Goal: Task Accomplishment & Management: Complete application form

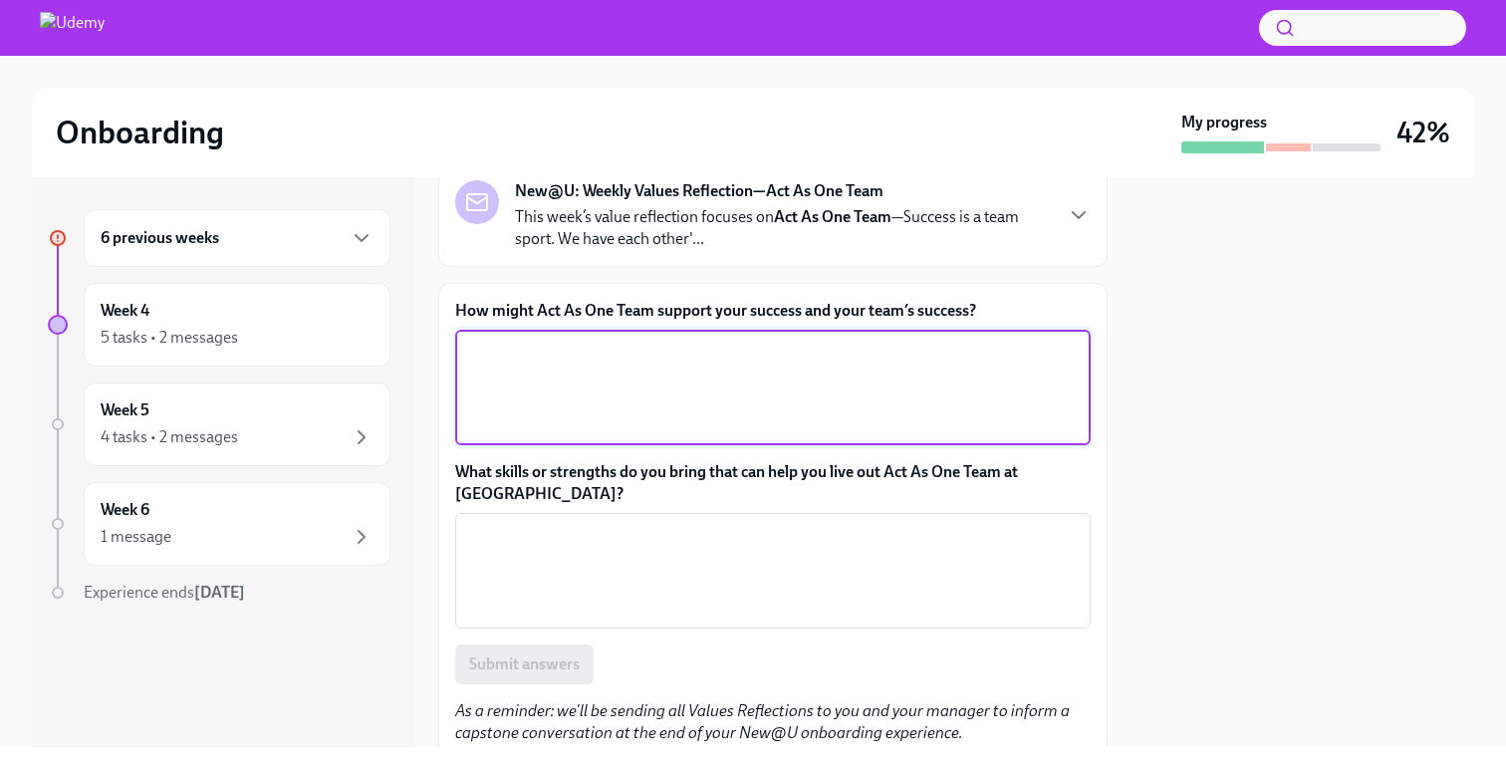
click at [584, 386] on textarea "How might Act As One Team support your success and your team’s success?" at bounding box center [773, 388] width 612 height 96
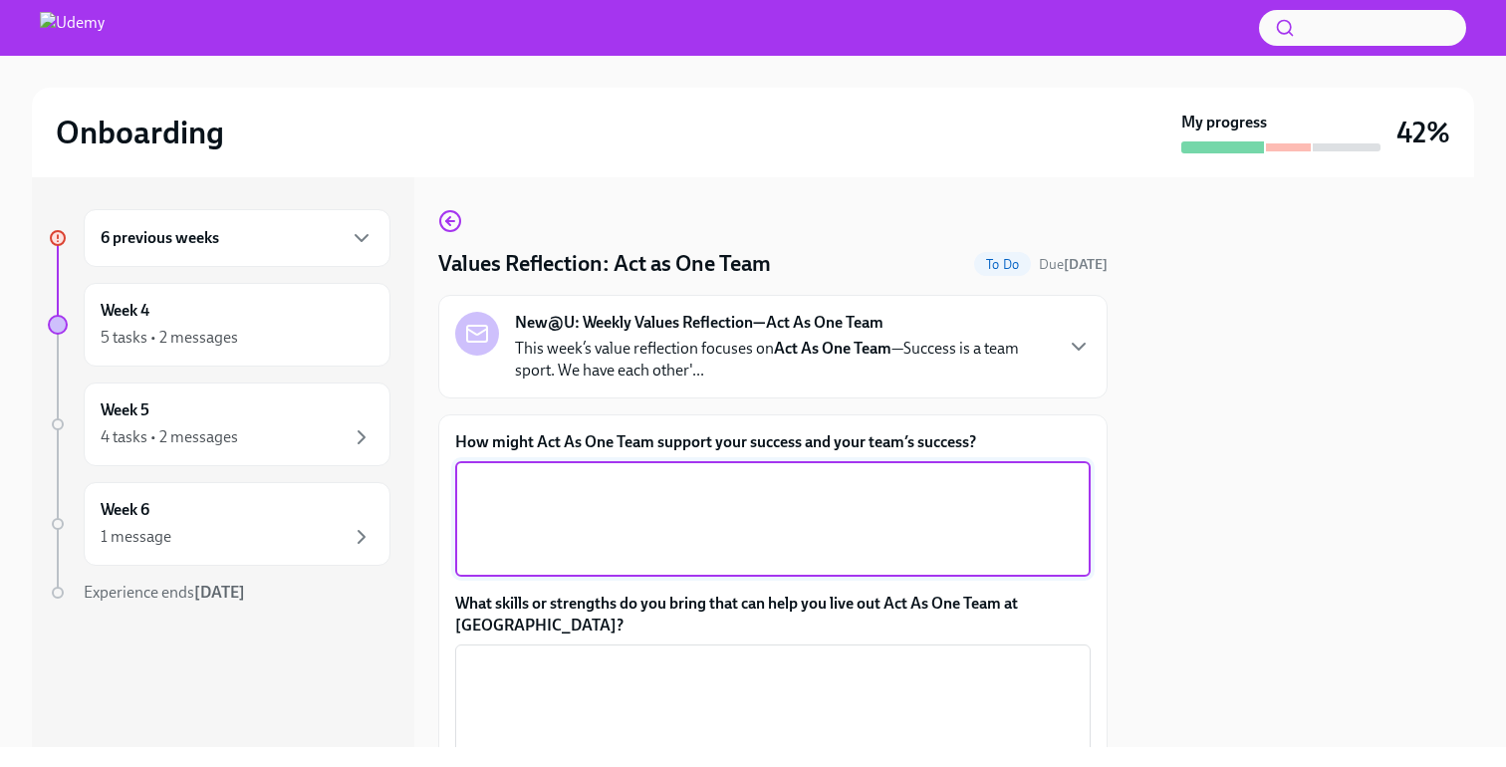
click at [790, 346] on strong "Act As One Team" at bounding box center [833, 348] width 118 height 19
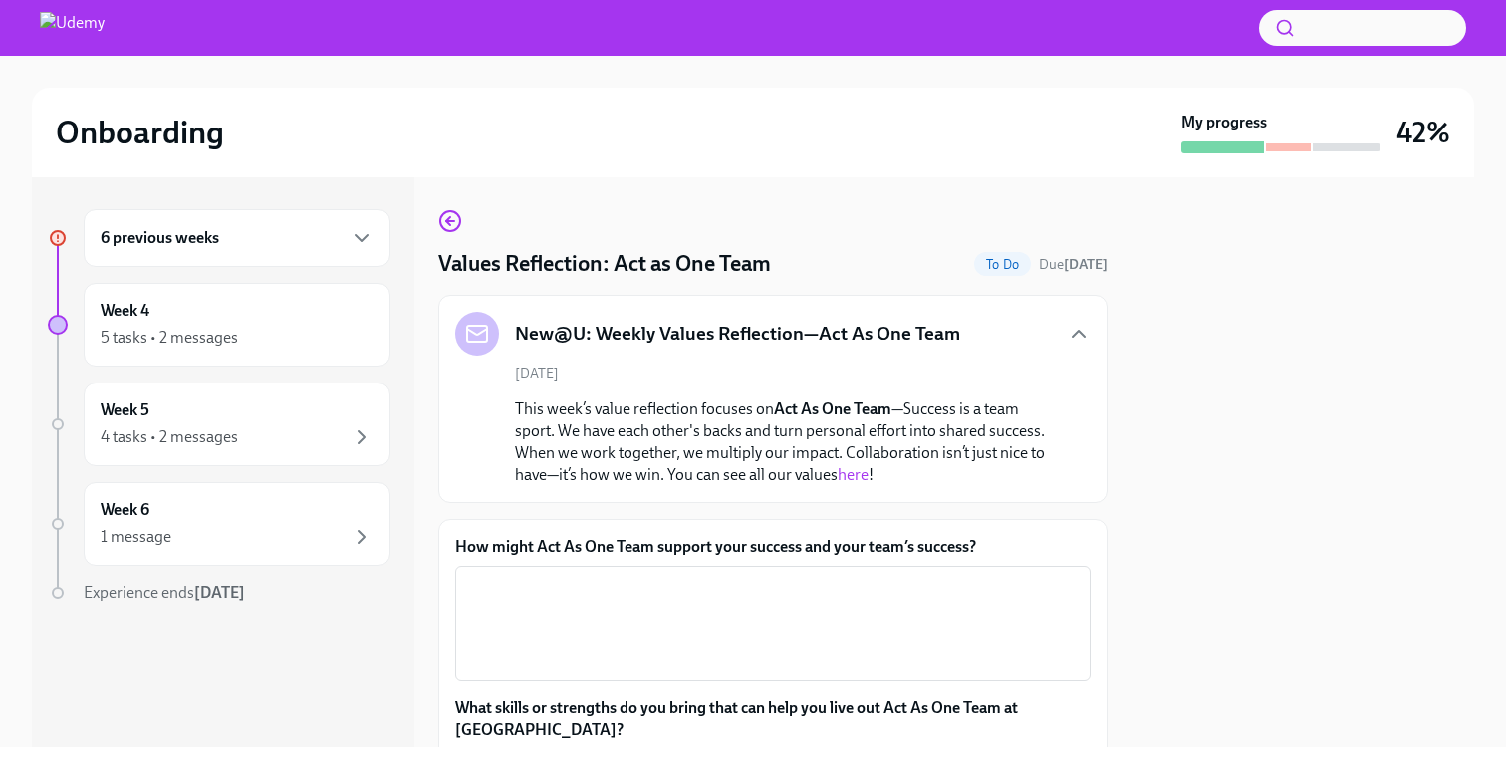
click at [847, 475] on link "here" at bounding box center [853, 474] width 31 height 19
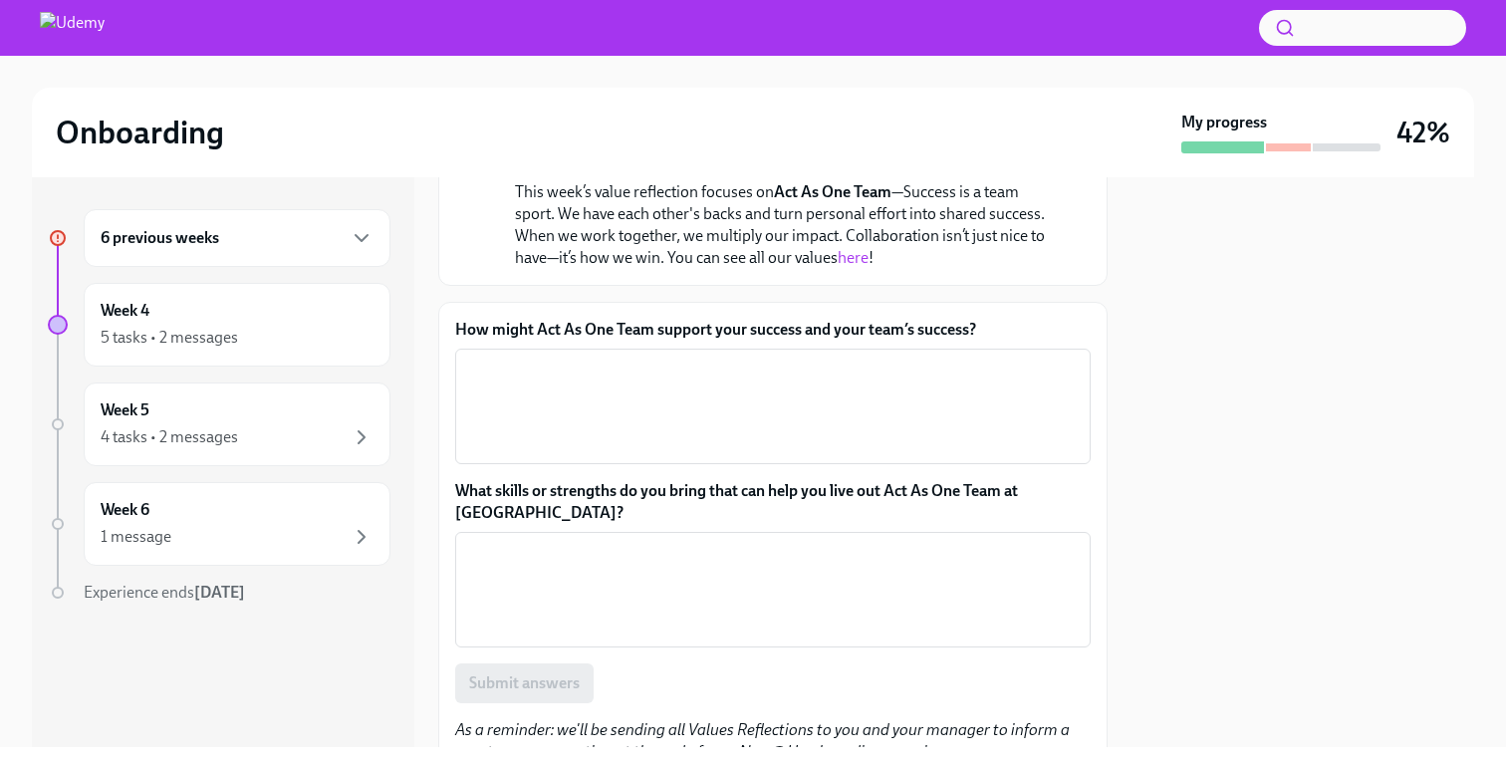
scroll to position [230, 0]
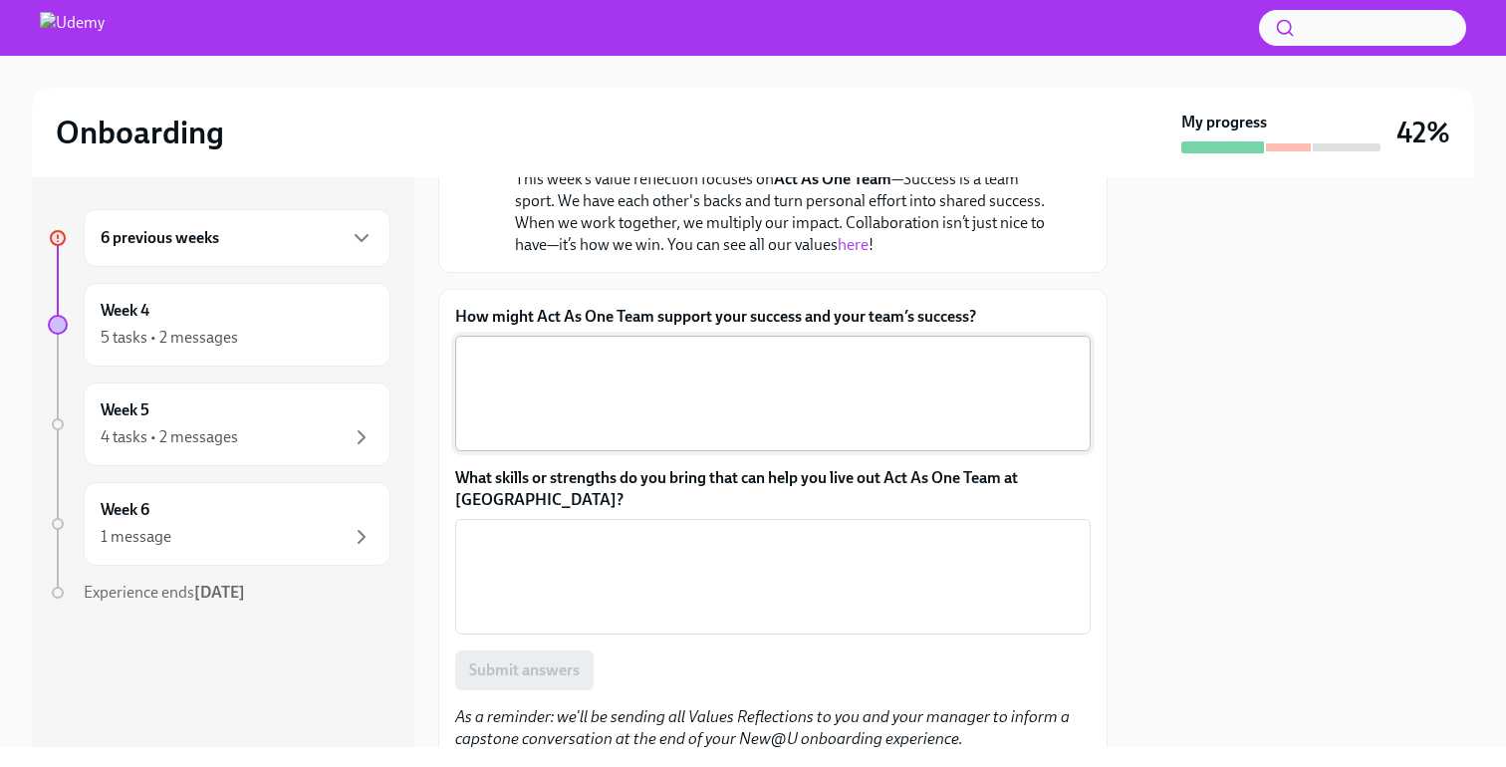
click at [556, 378] on textarea "How might Act As One Team support your success and your team’s success?" at bounding box center [773, 394] width 612 height 96
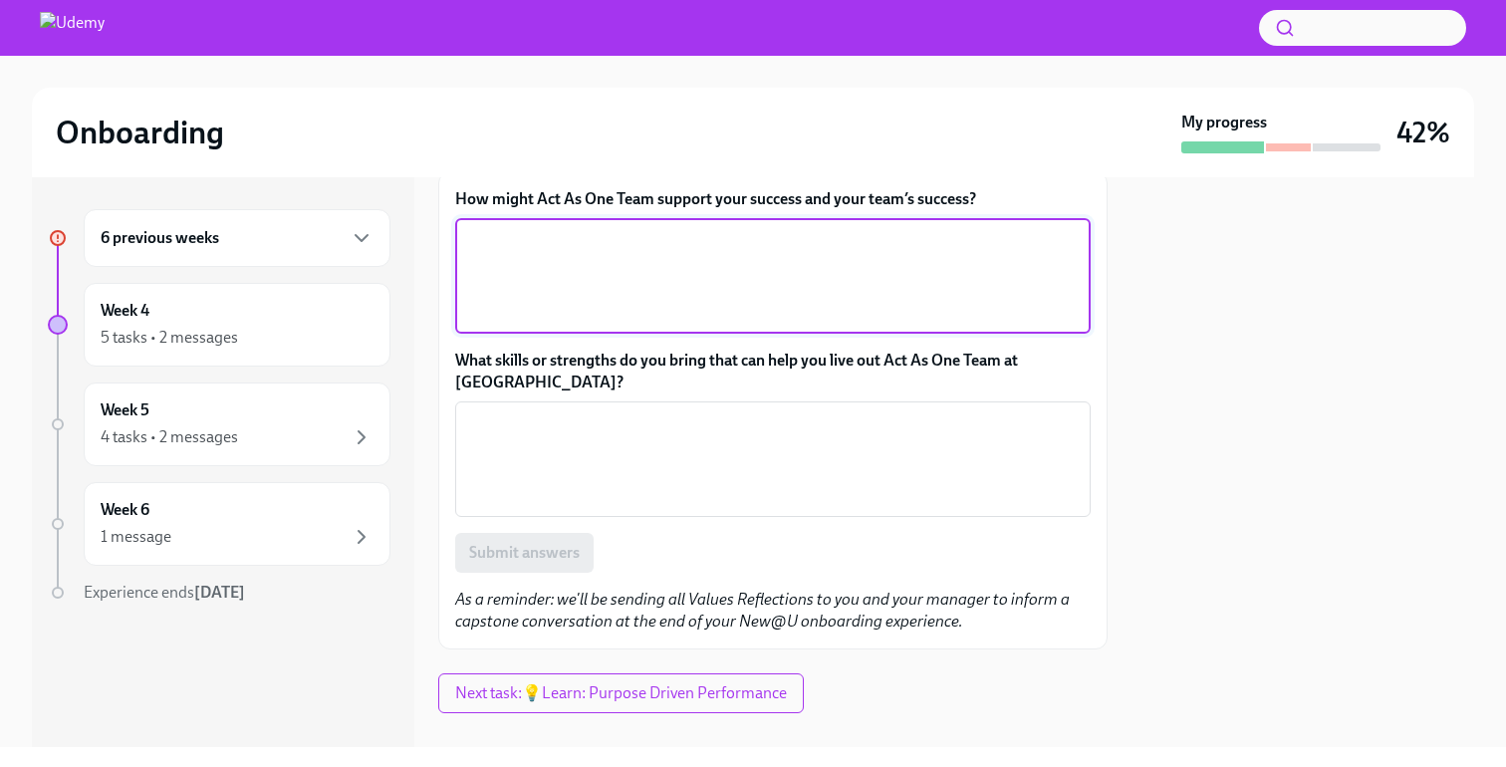
scroll to position [356, 0]
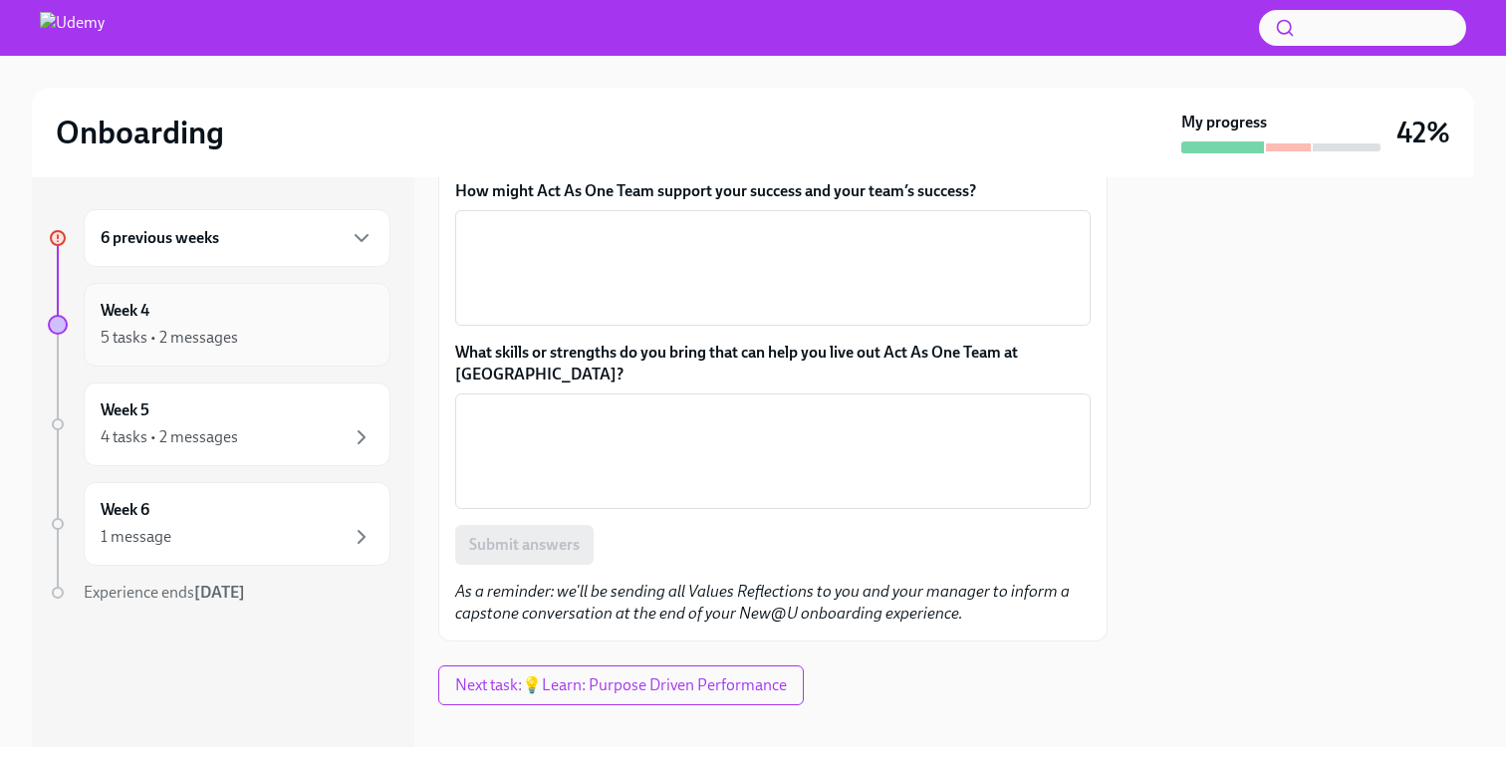
click at [261, 339] on div "5 tasks • 2 messages" at bounding box center [237, 338] width 273 height 24
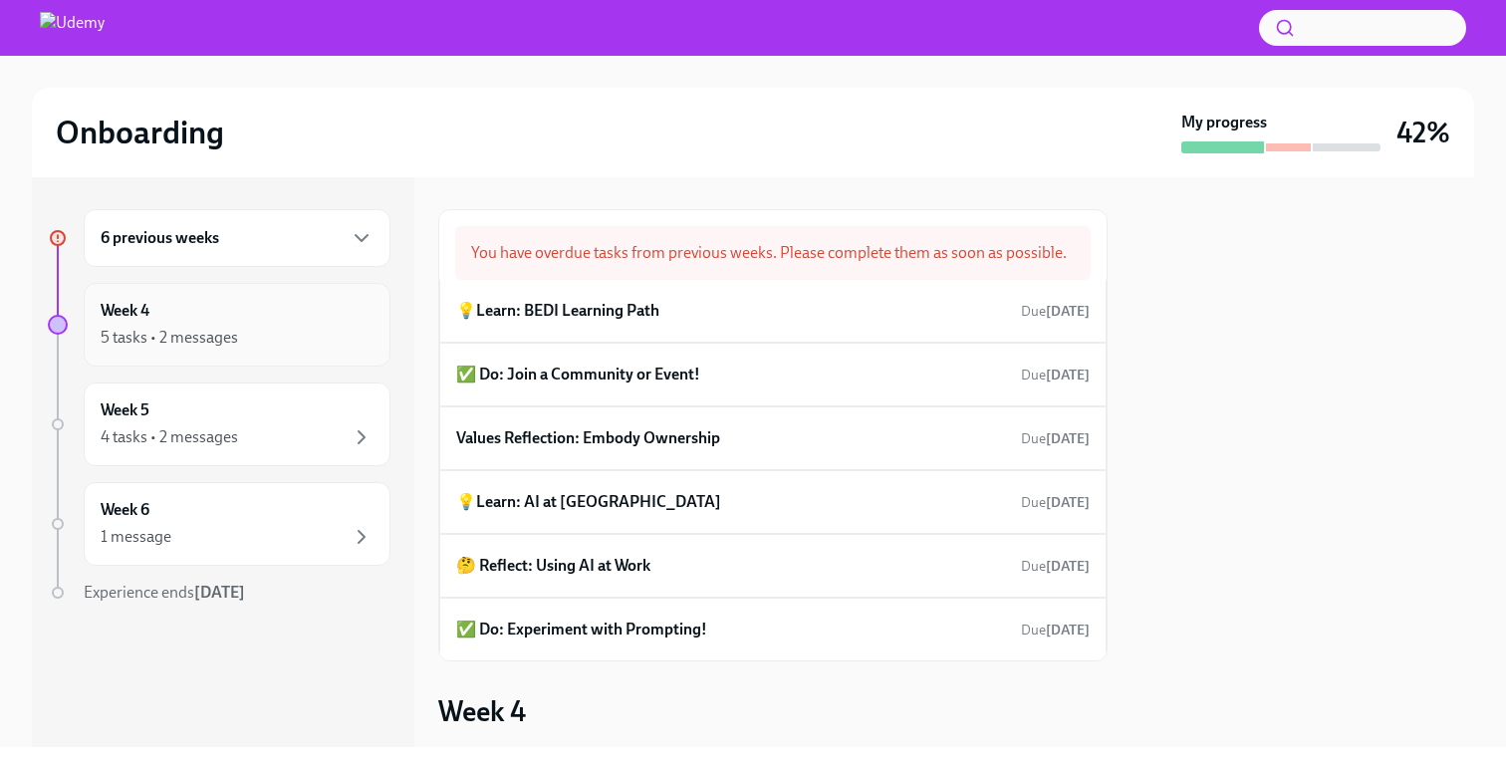
click at [255, 325] on div "Week 4 5 tasks • 2 messages" at bounding box center [237, 325] width 273 height 50
click at [255, 248] on div "6 previous weeks" at bounding box center [237, 238] width 273 height 24
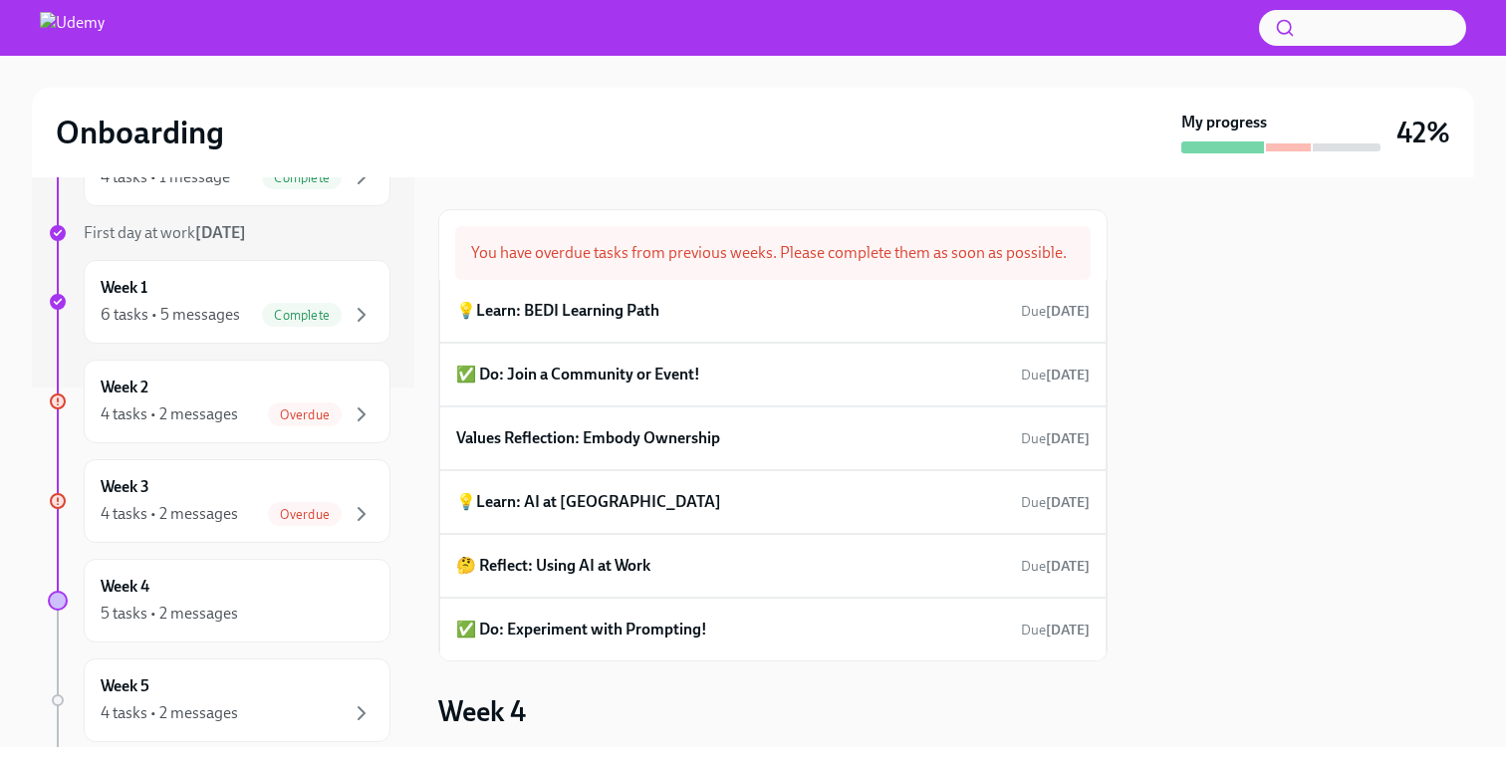
scroll to position [463, 0]
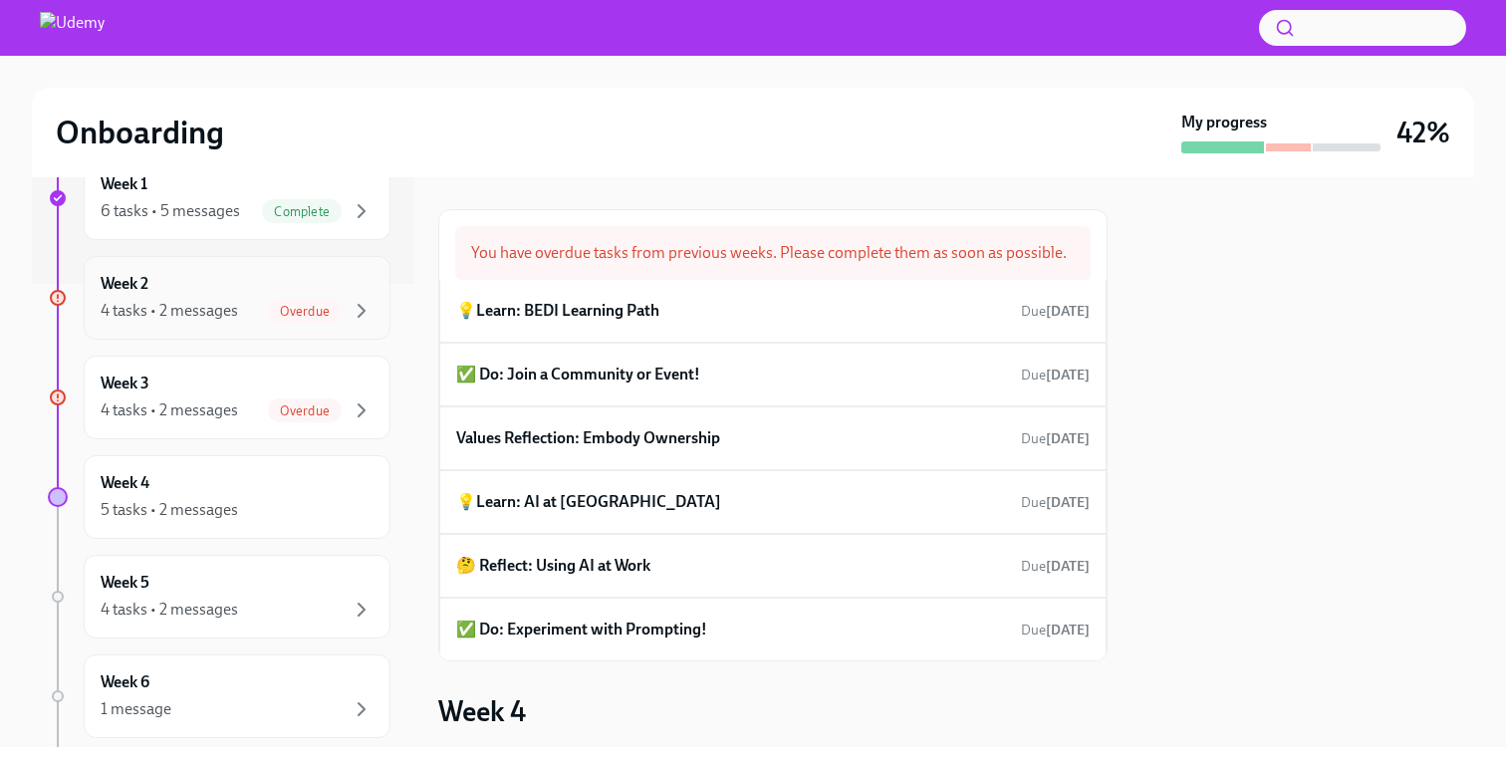
click at [231, 313] on div "4 tasks • 2 messages" at bounding box center [169, 311] width 137 height 22
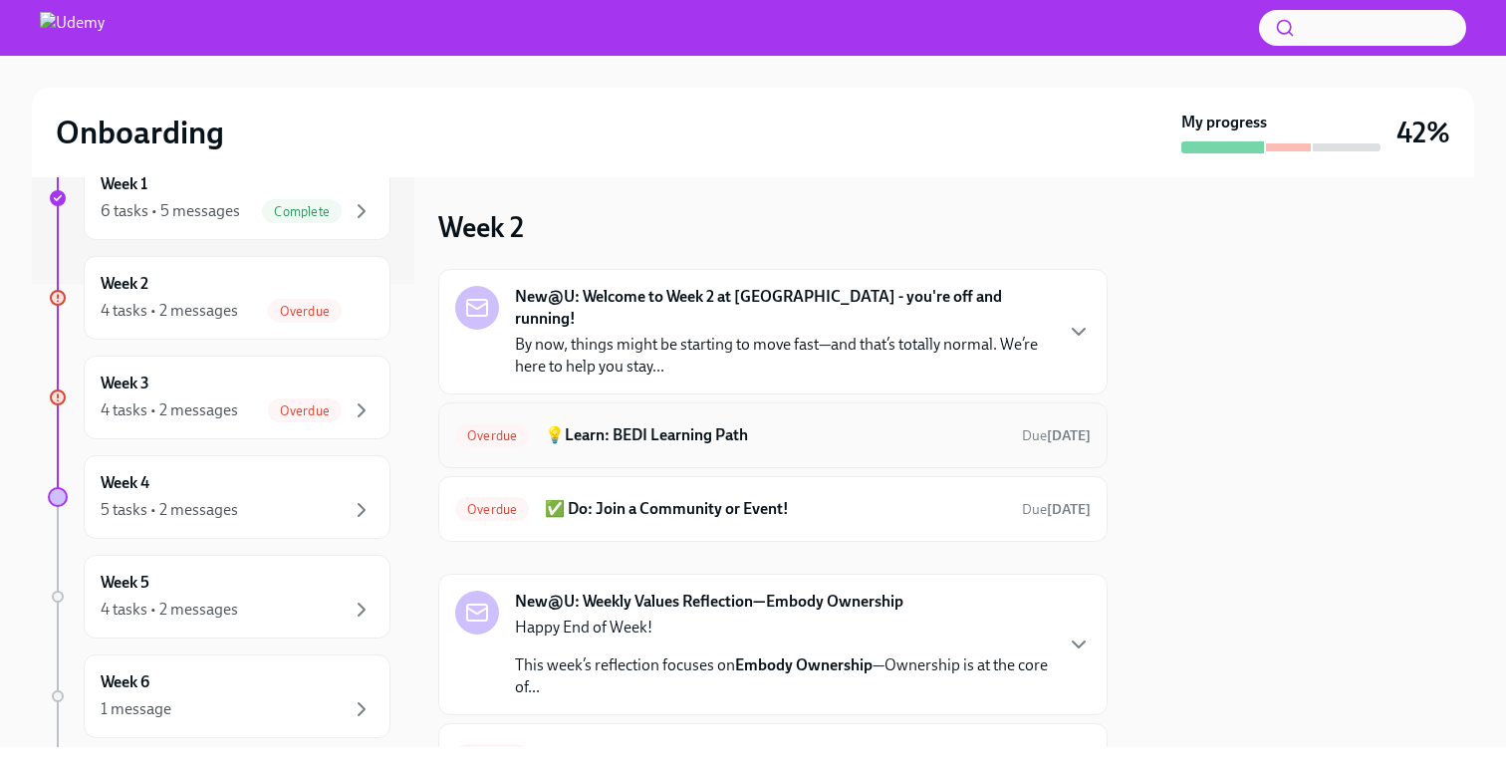
click at [778, 424] on h6 "💡Learn: BEDI Learning Path" at bounding box center [775, 435] width 461 height 22
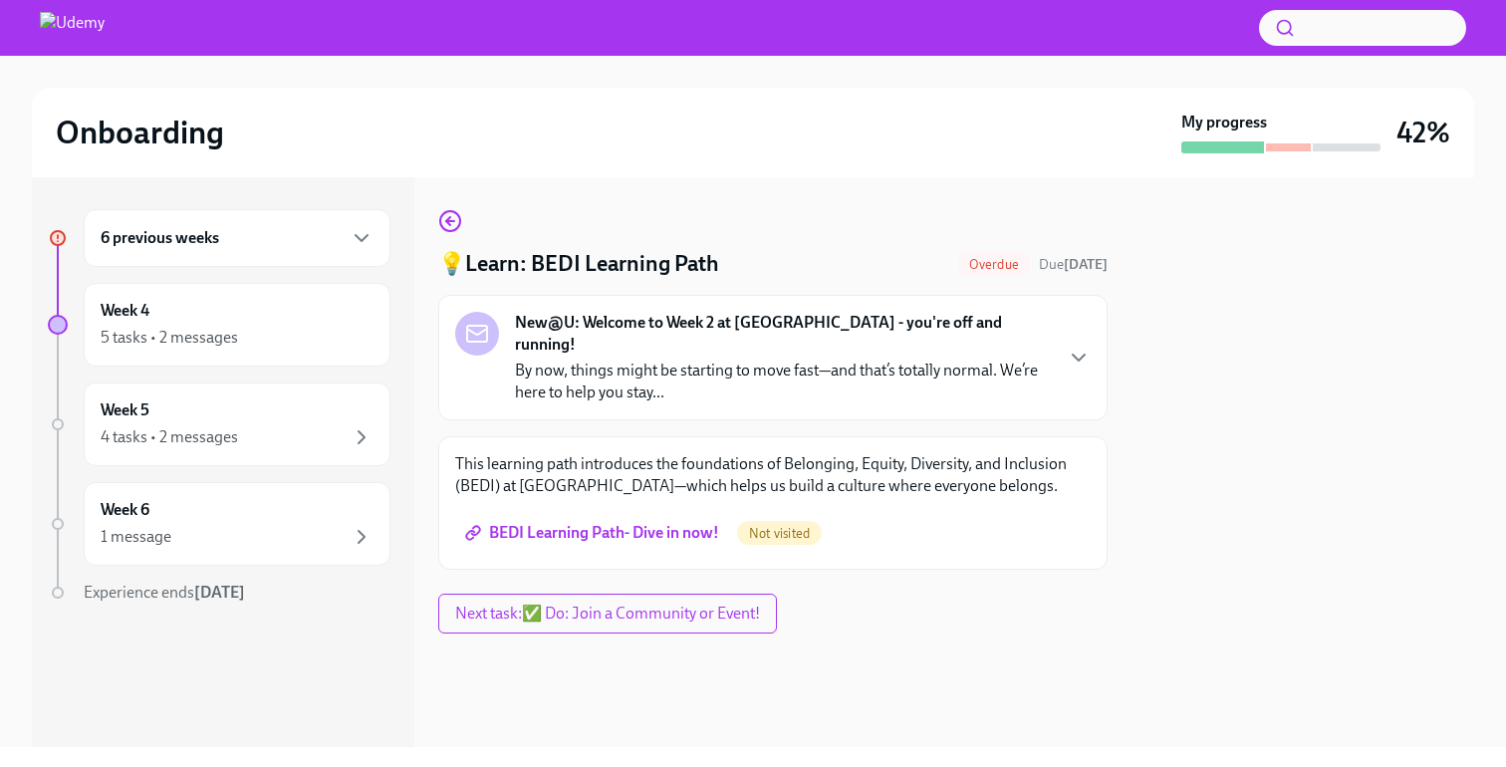
click at [190, 242] on h6 "6 previous weeks" at bounding box center [160, 238] width 119 height 22
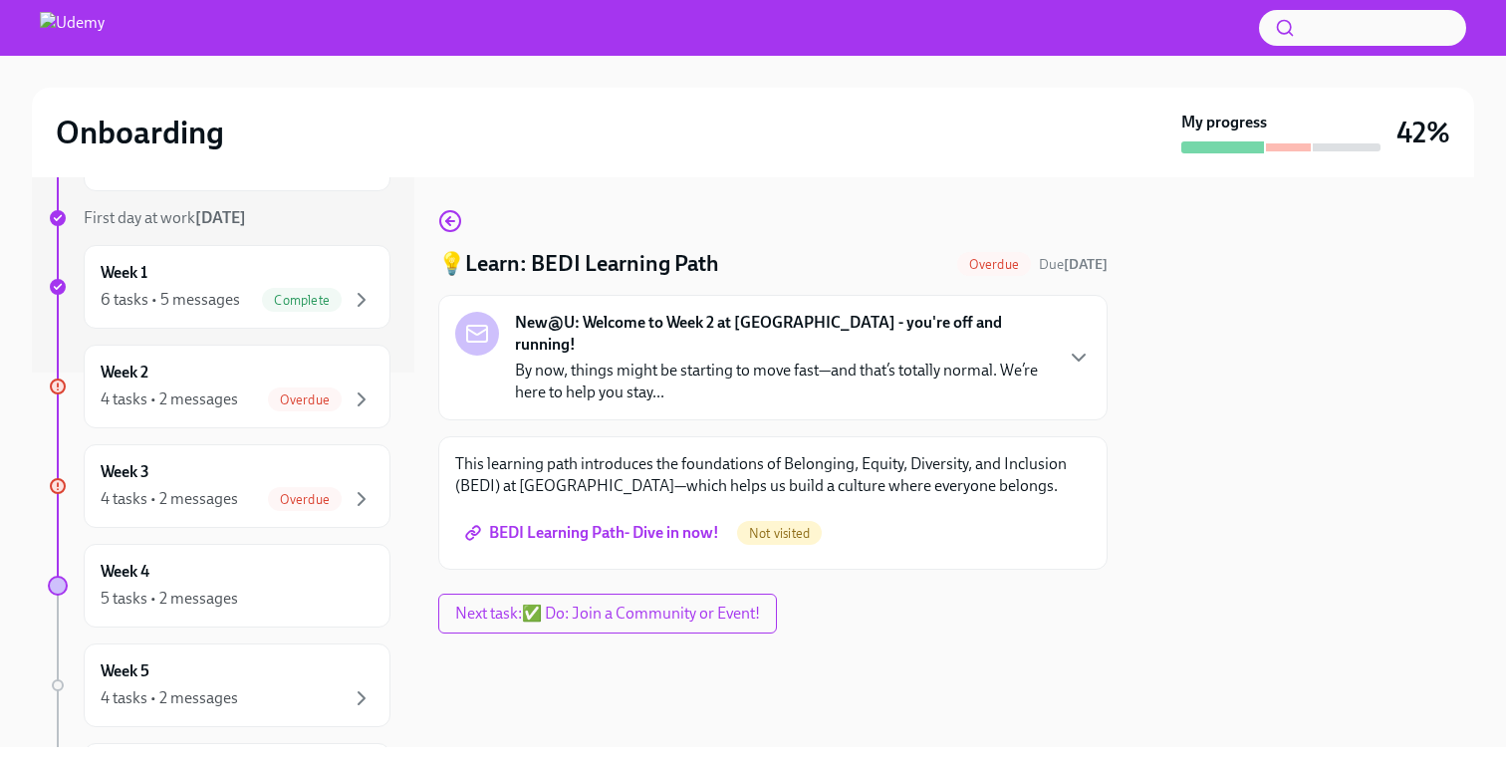
scroll to position [425, 0]
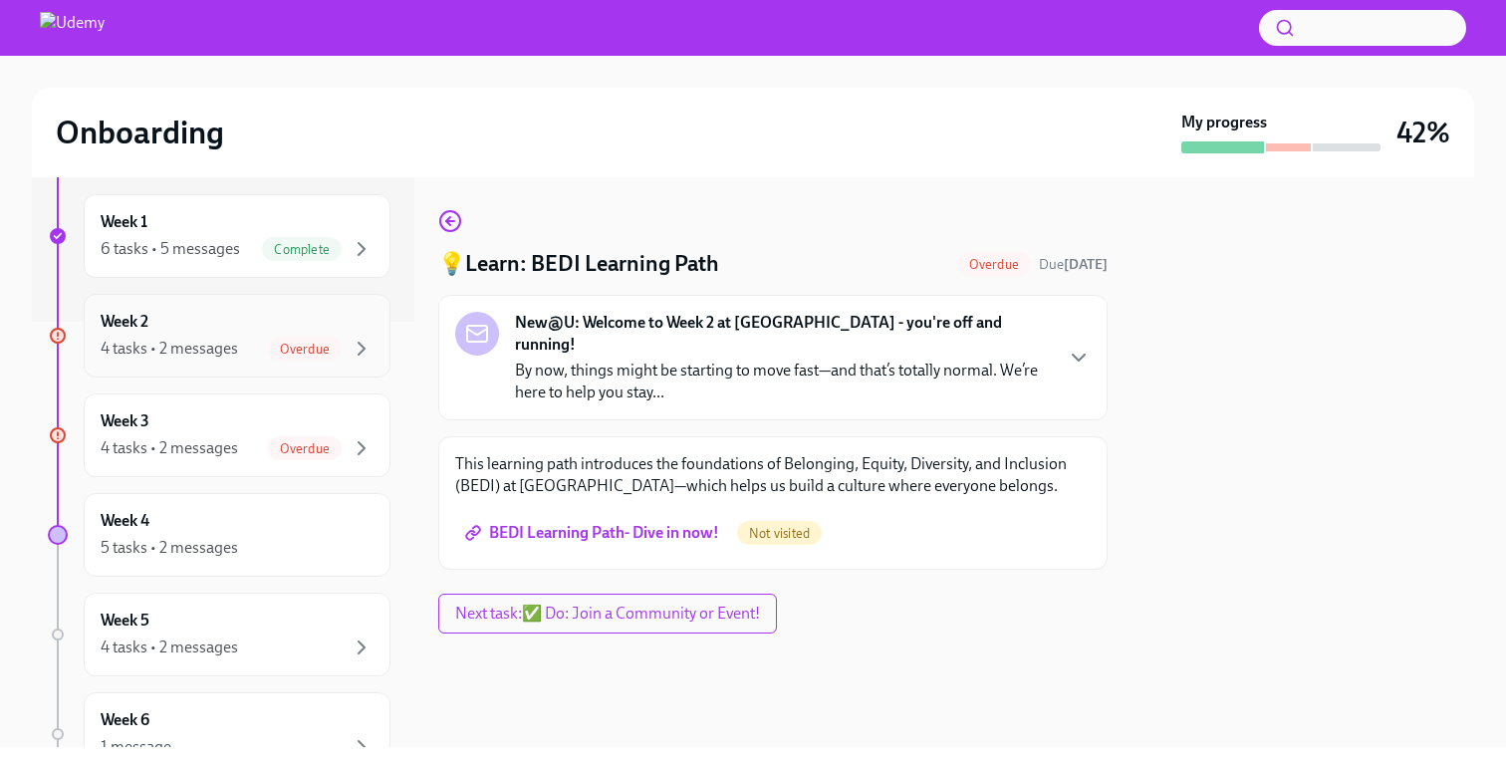
click at [191, 350] on div "4 tasks • 2 messages" at bounding box center [169, 349] width 137 height 22
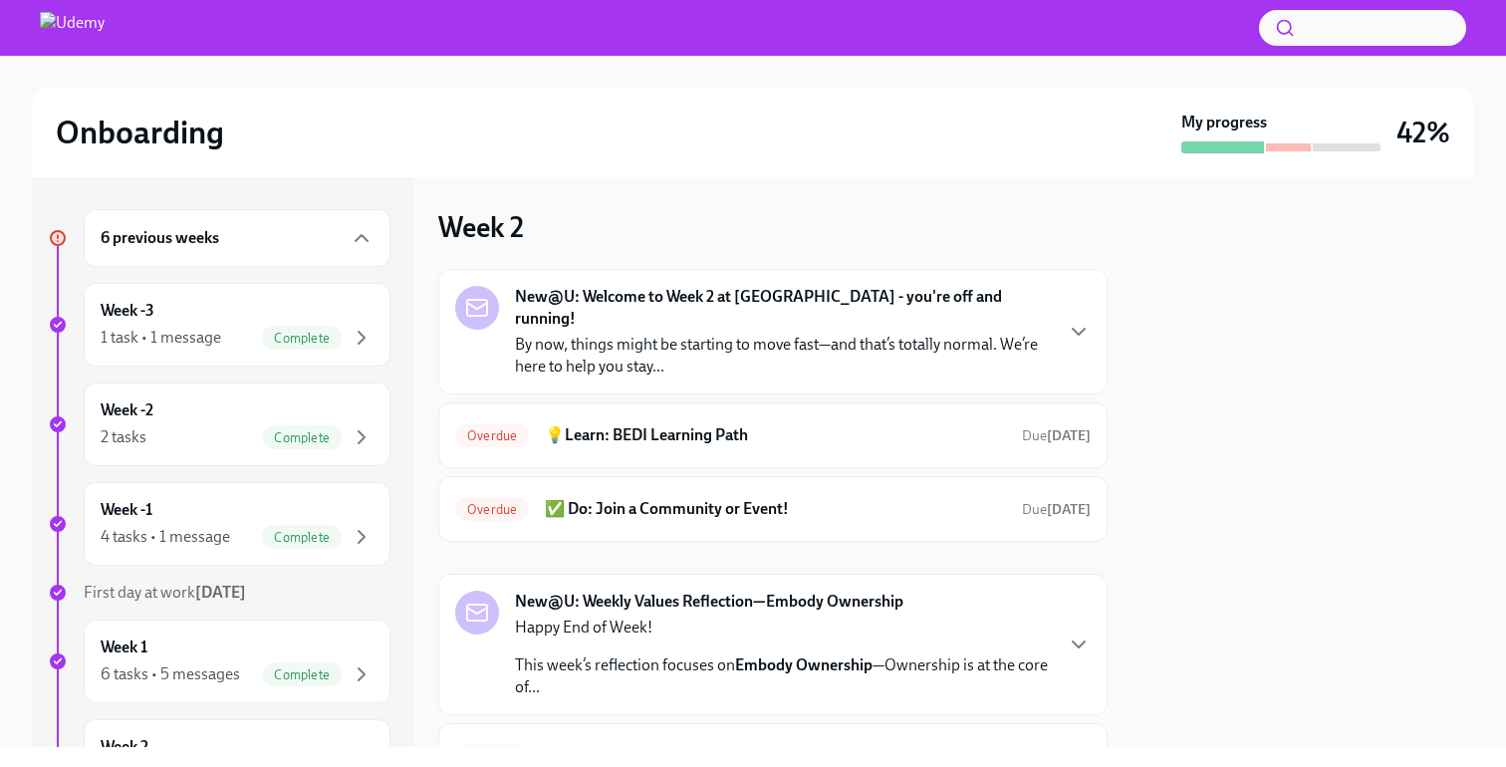
scroll to position [145, 0]
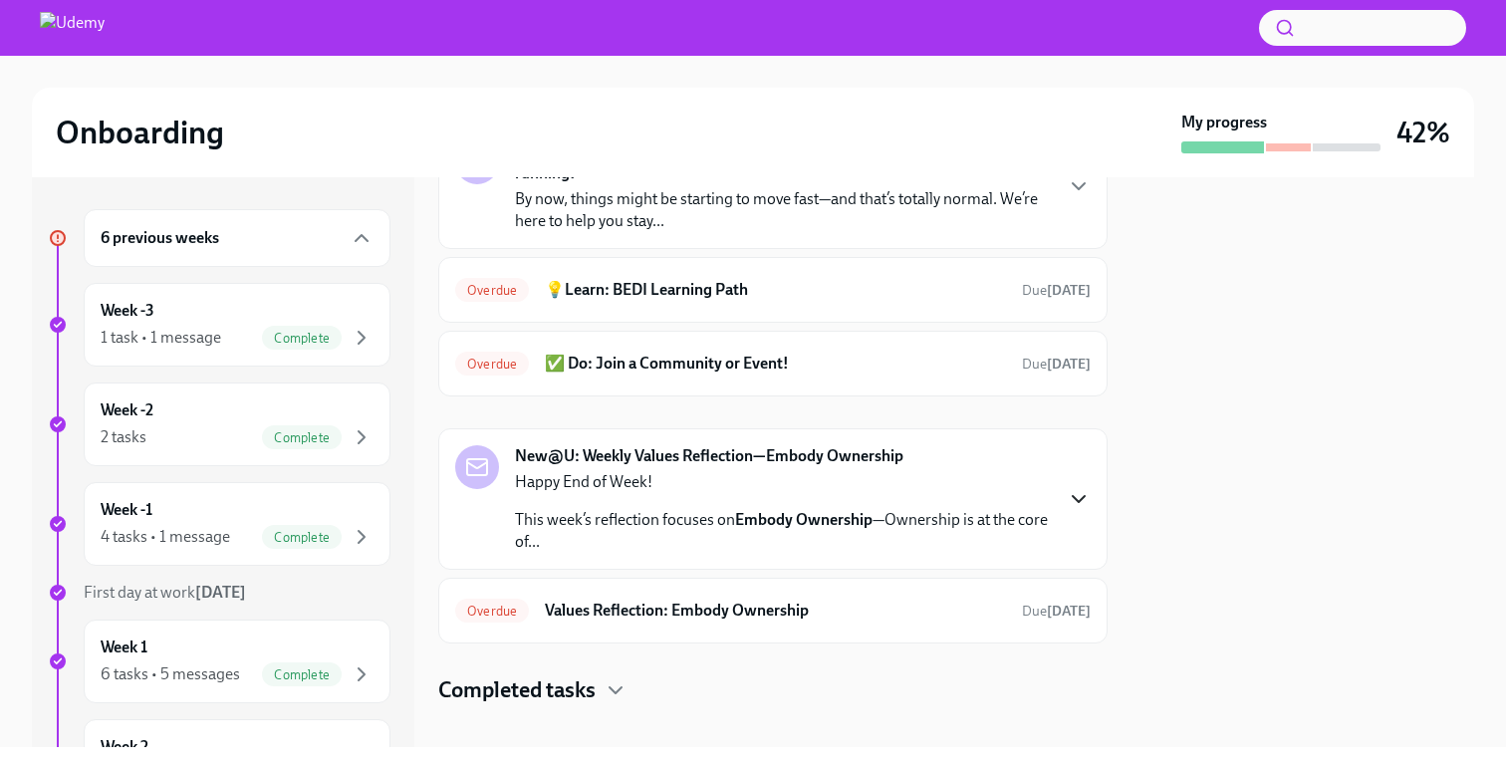
click at [1075, 487] on icon "button" at bounding box center [1079, 499] width 24 height 24
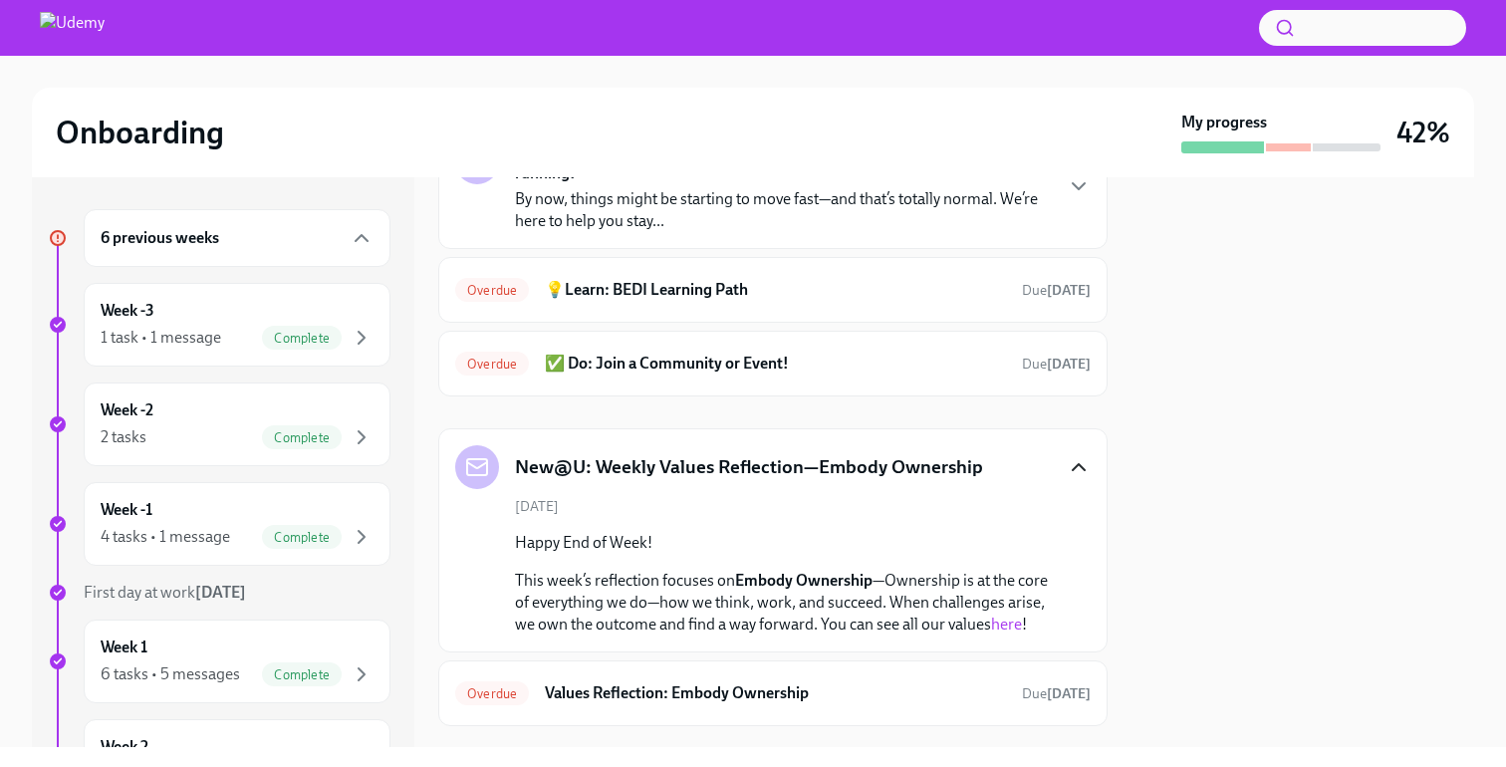
click at [1076, 455] on icon "button" at bounding box center [1079, 467] width 24 height 24
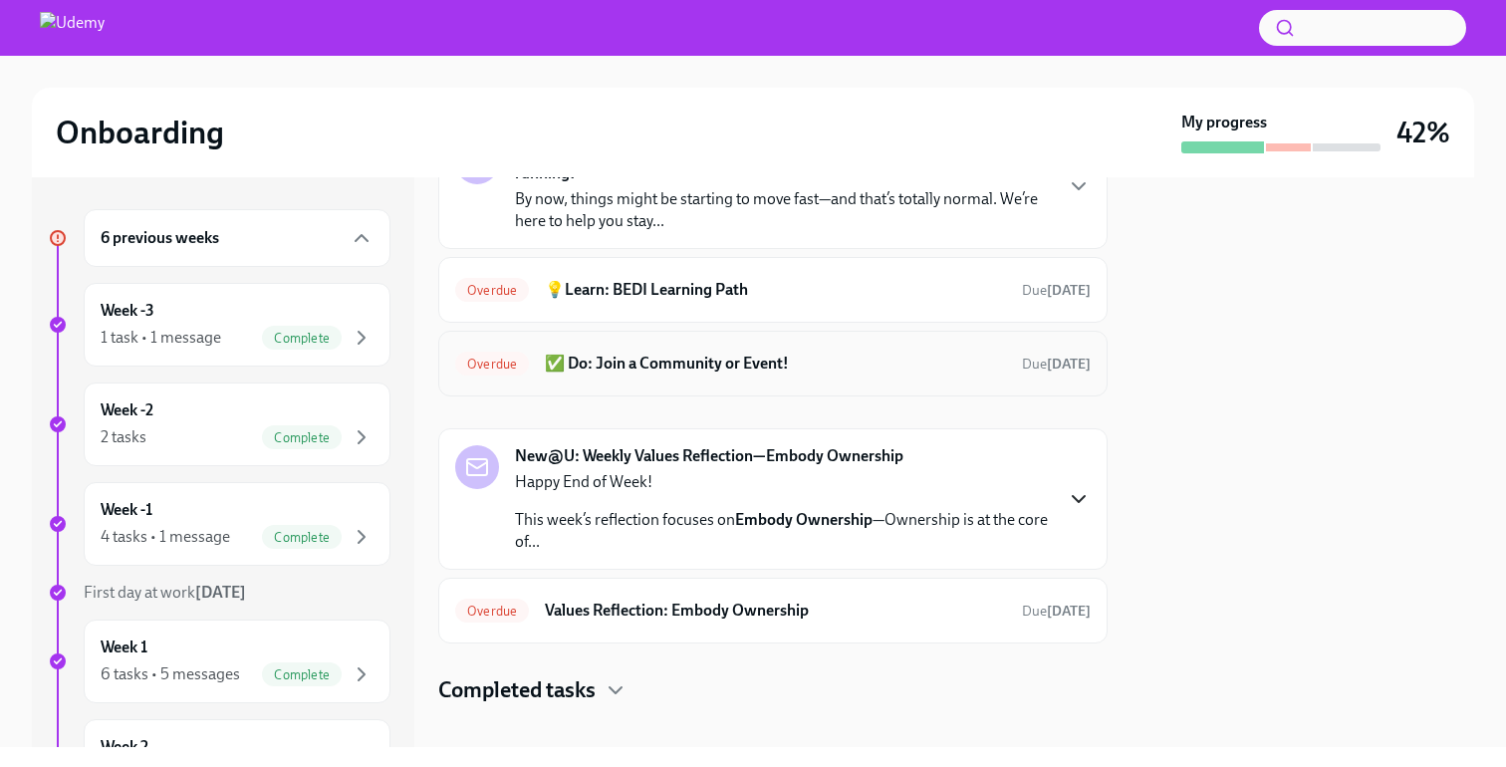
click at [904, 353] on h6 "✅ Do: Join a Community or Event!" at bounding box center [775, 364] width 461 height 22
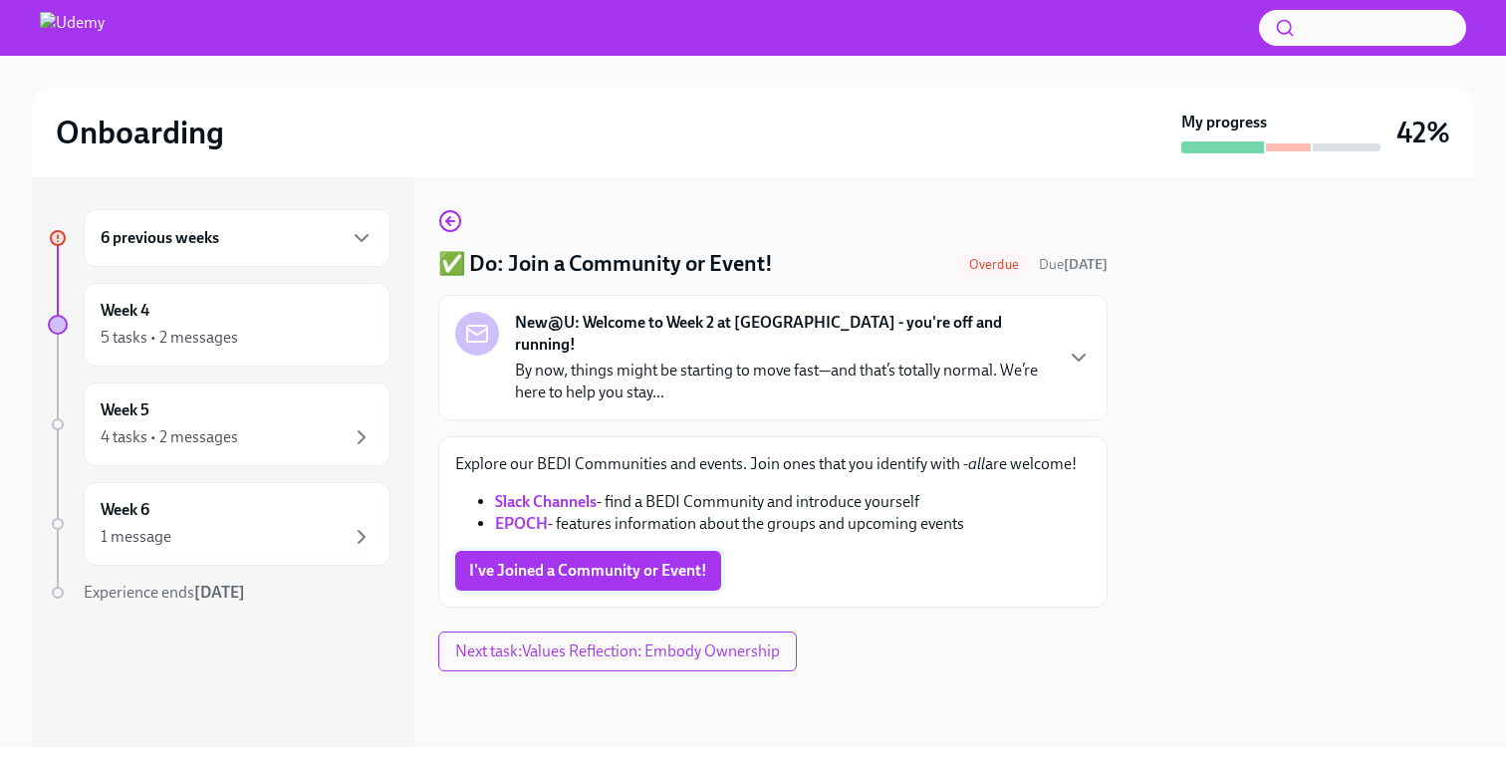
click at [577, 561] on button "I've Joined a Community or Event!" at bounding box center [588, 571] width 266 height 40
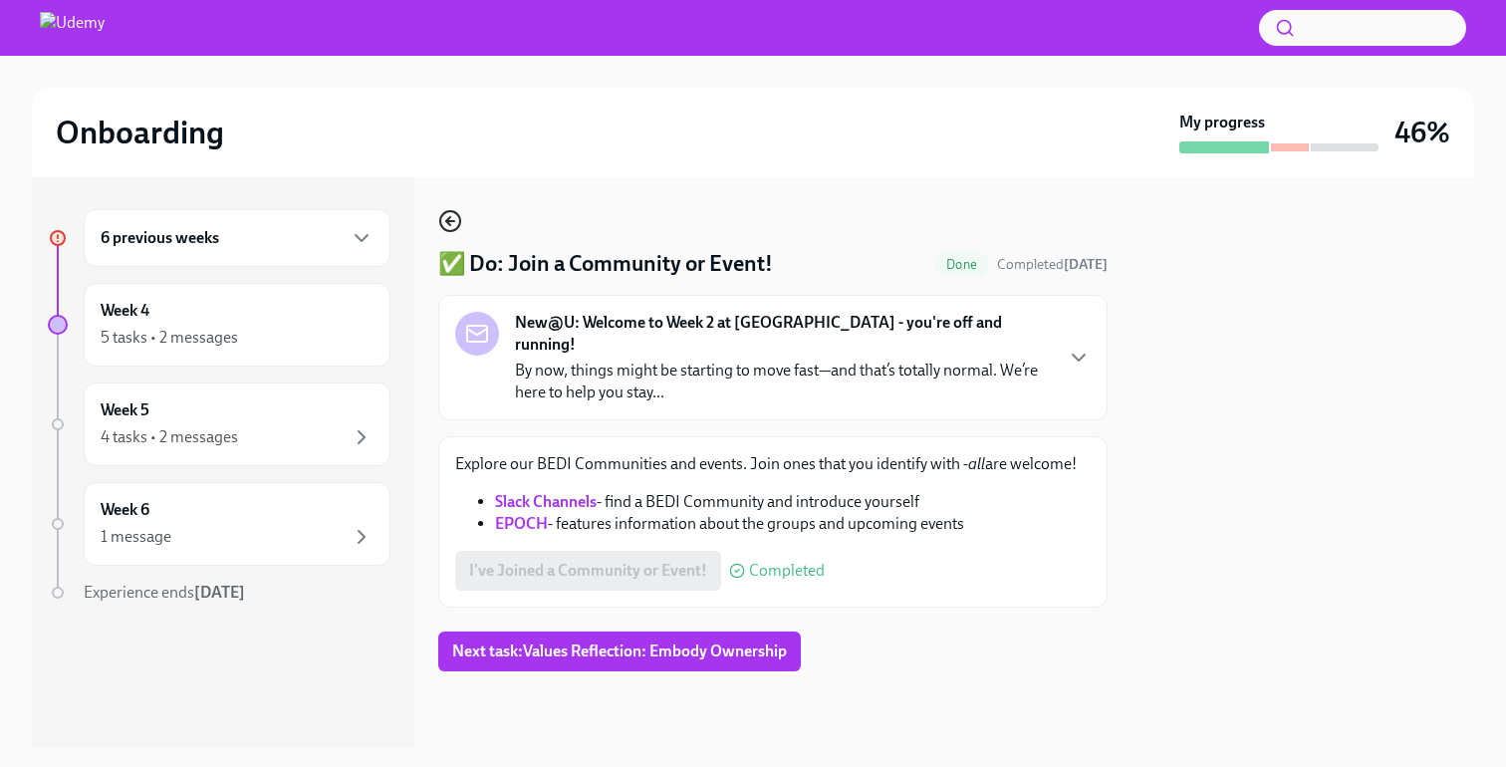
click at [445, 211] on circle "button" at bounding box center [450, 221] width 20 height 20
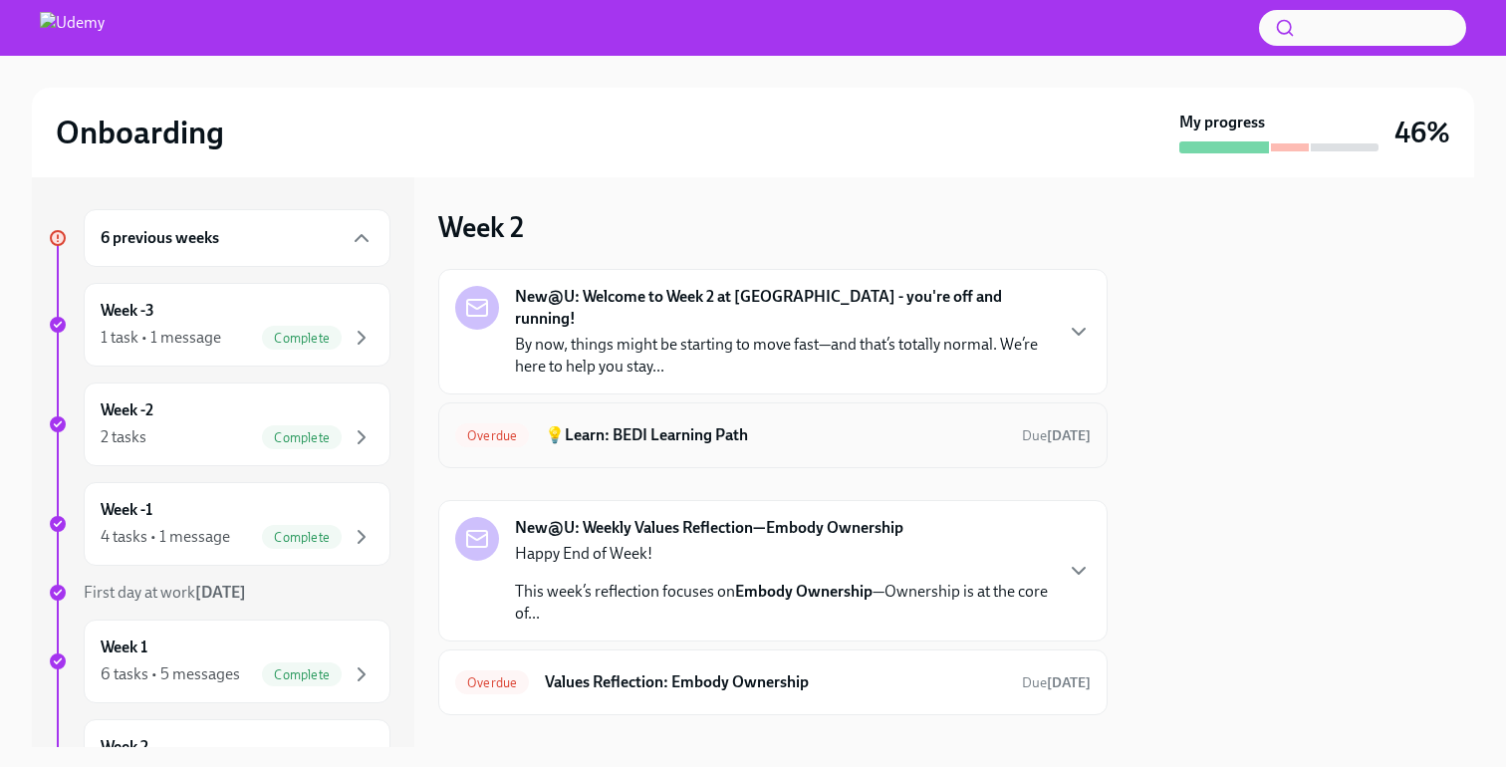
click at [616, 424] on h6 "💡Learn: BEDI Learning Path" at bounding box center [775, 435] width 461 height 22
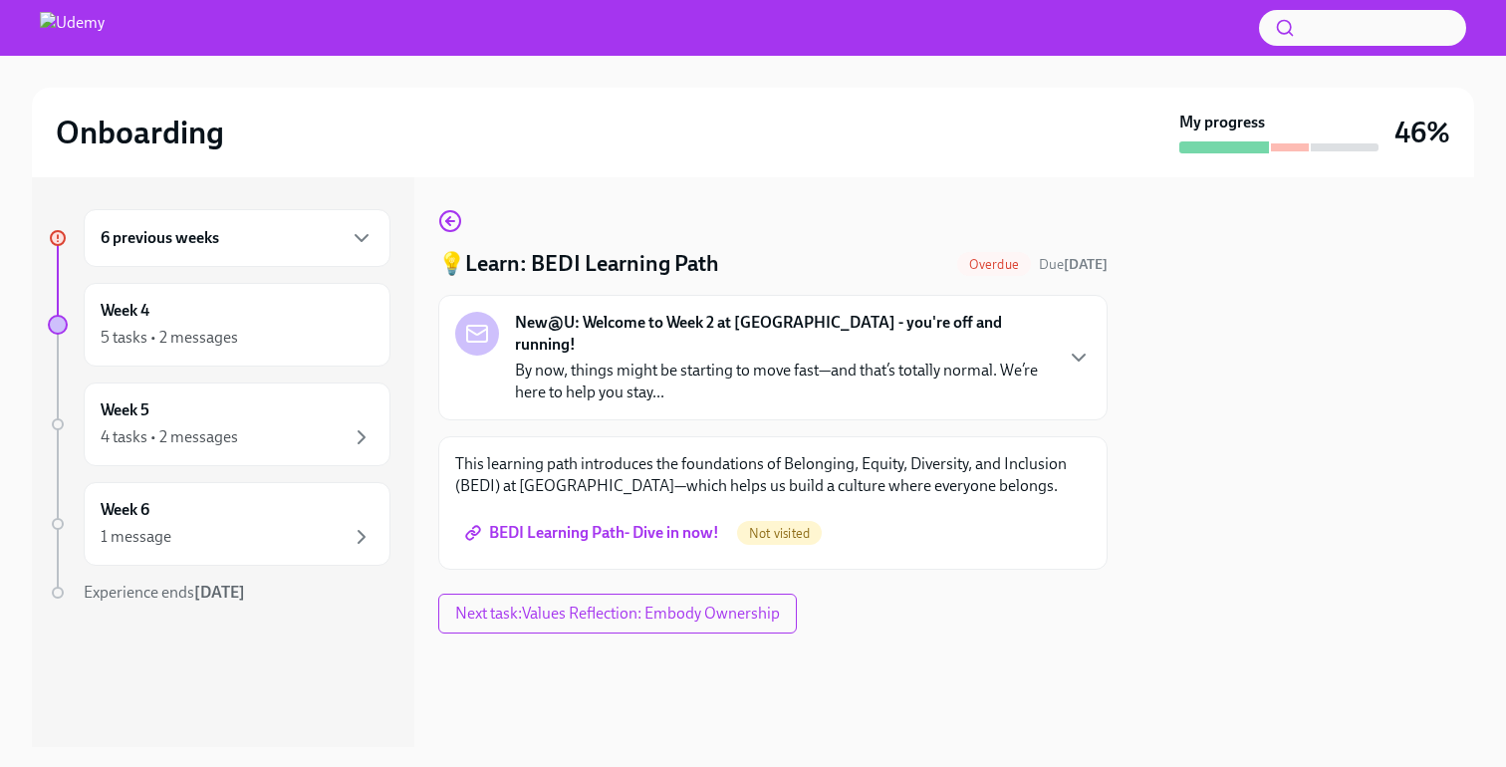
click at [695, 523] on span "BEDI Learning Path- Dive in now!" at bounding box center [594, 533] width 250 height 20
click at [203, 321] on div "Week 4 5 tasks • 2 messages" at bounding box center [237, 325] width 273 height 50
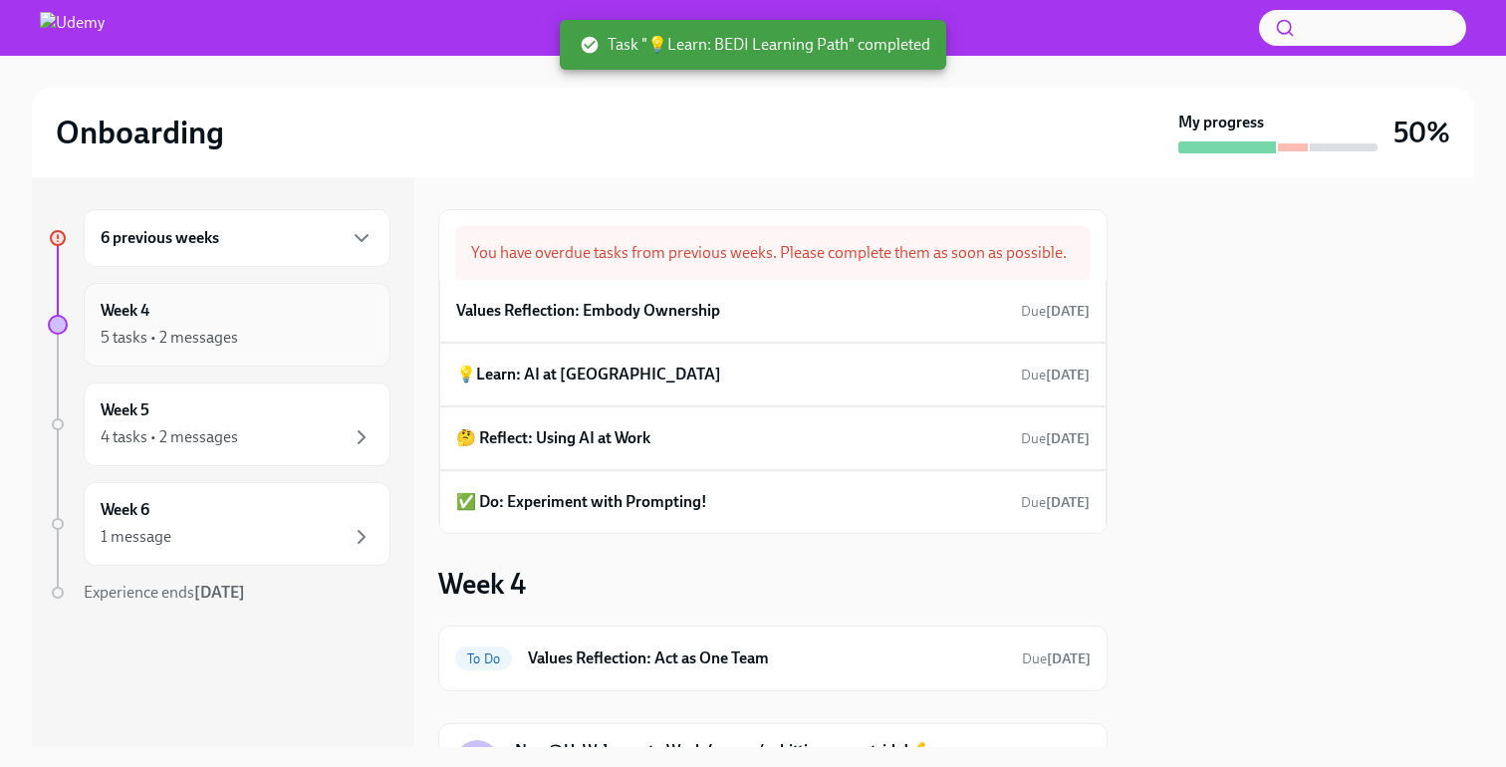
click at [214, 334] on div "5 tasks • 2 messages" at bounding box center [169, 338] width 137 height 22
click at [214, 241] on h6 "6 previous weeks" at bounding box center [160, 238] width 119 height 22
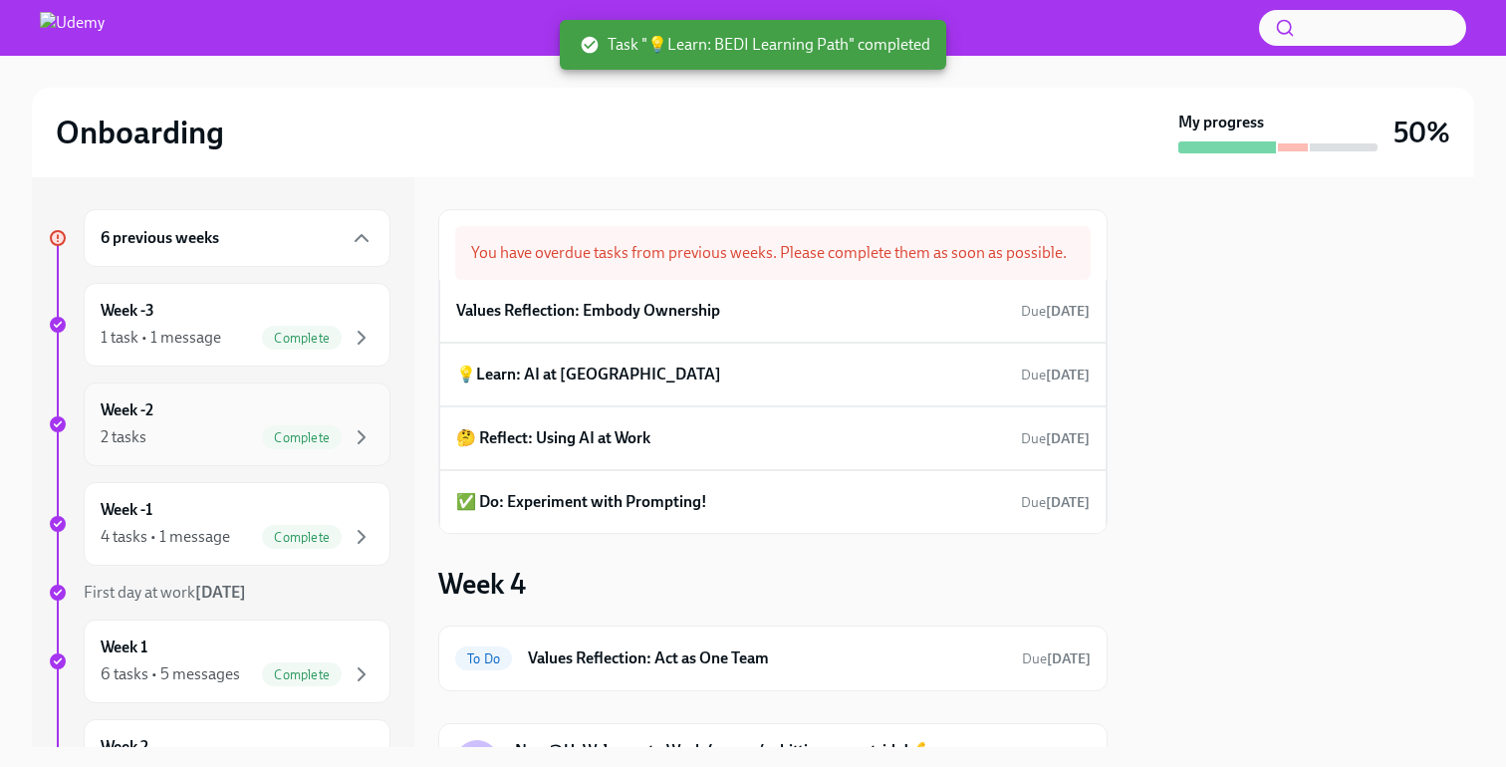
scroll to position [367, 0]
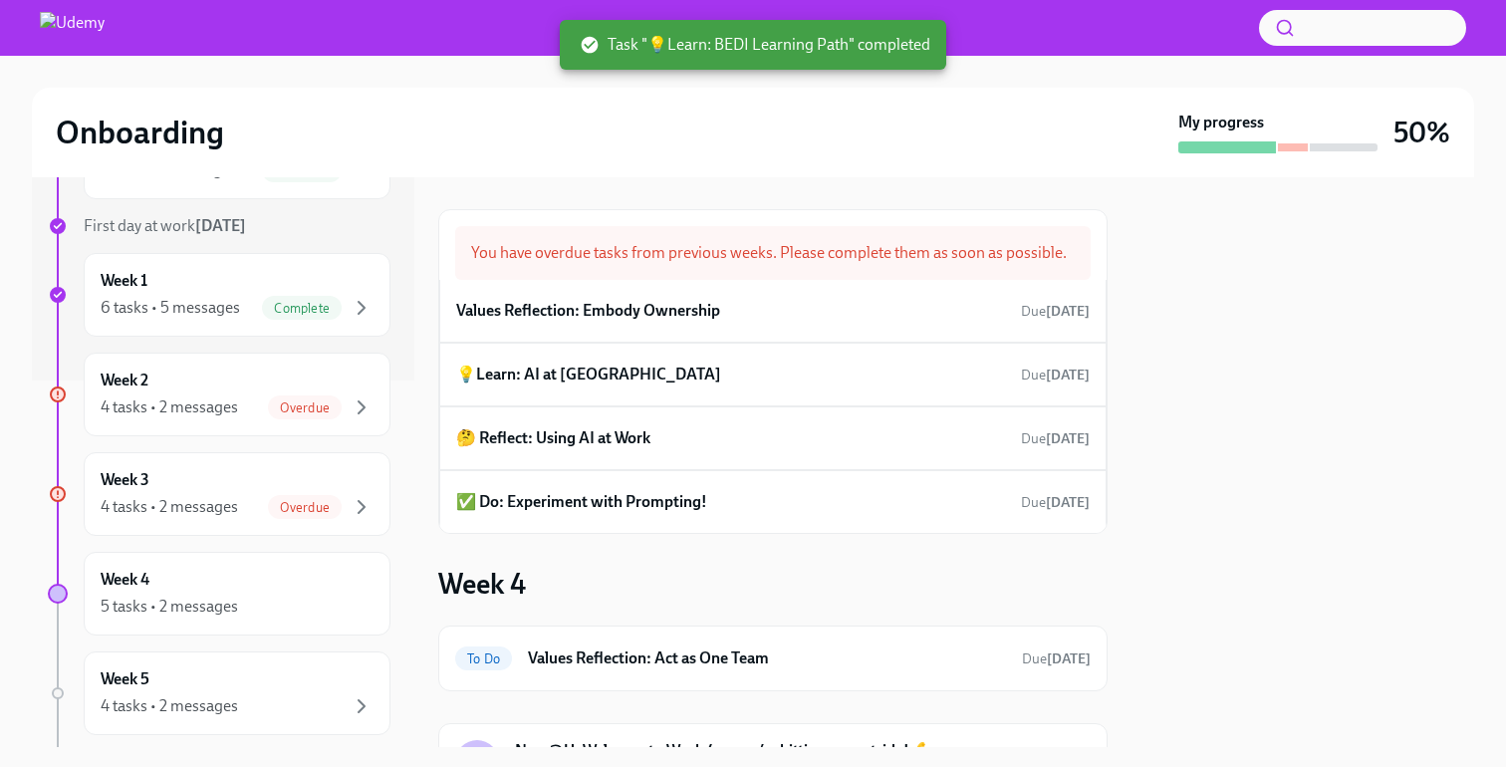
click at [247, 397] on div "4 tasks • 2 messages Overdue" at bounding box center [237, 408] width 273 height 24
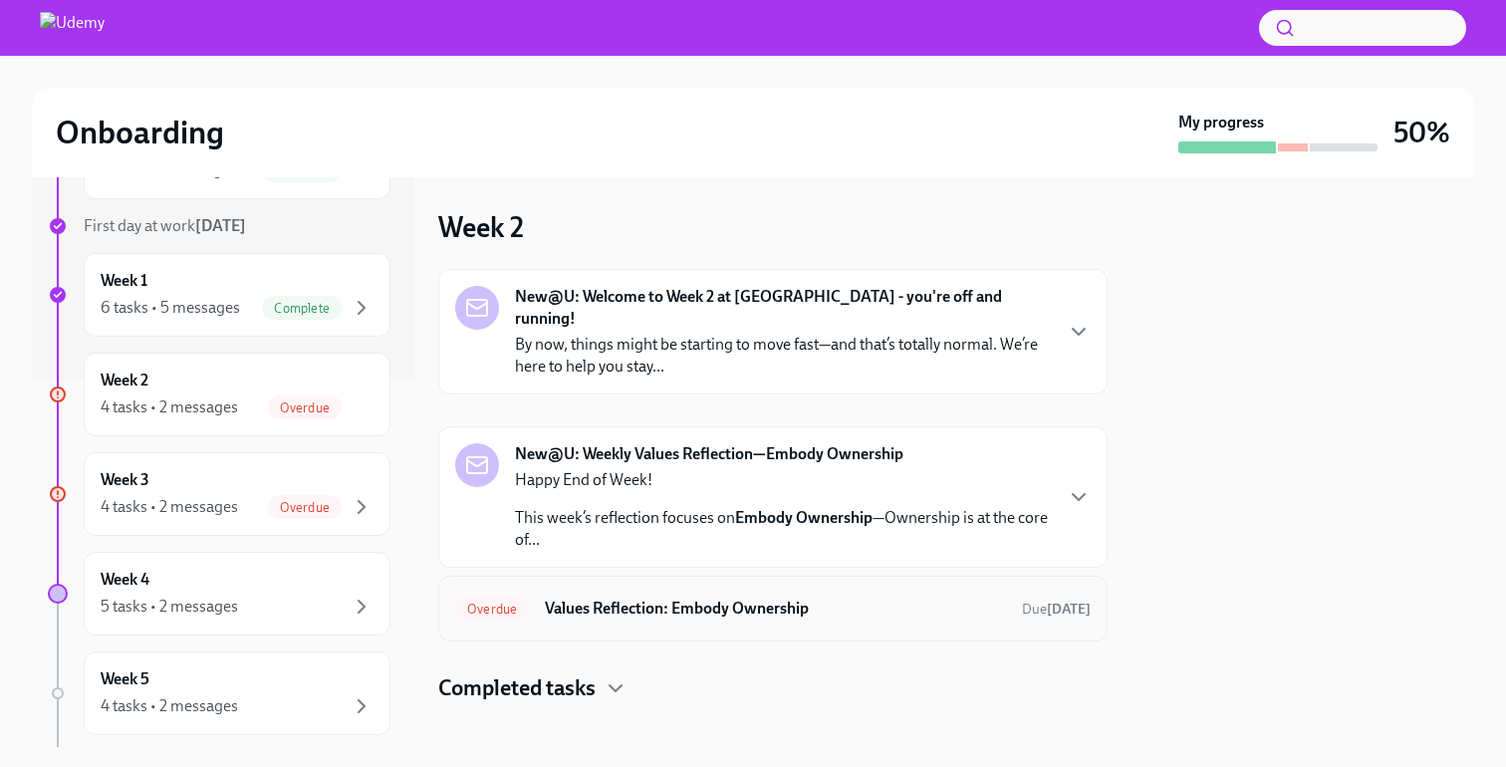
click at [642, 598] on h6 "Values Reflection: Embody Ownership" at bounding box center [775, 609] width 461 height 22
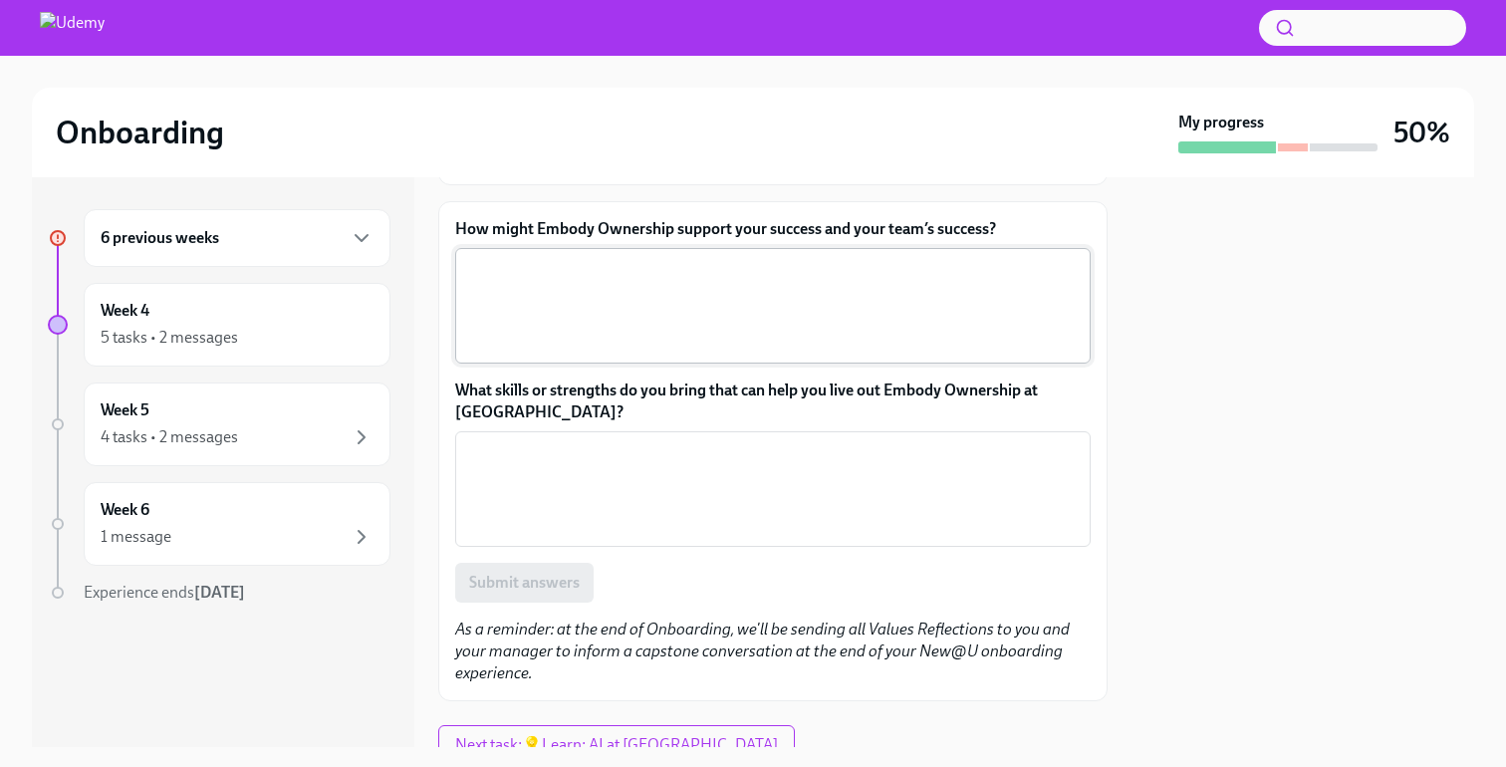
scroll to position [236, 0]
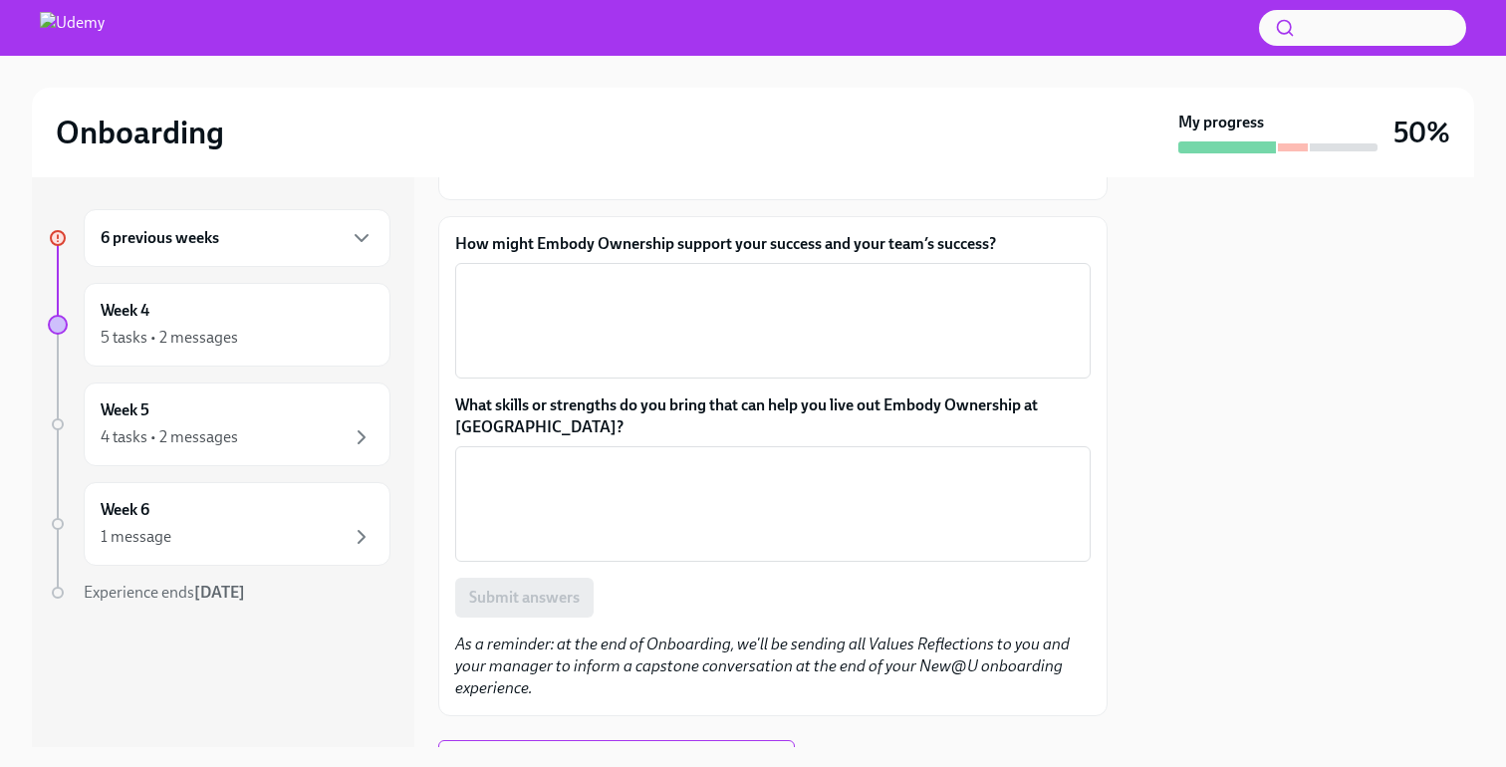
click at [611, 243] on label "How might Embody Ownership support your success and your team’s success?" at bounding box center [773, 244] width 636 height 22
click at [611, 273] on textarea "How might Embody Ownership support your success and your team’s success?" at bounding box center [773, 321] width 612 height 96
click at [611, 243] on label "How might Embody Ownership support your success and your team’s success?" at bounding box center [773, 244] width 636 height 22
click at [611, 273] on textarea "How might Embody Ownership support your success and your team’s success?" at bounding box center [773, 321] width 612 height 96
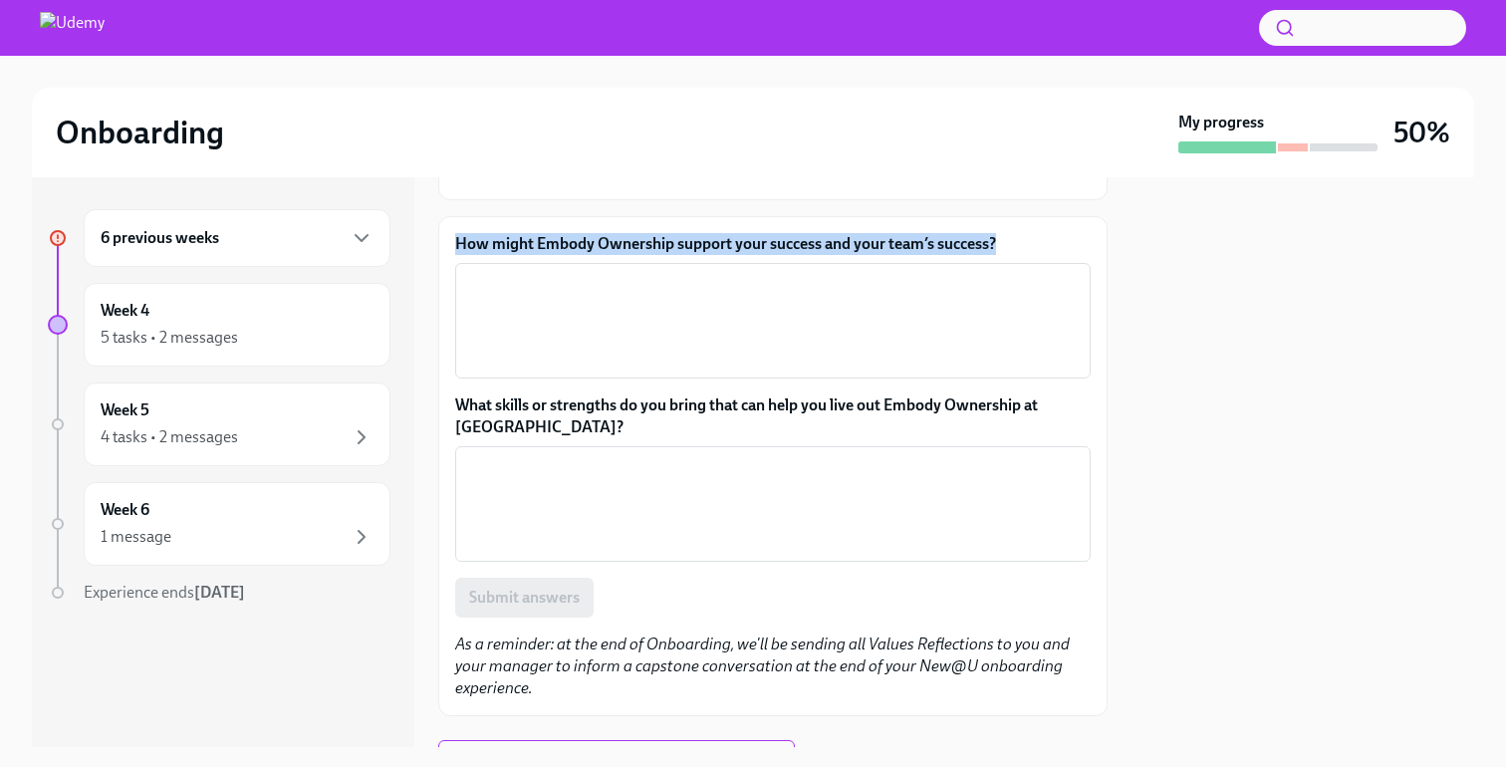
click at [611, 243] on label "How might Embody Ownership support your success and your team’s success?" at bounding box center [773, 244] width 636 height 22
click at [611, 273] on textarea "How might Embody Ownership support your success and your team’s success?" at bounding box center [773, 321] width 612 height 96
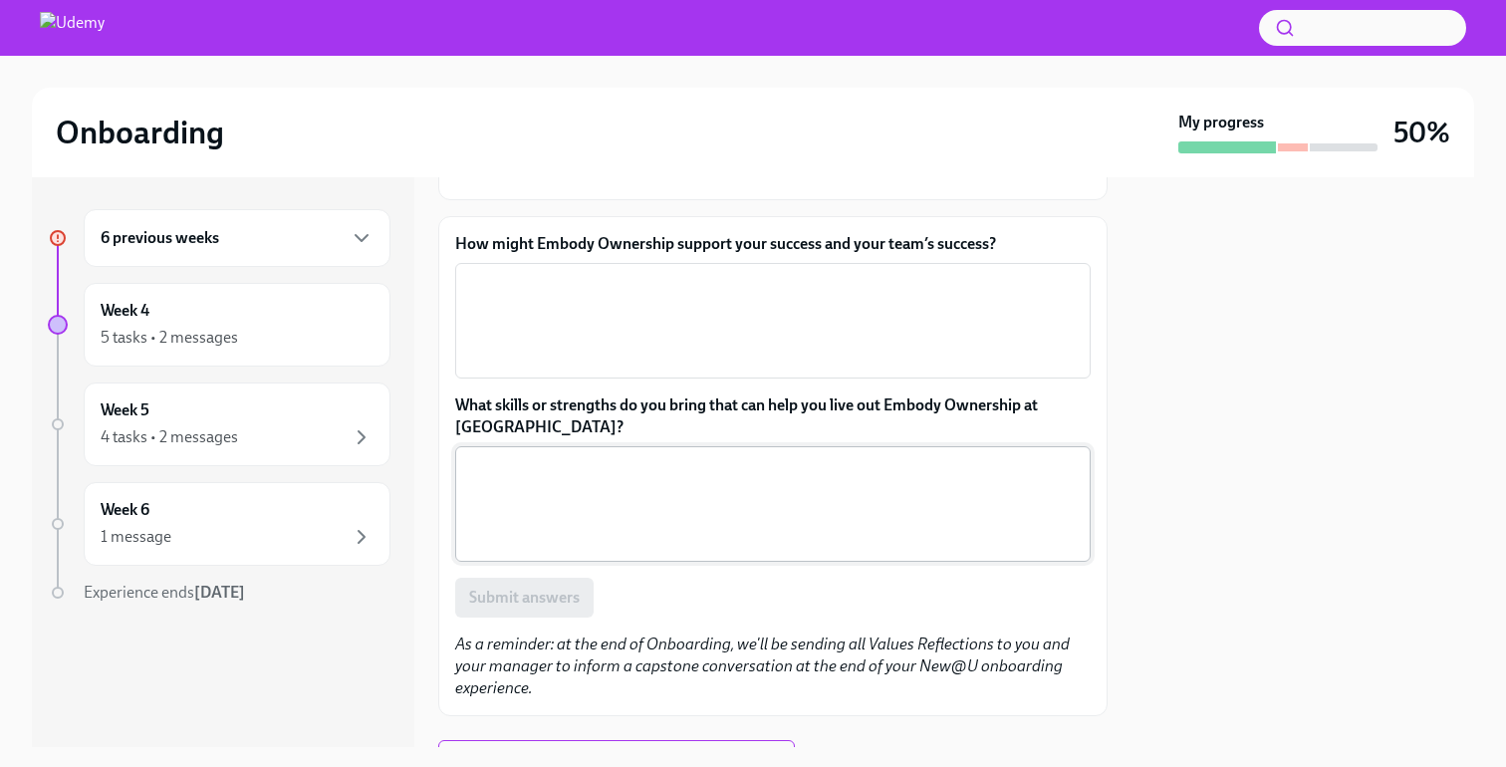
click at [477, 487] on textarea "What skills or strengths do you bring that can help you live out Embody Ownersh…" at bounding box center [773, 504] width 612 height 96
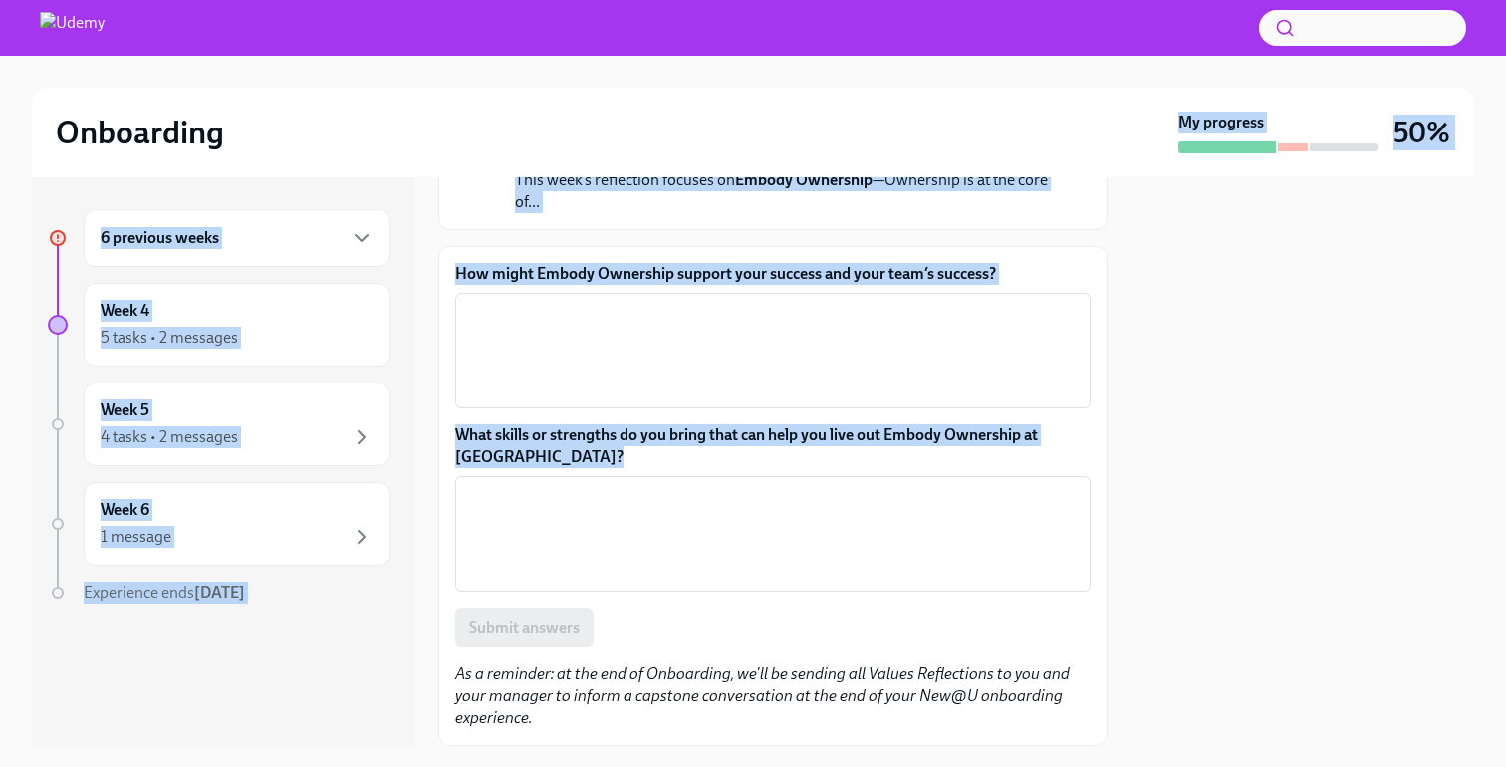
scroll to position [0, 0]
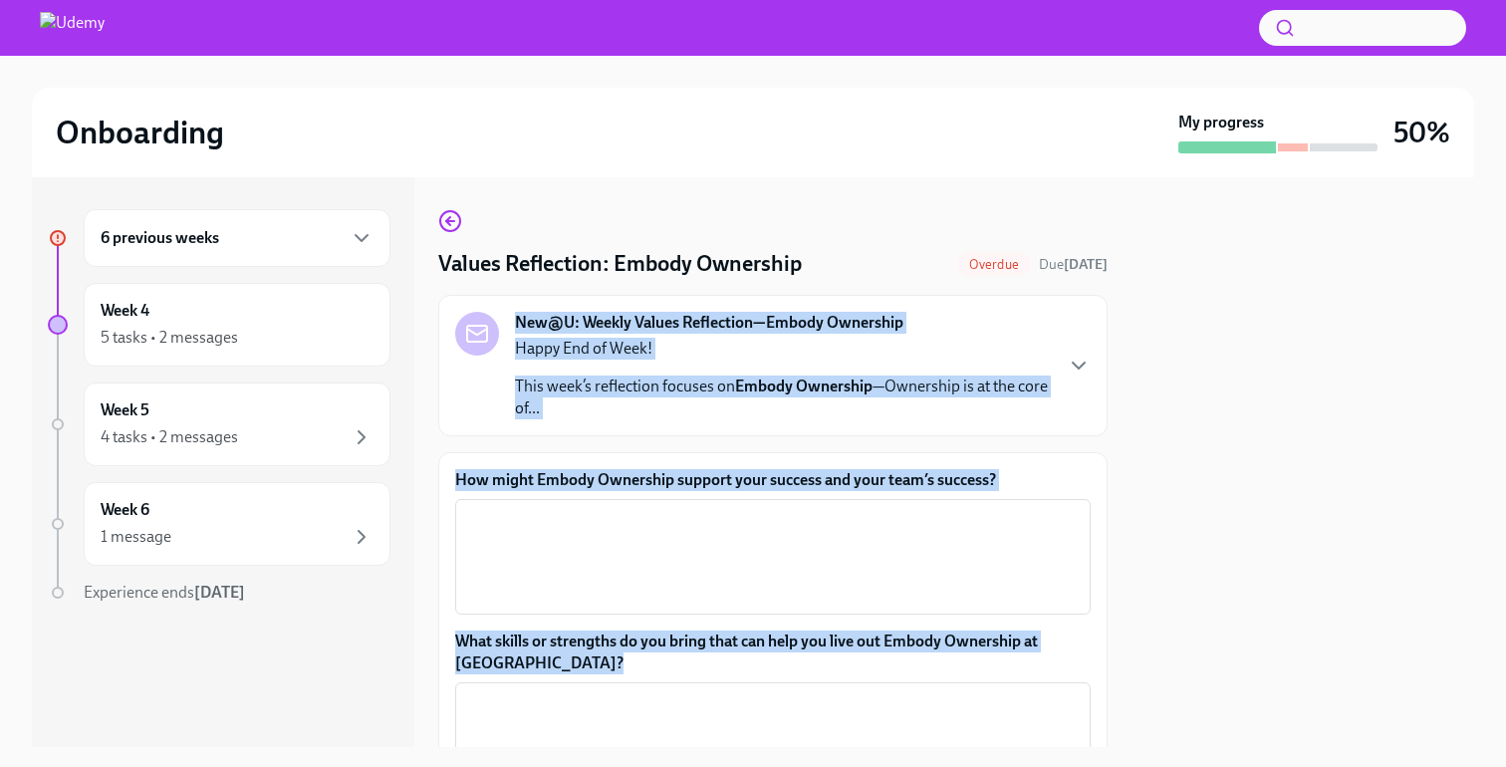
drag, startPoint x: 516, startPoint y: 443, endPoint x: 491, endPoint y: 351, distance: 95.9
click at [491, 351] on div "Values Reflection: Embody Ownership Overdue Due [DATE] New@U: Weekly Values Ref…" at bounding box center [773, 580] width 670 height 743
copy div "New@U: Weekly Values Reflection—Embody Ownership Happy End of Week! This week’s…"
click at [525, 558] on textarea "How might Embody Ownership support your success and your team’s success?" at bounding box center [773, 557] width 612 height 96
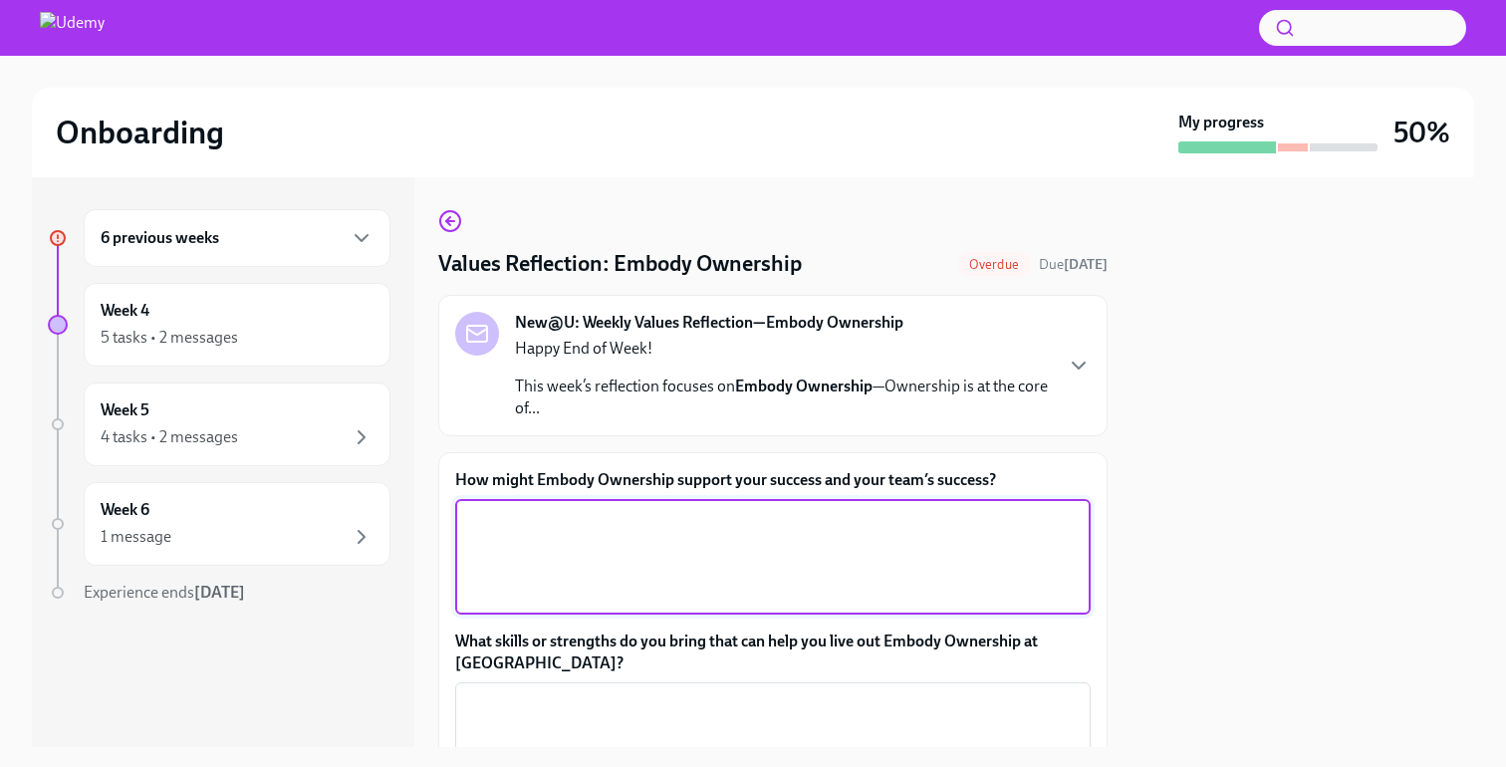
paste textarea "Owning my pipeline and outcomes creates clarity for my team and builds the trus…"
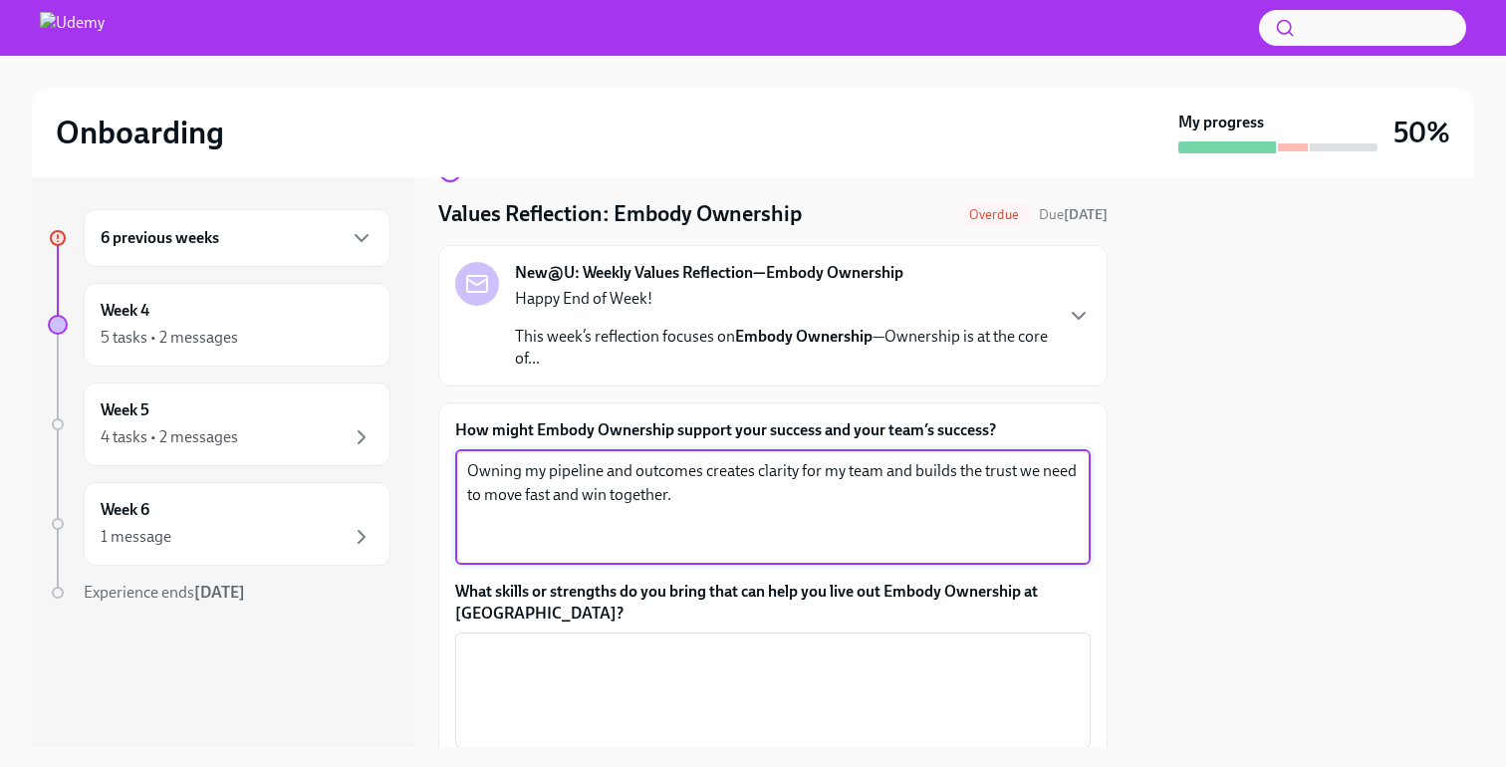
scroll to position [54, 0]
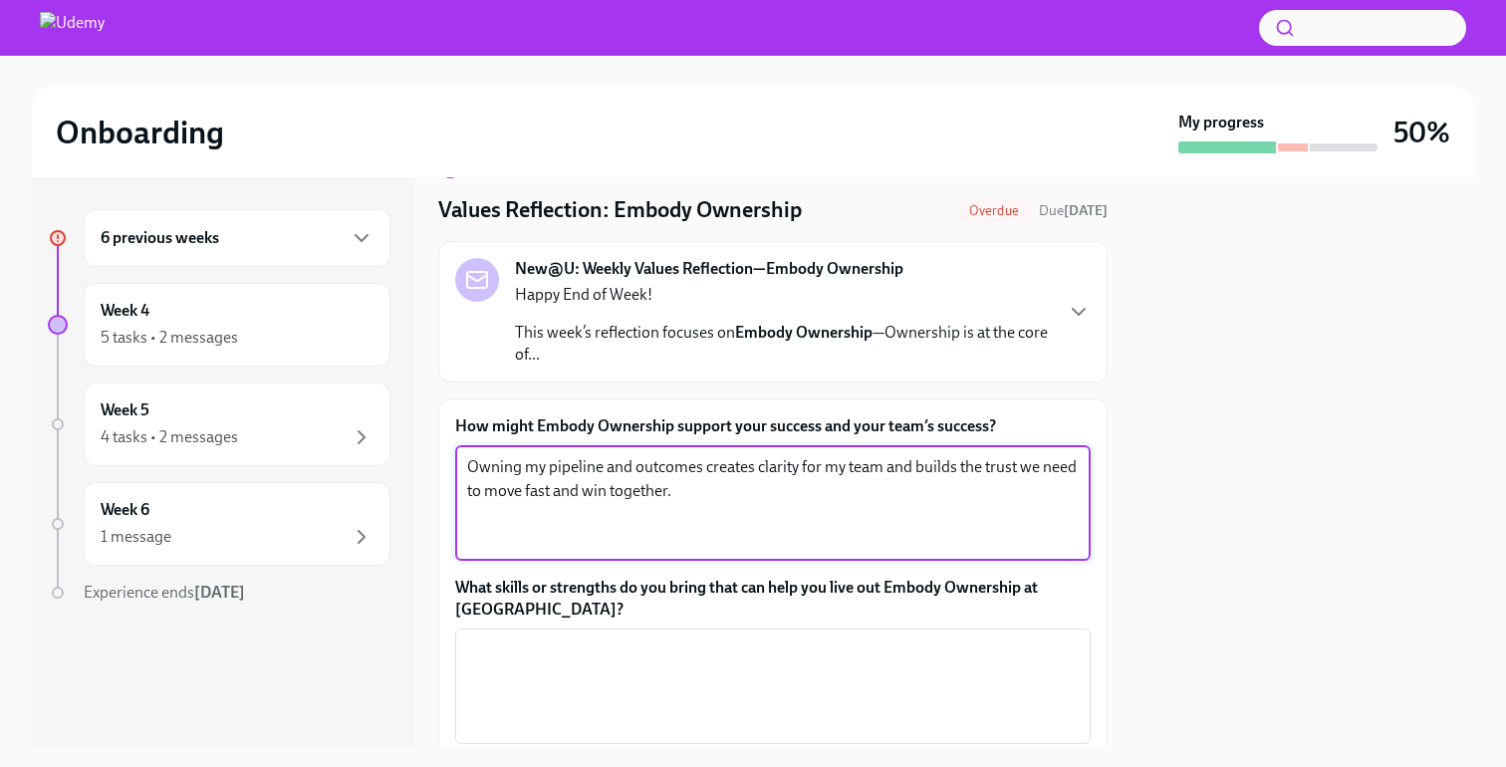
type textarea "Owning my pipeline and outcomes creates clarity for my team and builds the trus…"
click at [642, 653] on textarea "What skills or strengths do you bring that can help you live out Embody Ownersh…" at bounding box center [773, 687] width 612 height 96
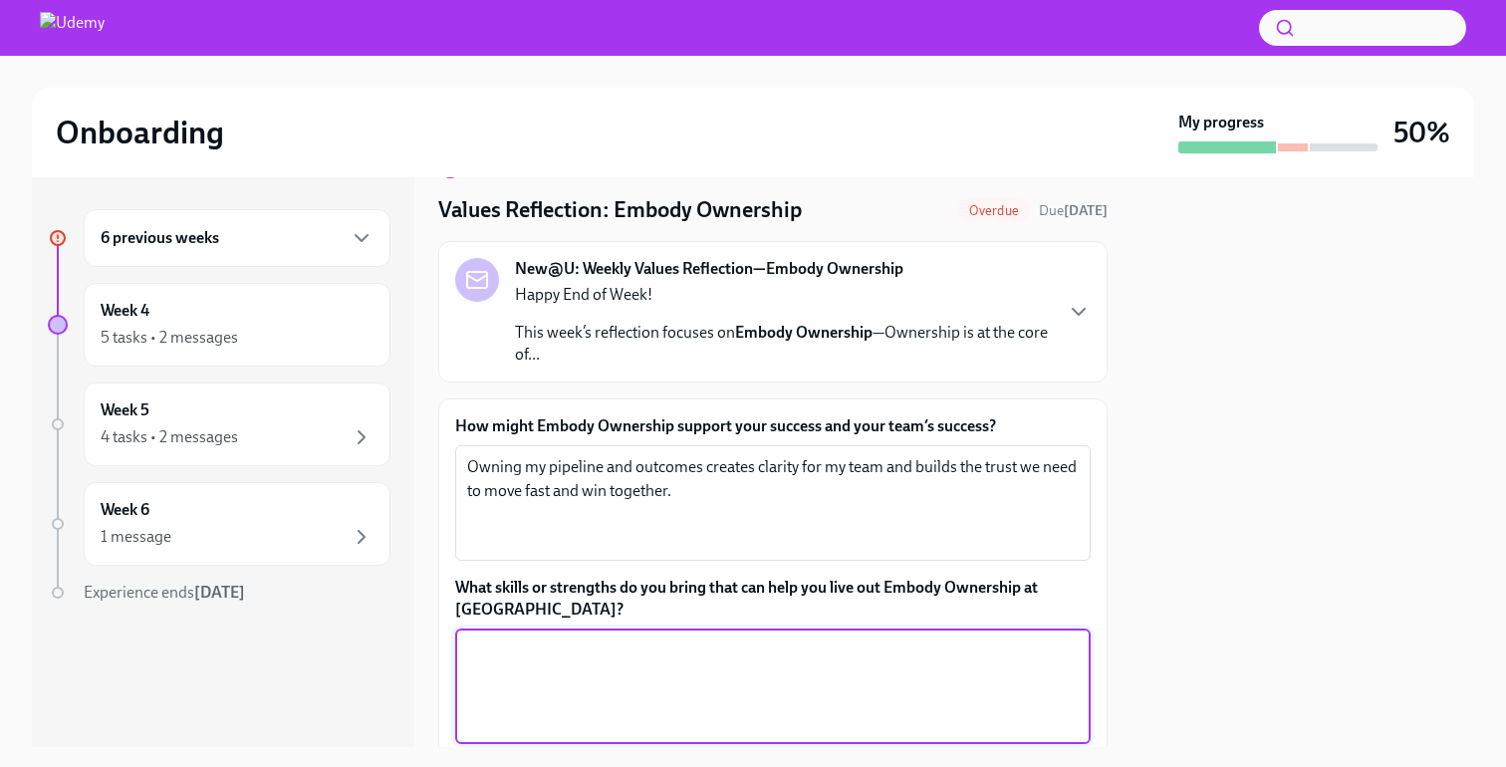
paste textarea "I bring accountability, follow-through, and a bias for action—if I say I’ll do …"
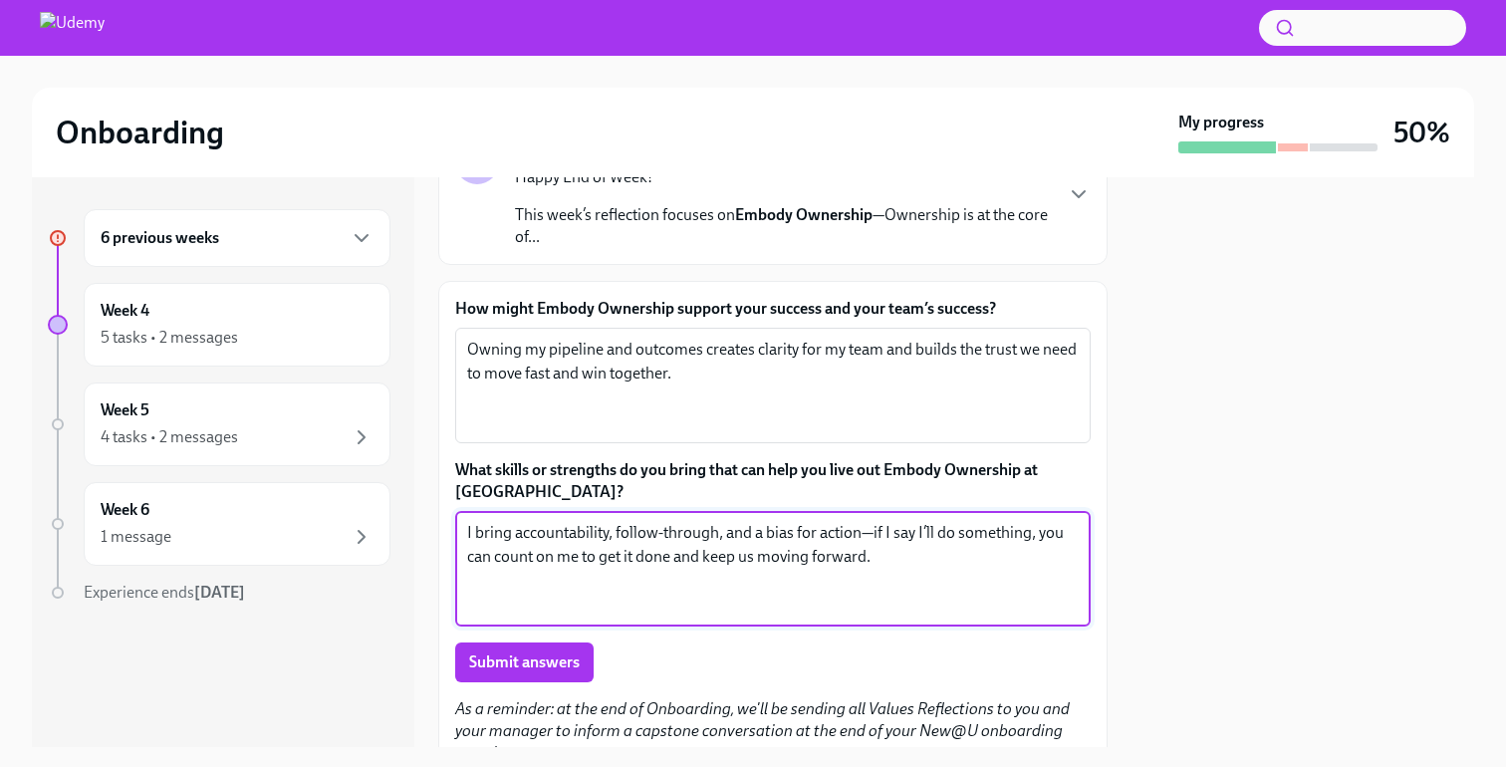
scroll to position [223, 0]
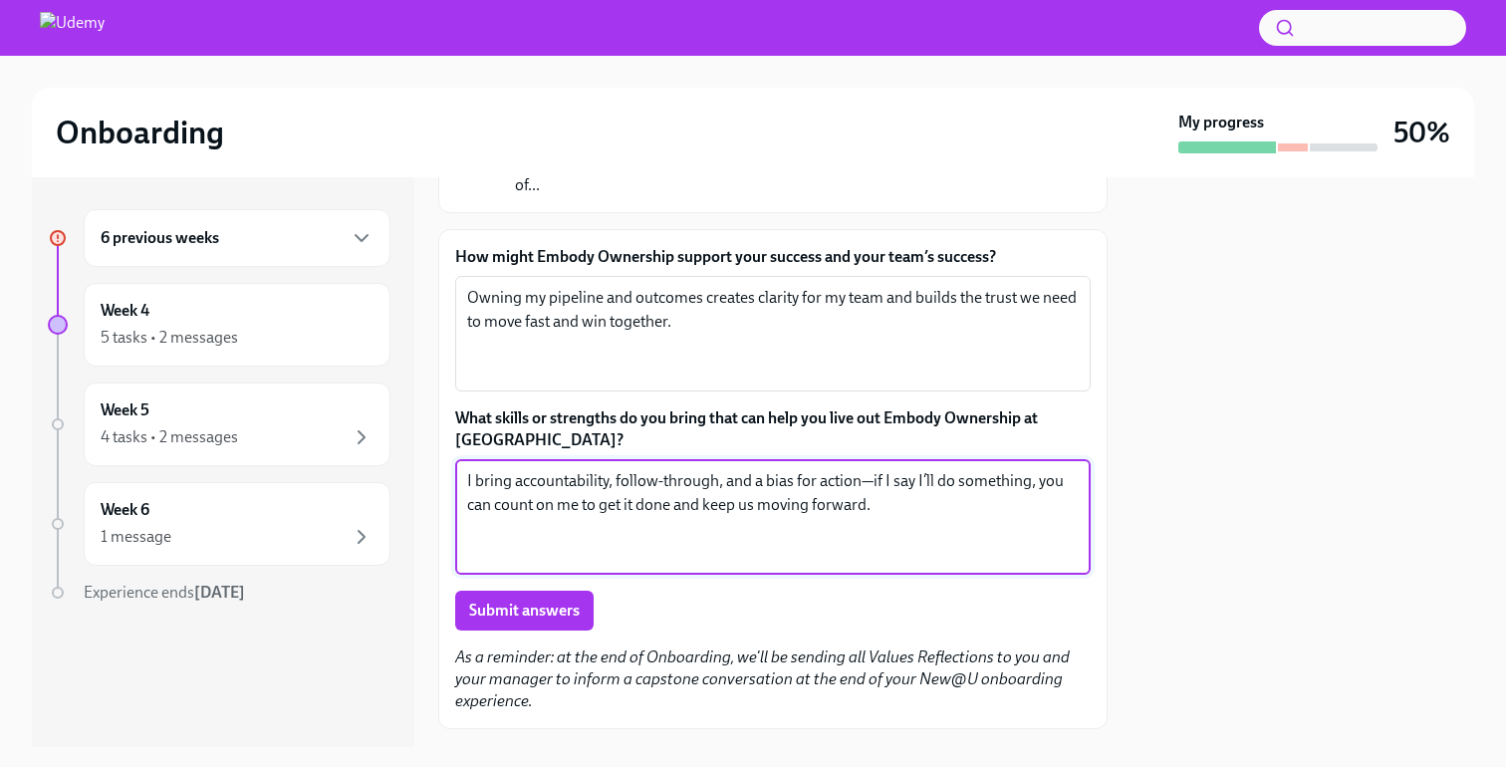
click at [868, 484] on textarea "I bring accountability, follow-through, and a bias for action—if I say I’ll do …" at bounding box center [773, 517] width 612 height 96
click at [927, 507] on textarea "I bring accountability, follow-through, and a bias for action - if I say I’ll d…" at bounding box center [773, 517] width 612 height 96
type textarea "I bring accountability, follow-through, and a bias for action - if I say I’ll d…"
click at [536, 611] on span "Submit answers" at bounding box center [524, 611] width 111 height 20
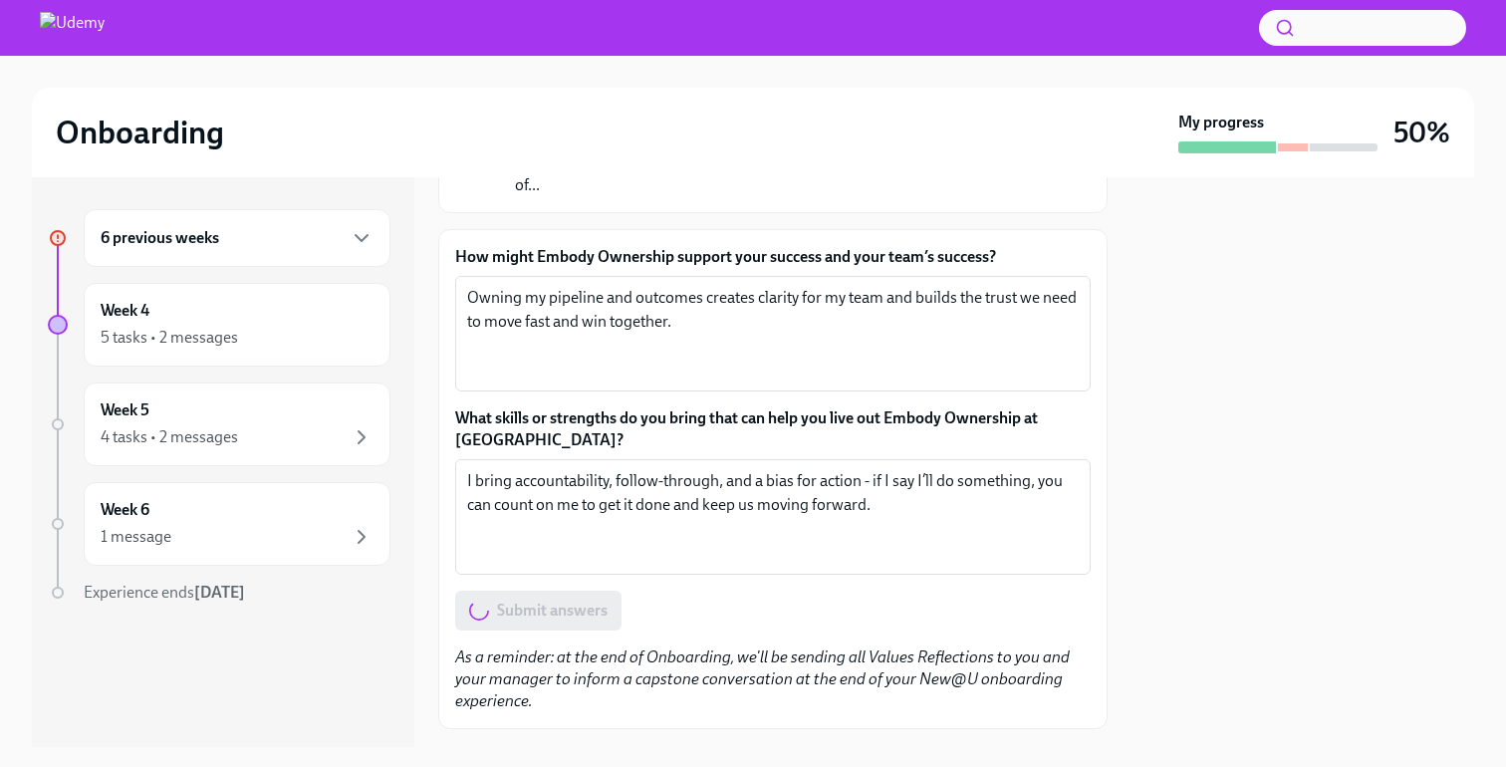
scroll to position [333, 0]
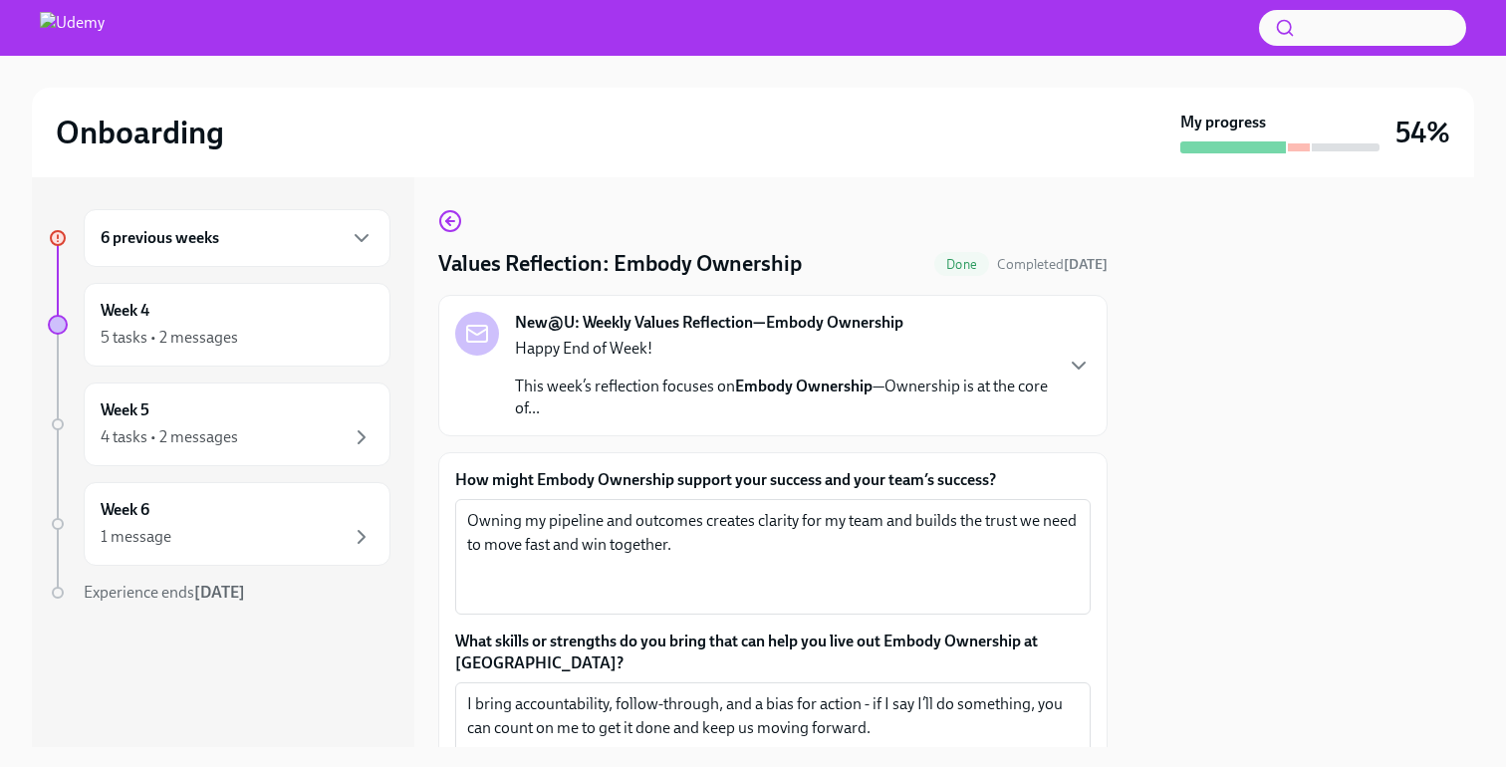
click at [279, 239] on div "6 previous weeks" at bounding box center [237, 238] width 273 height 24
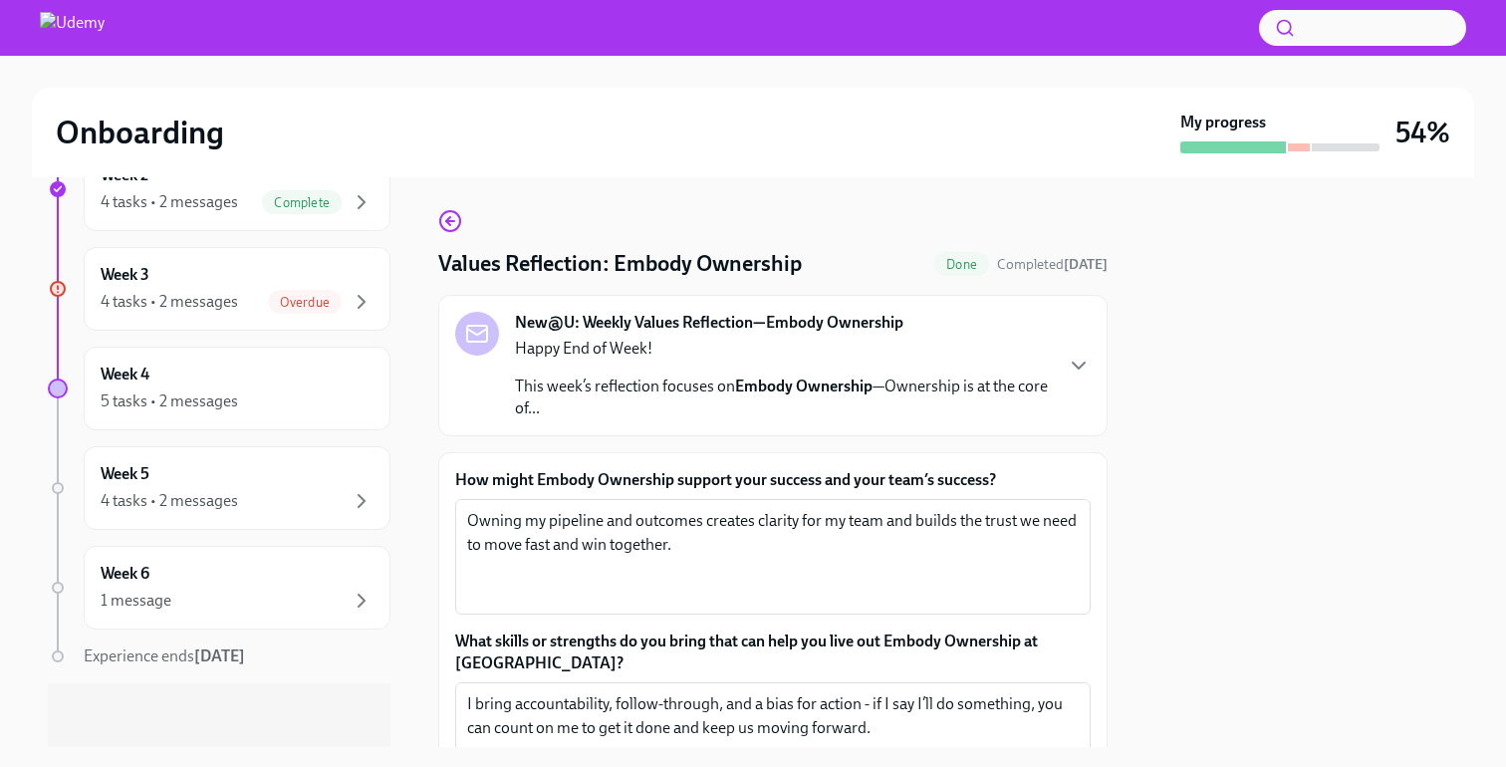
scroll to position [569, 0]
click at [224, 288] on div "Week 3 4 tasks • 2 messages Overdue" at bounding box center [237, 292] width 273 height 50
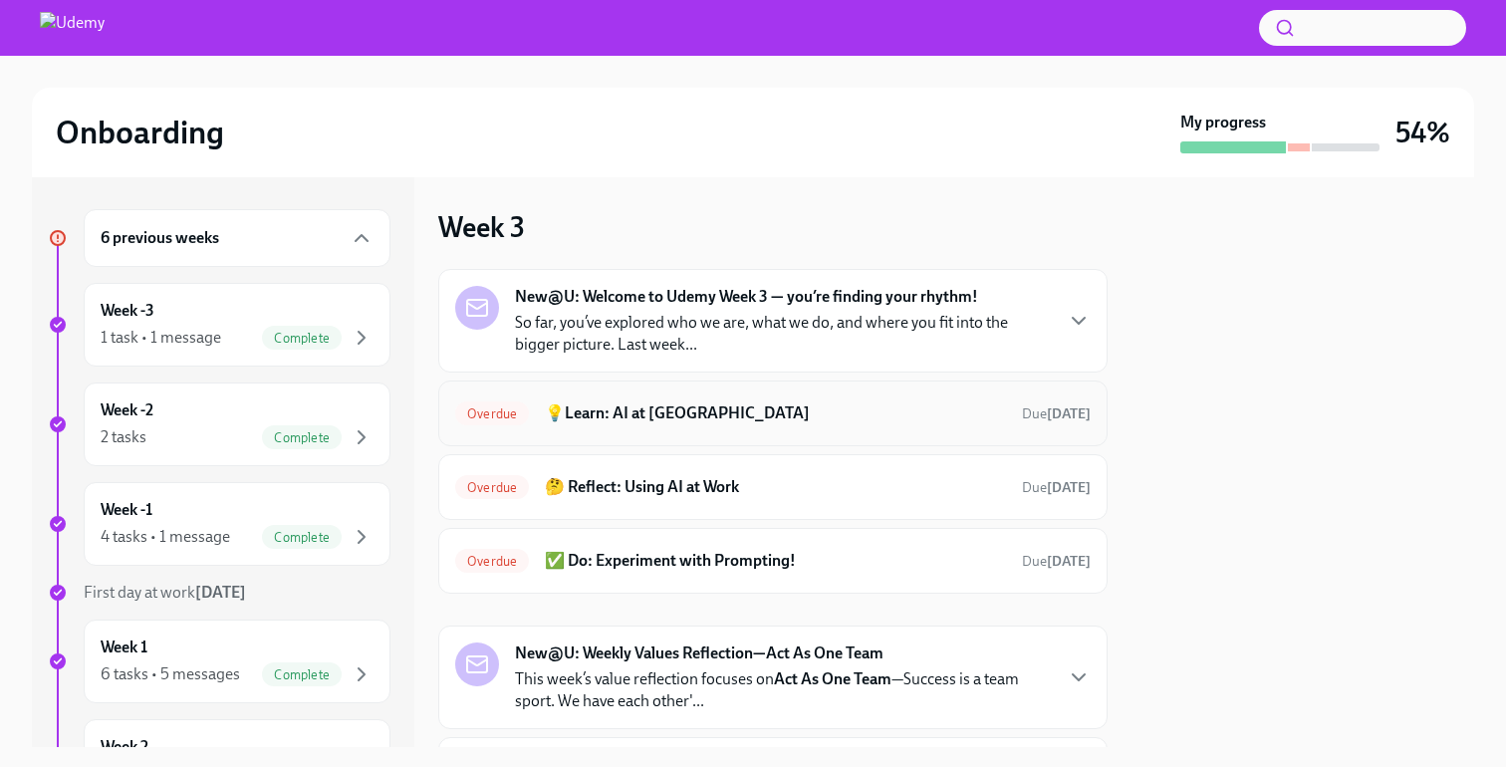
click at [696, 401] on div "Overdue 💡Learn: AI at Udemy Due [DATE]" at bounding box center [773, 414] width 636 height 32
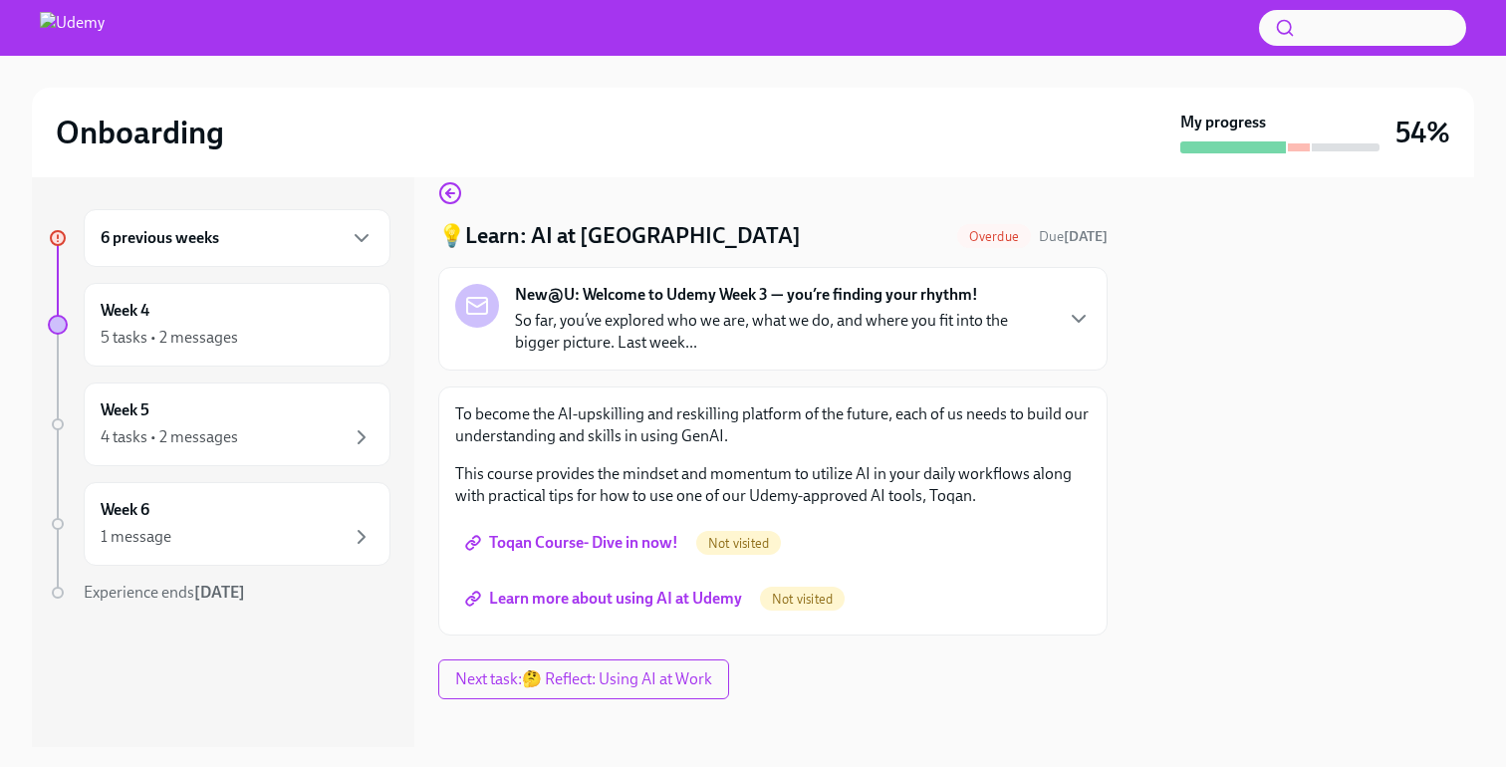
scroll to position [44, 0]
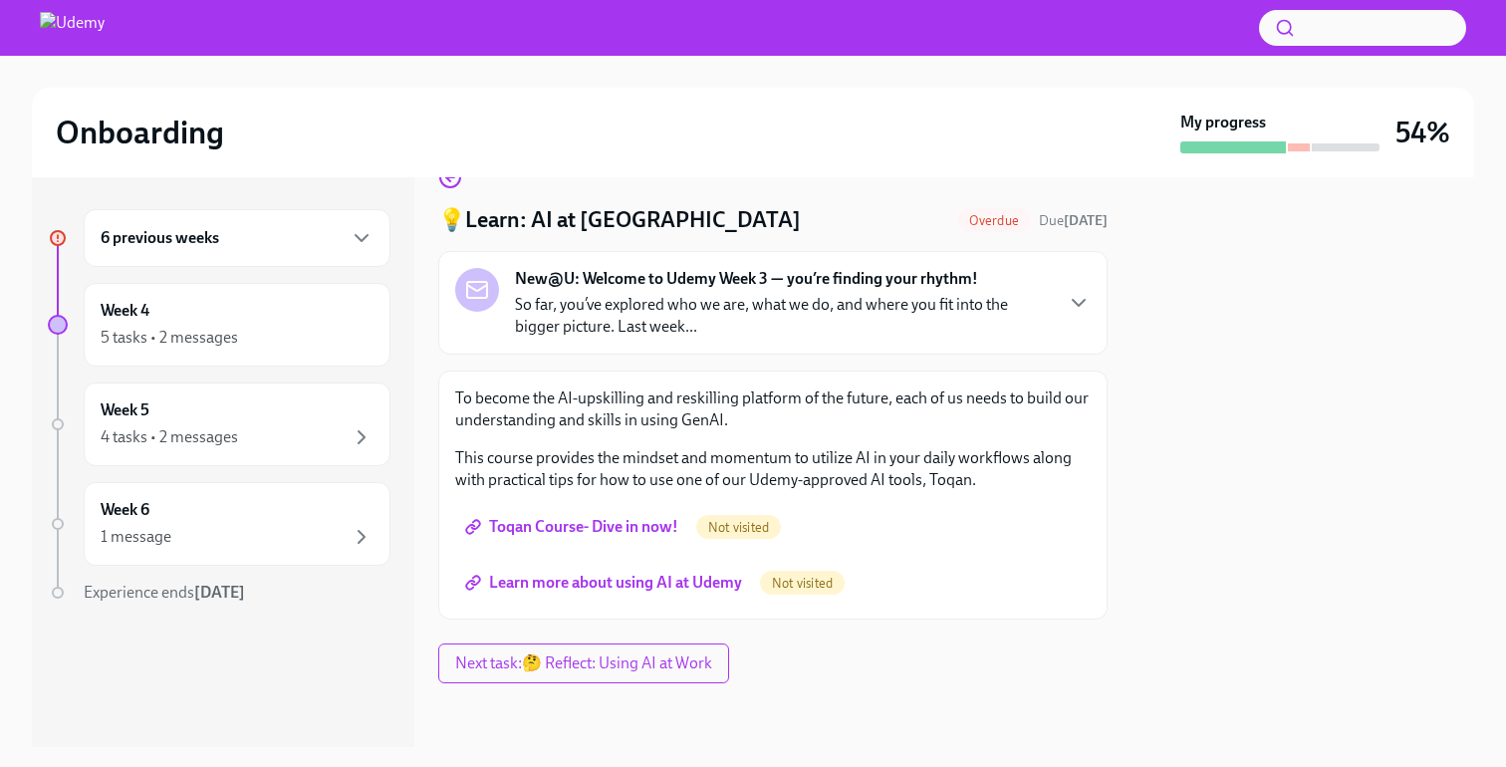
click at [576, 531] on span "Toqan Course- Dive in now!" at bounding box center [573, 527] width 209 height 20
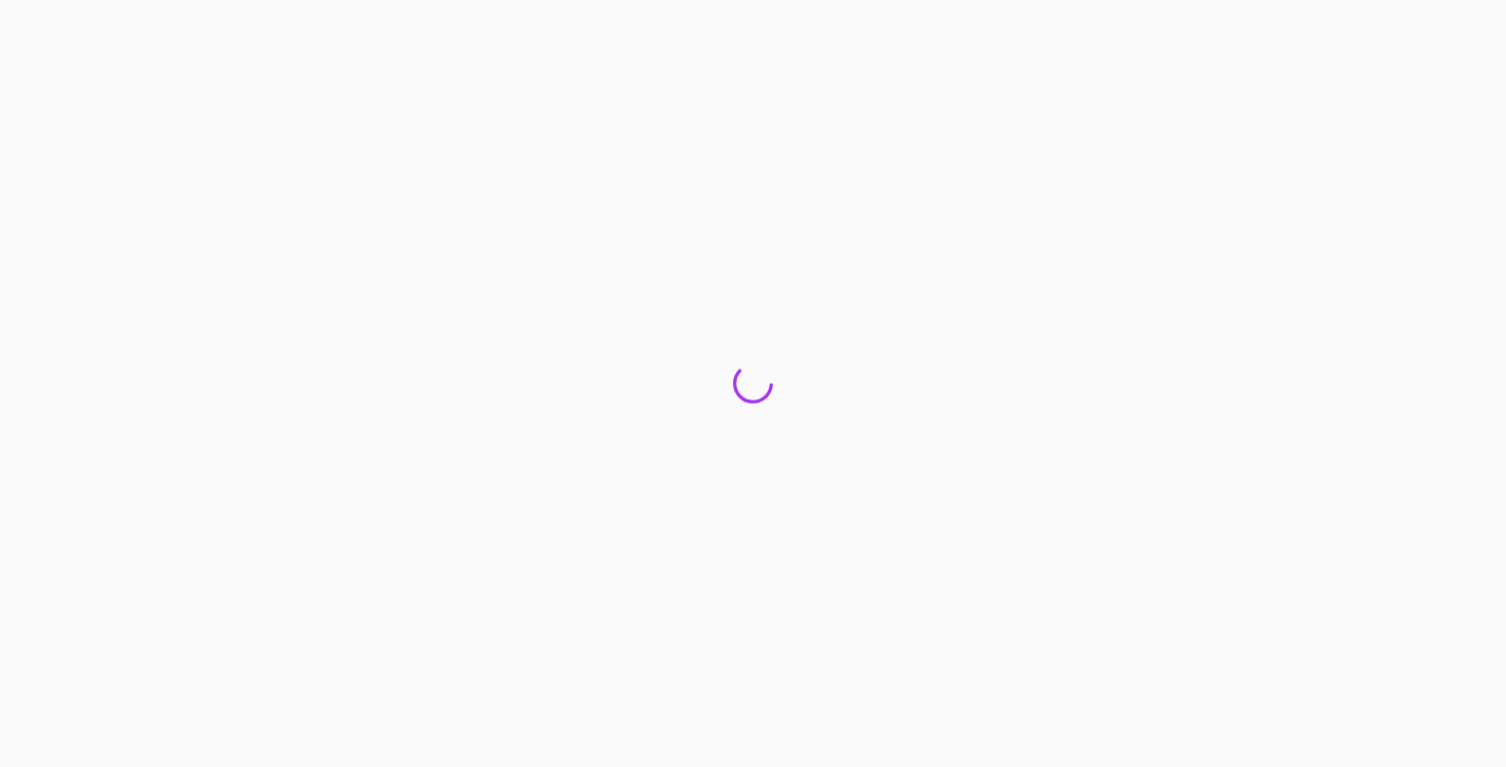
click at [654, 581] on div at bounding box center [753, 383] width 1506 height 767
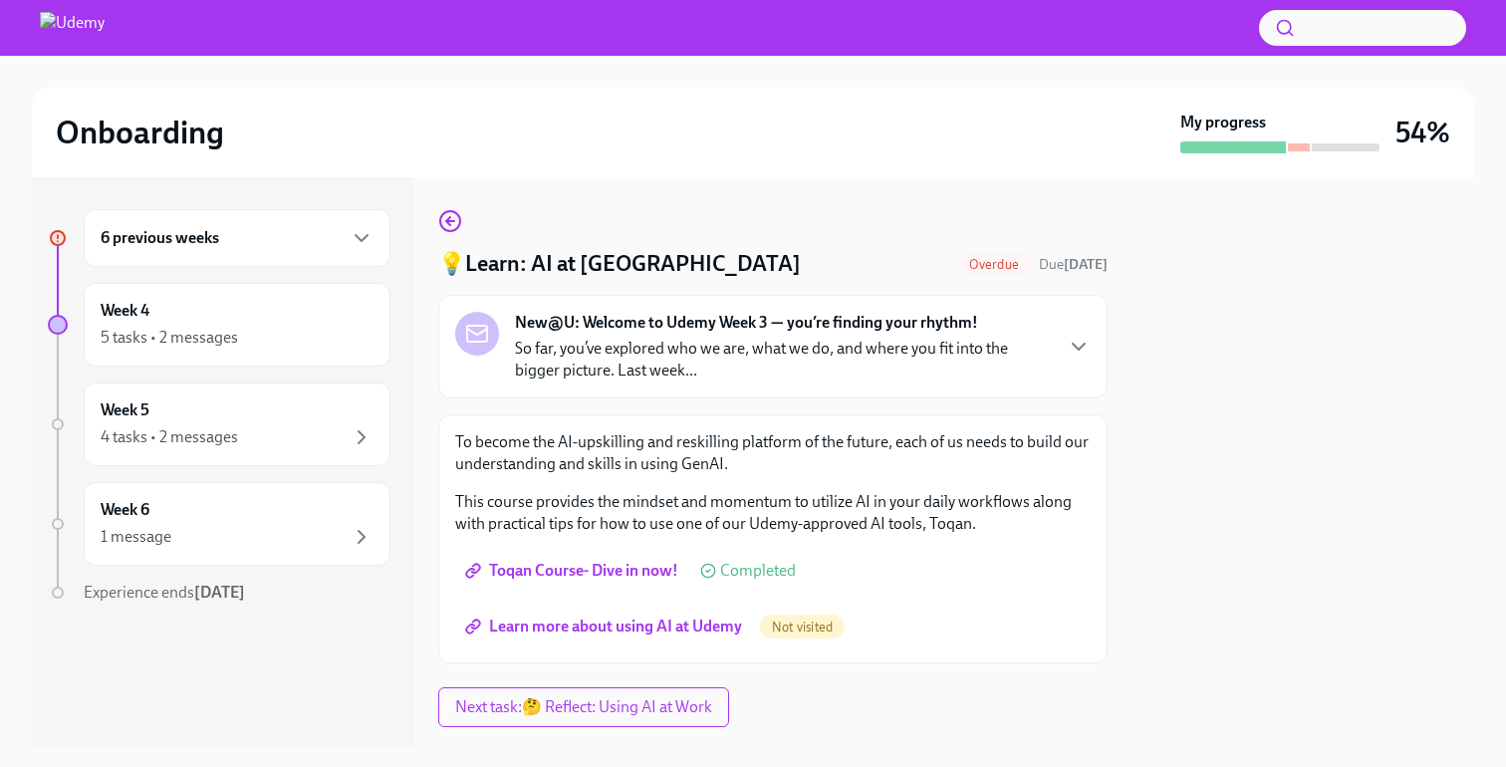
click at [625, 619] on span "Learn more about using AI at Udemy" at bounding box center [605, 627] width 273 height 20
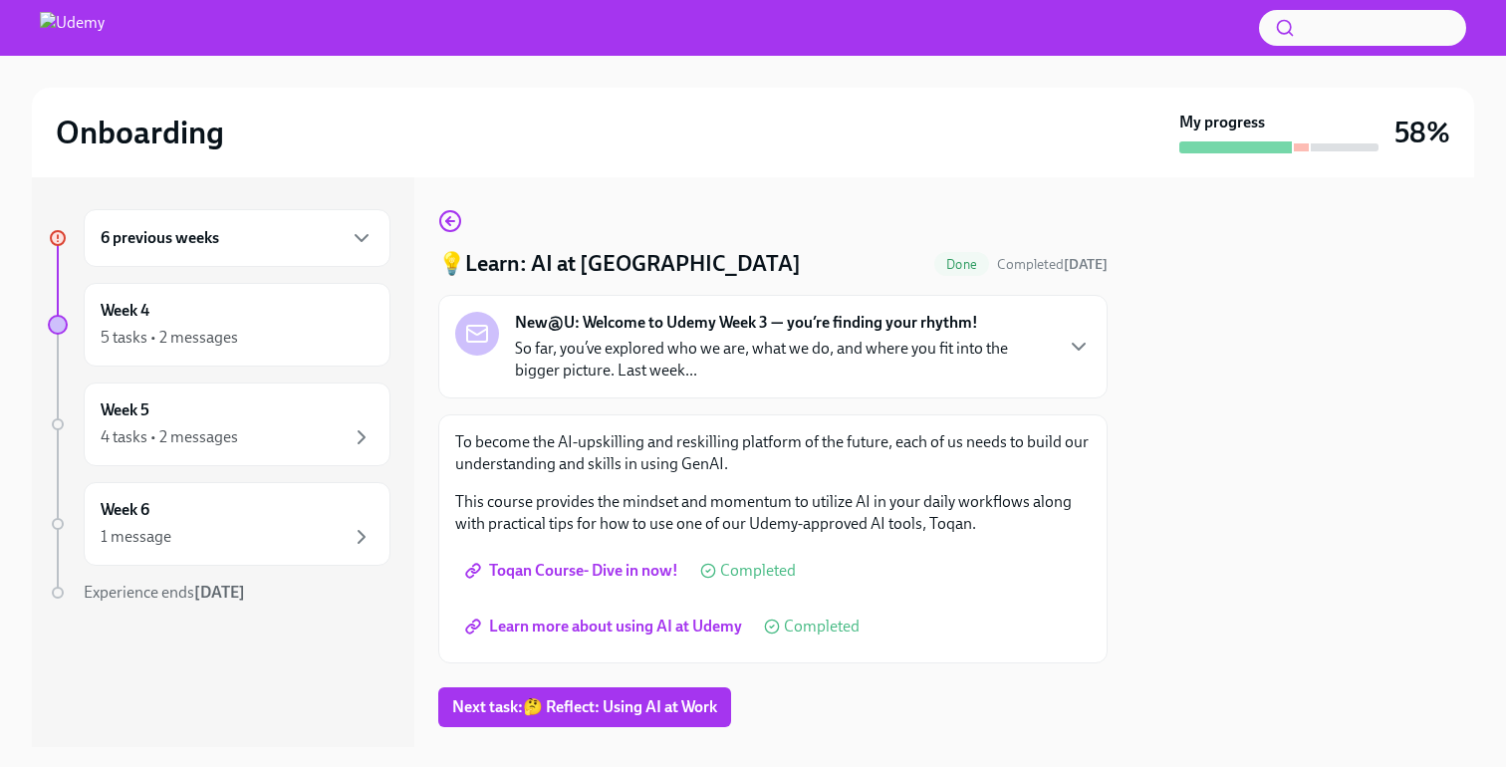
click at [169, 249] on div "6 previous weeks" at bounding box center [237, 238] width 273 height 24
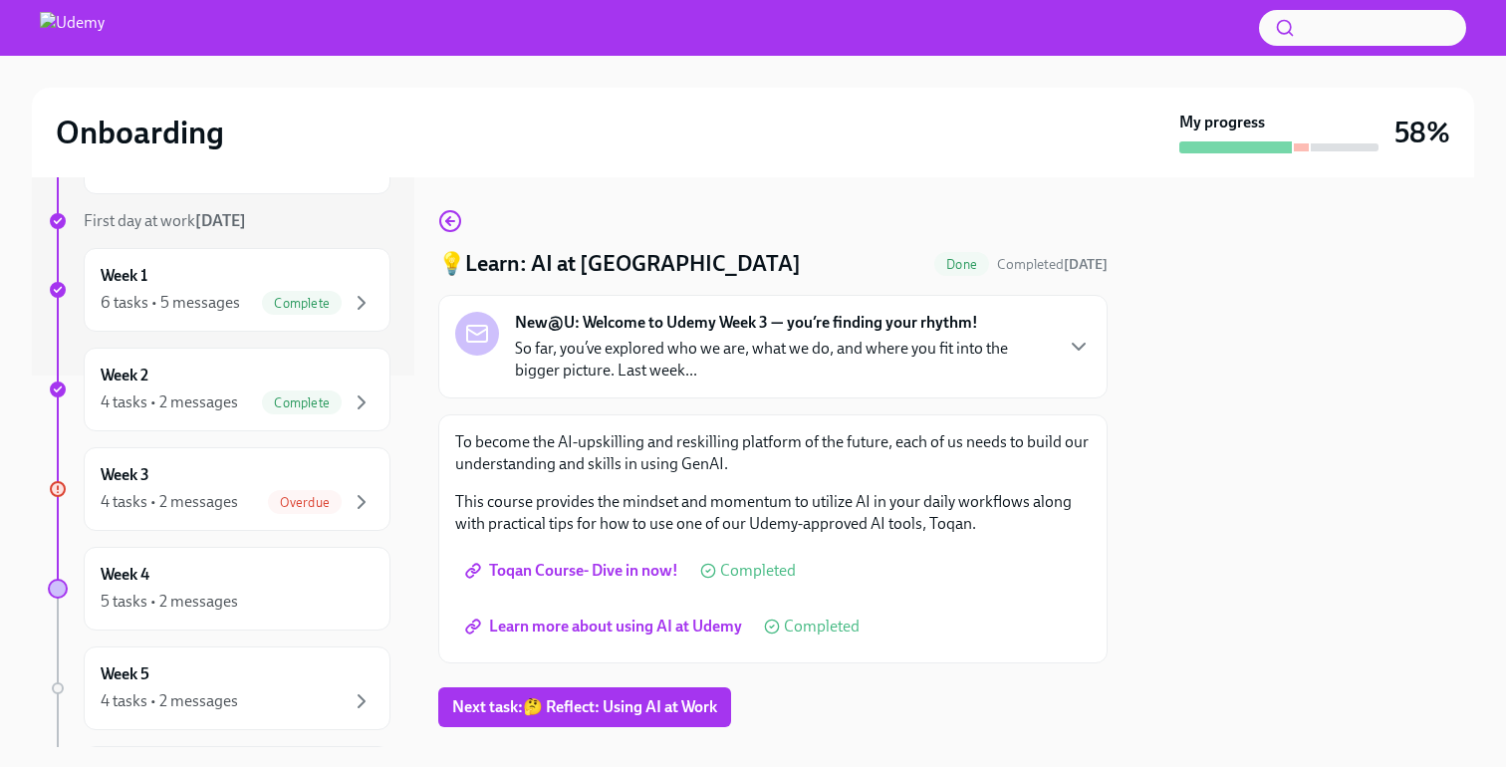
scroll to position [572, 0]
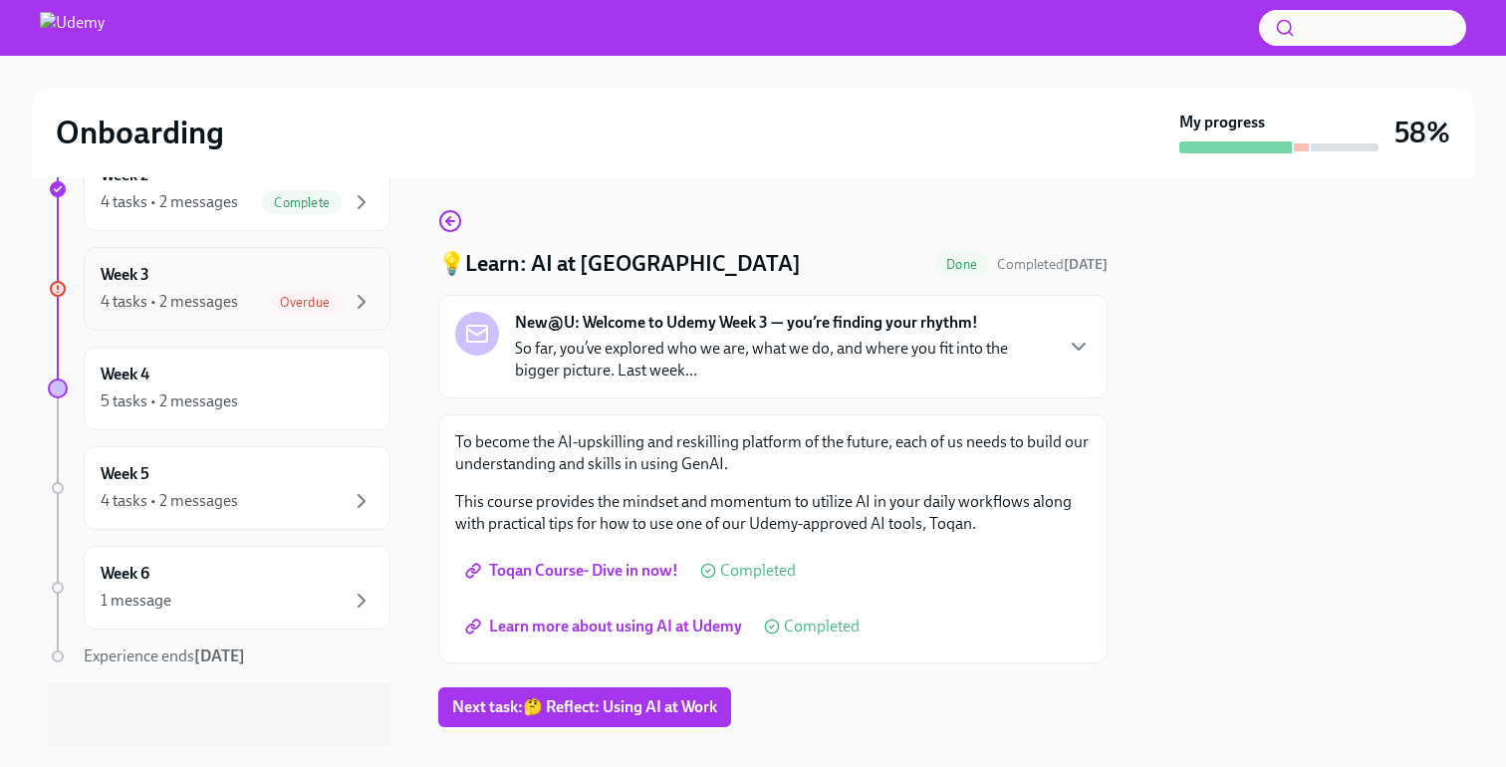
click at [175, 303] on div "4 tasks • 2 messages" at bounding box center [169, 302] width 137 height 22
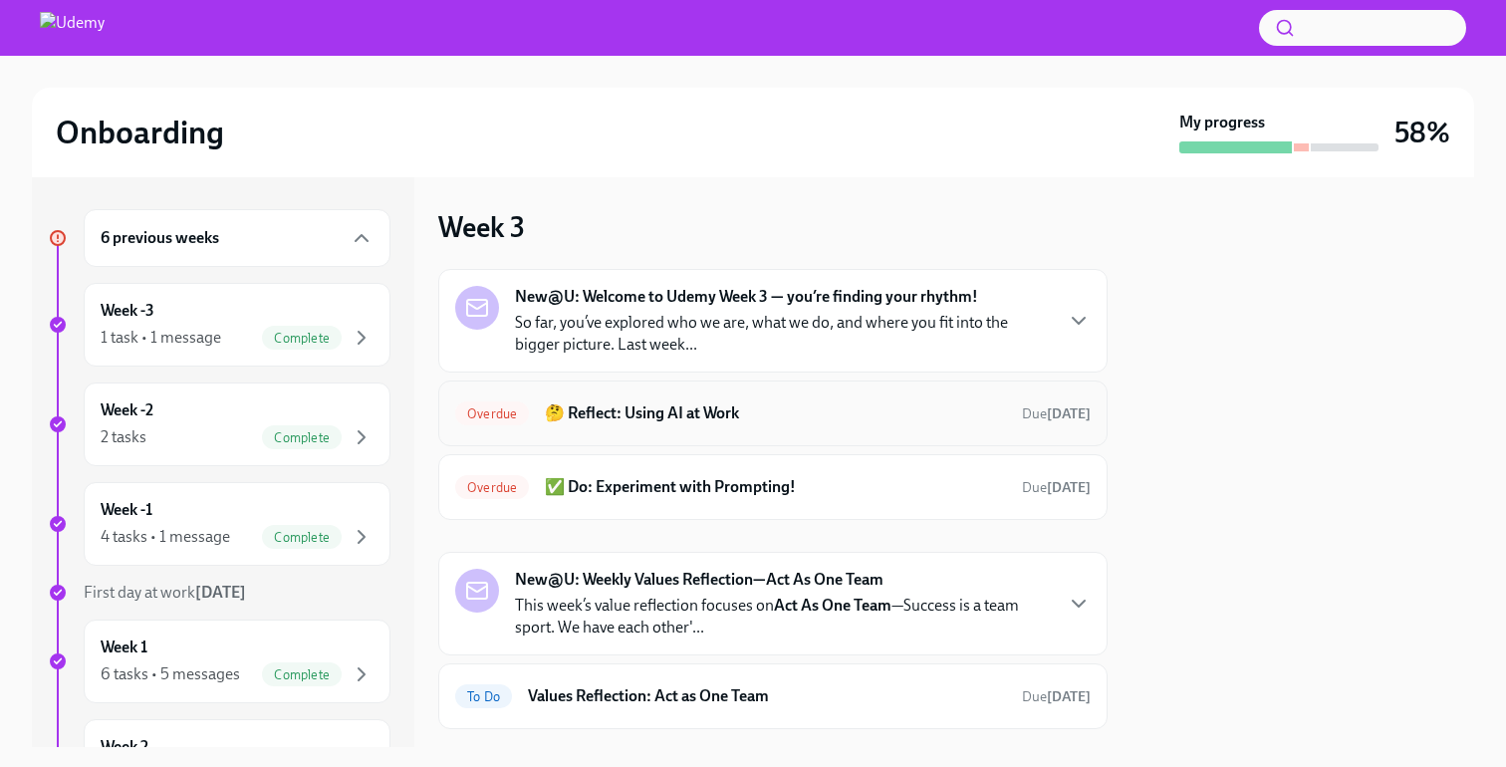
scroll to position [108, 0]
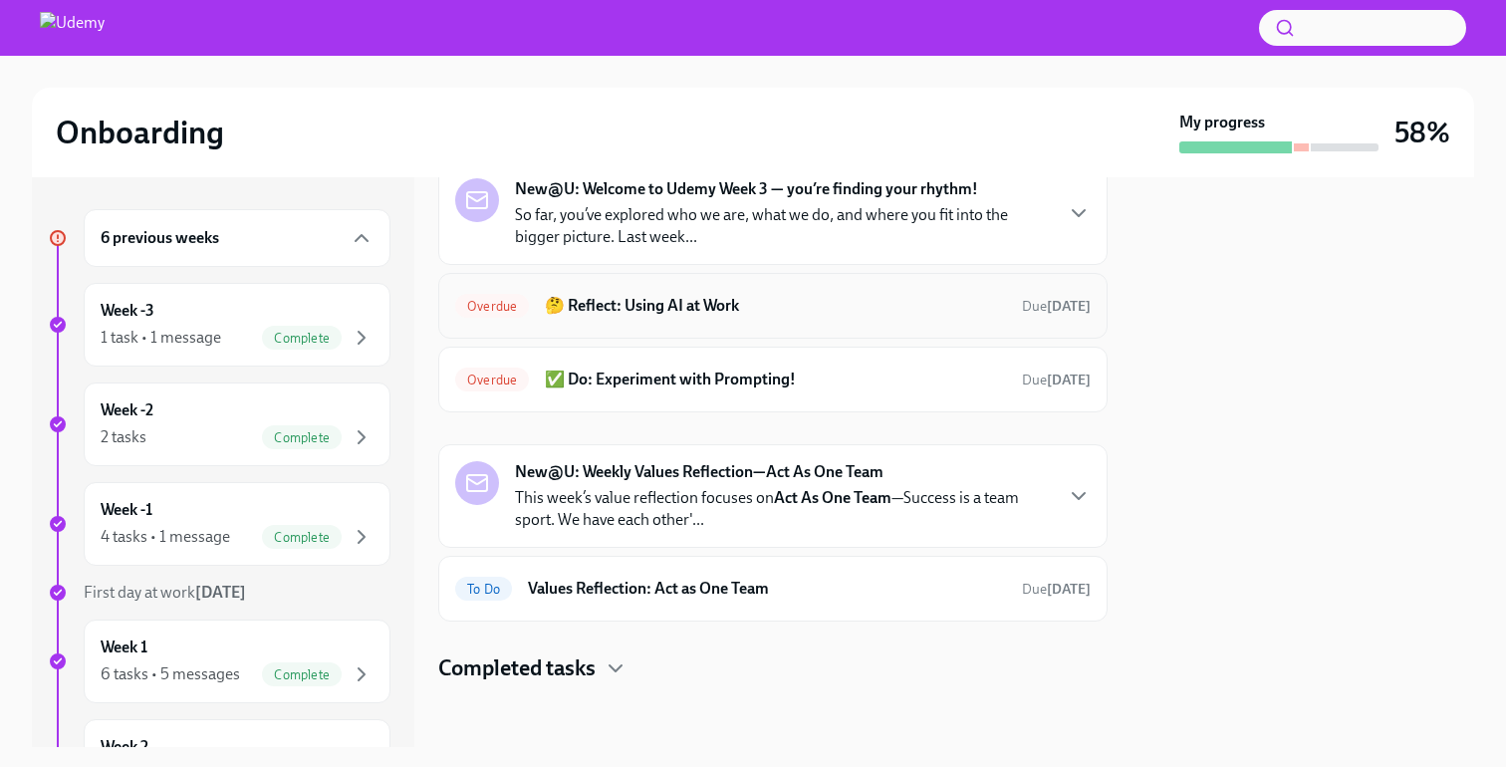
click at [653, 302] on h6 "🤔 Reflect: Using AI at Work" at bounding box center [775, 306] width 461 height 22
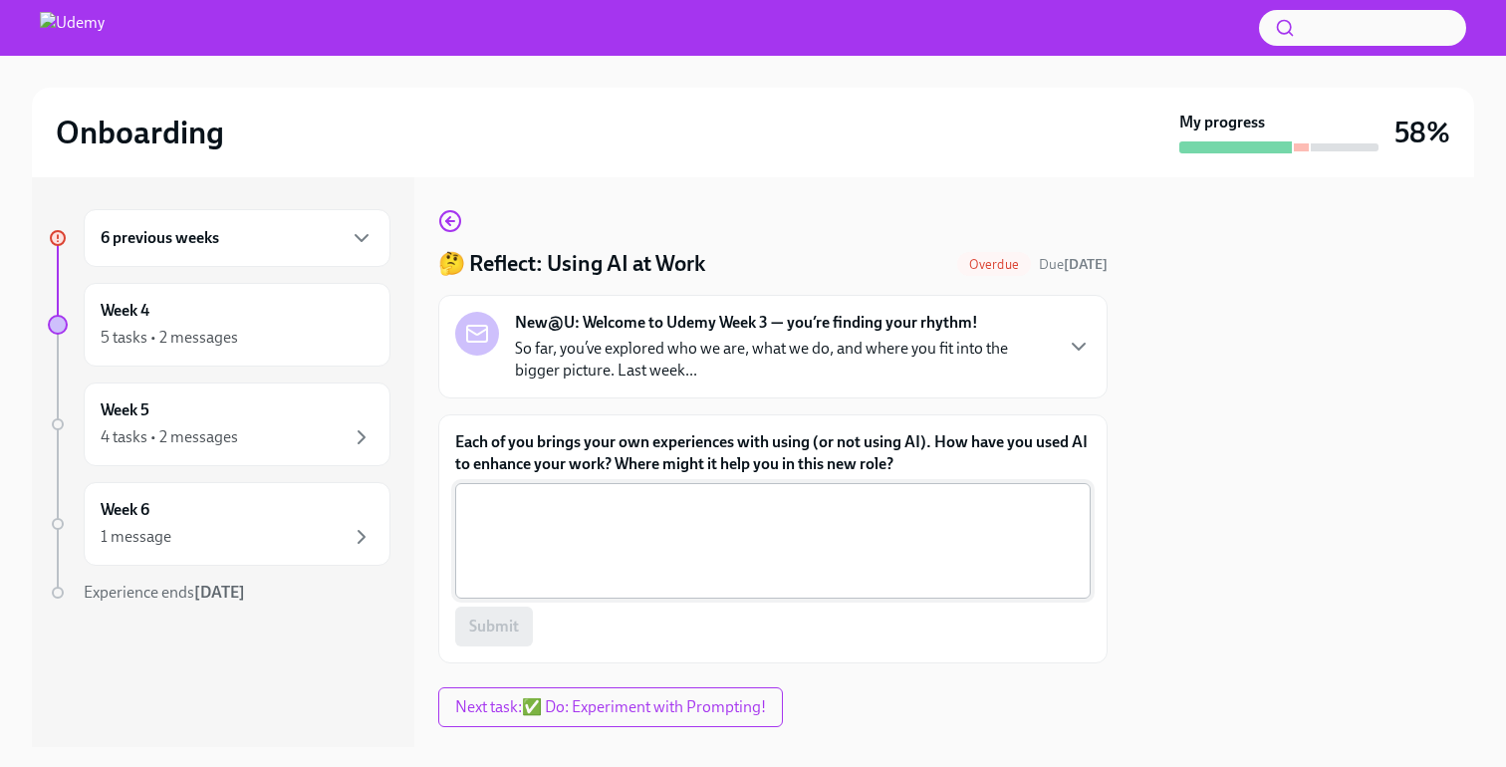
click at [626, 496] on textarea "Each of you brings your own experiences with using (or not using AI). How have …" at bounding box center [773, 541] width 612 height 96
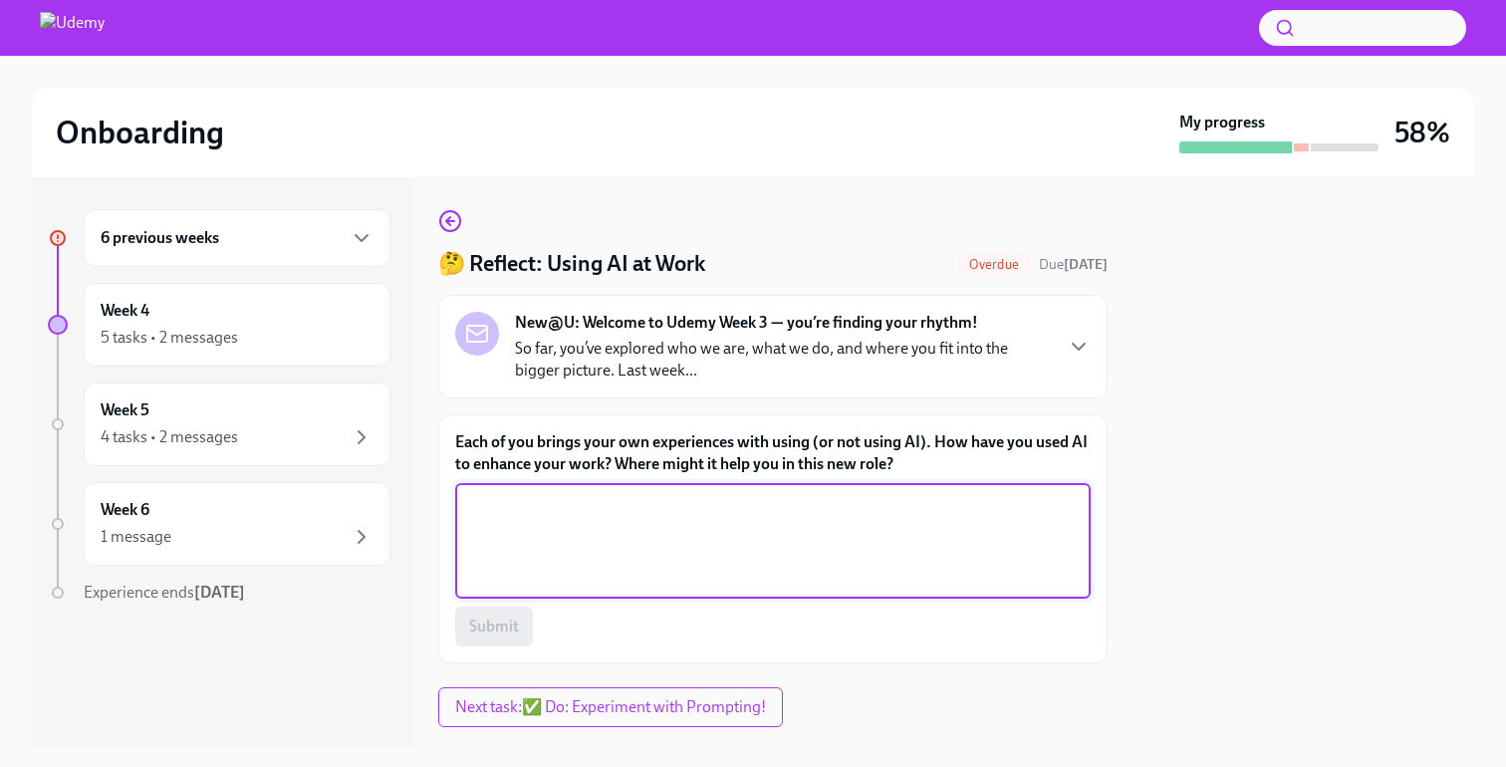
click at [627, 457] on label "Each of you brings your own experiences with using (or not using AI). How have …" at bounding box center [773, 453] width 636 height 44
click at [627, 493] on textarea "Each of you brings your own experiences with using (or not using AI). How have …" at bounding box center [773, 541] width 612 height 96
click at [627, 457] on label "Each of you brings your own experiences with using (or not using AI). How have …" at bounding box center [773, 453] width 636 height 44
click at [627, 493] on textarea "Each of you brings your own experiences with using (or not using AI). How have …" at bounding box center [773, 541] width 612 height 96
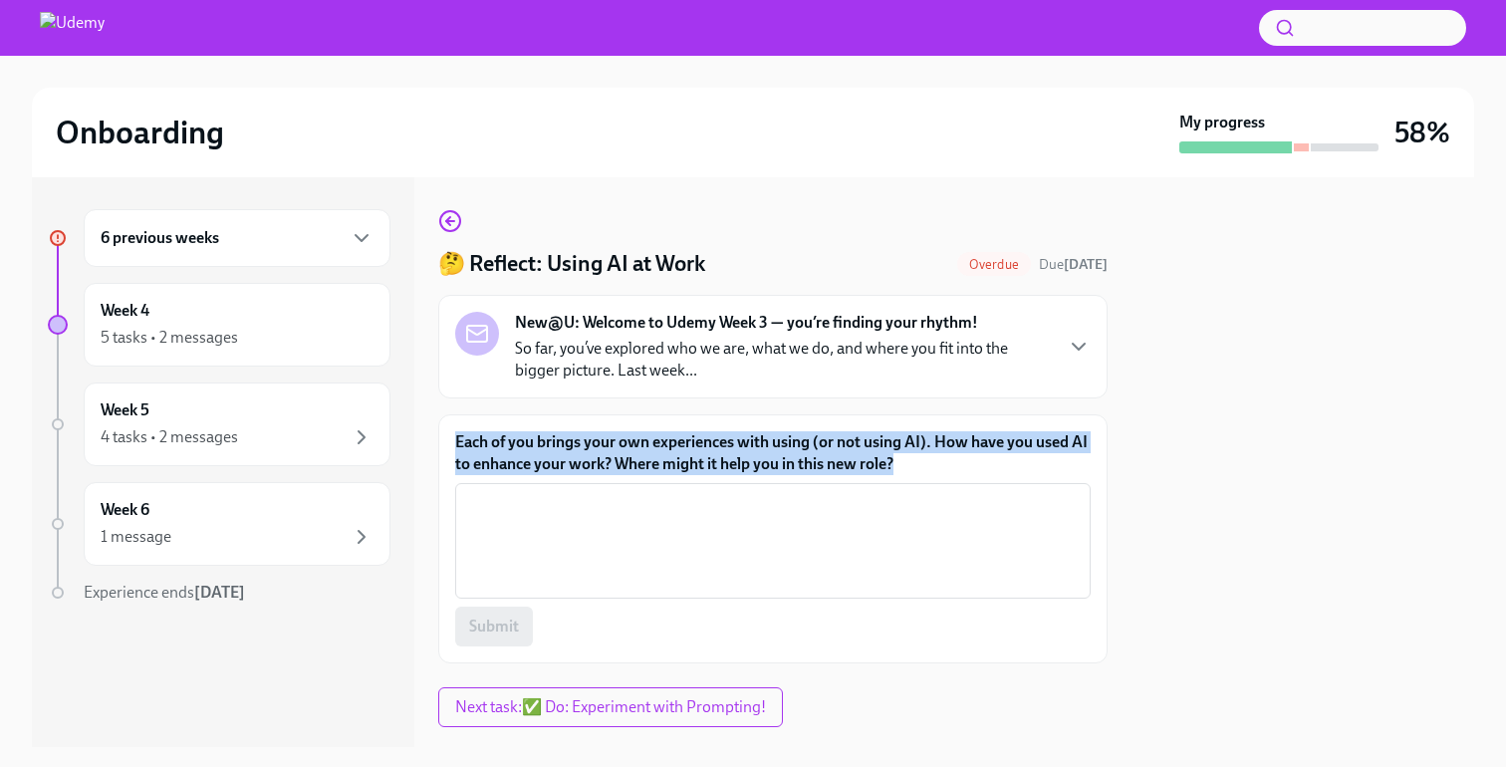
click at [627, 457] on label "Each of you brings your own experiences with using (or not using AI). How have …" at bounding box center [773, 453] width 636 height 44
click at [627, 493] on textarea "Each of you brings your own experiences with using (or not using AI). How have …" at bounding box center [773, 541] width 612 height 96
copy label "Each of you brings your own experiences with using (or not using AI). How have …"
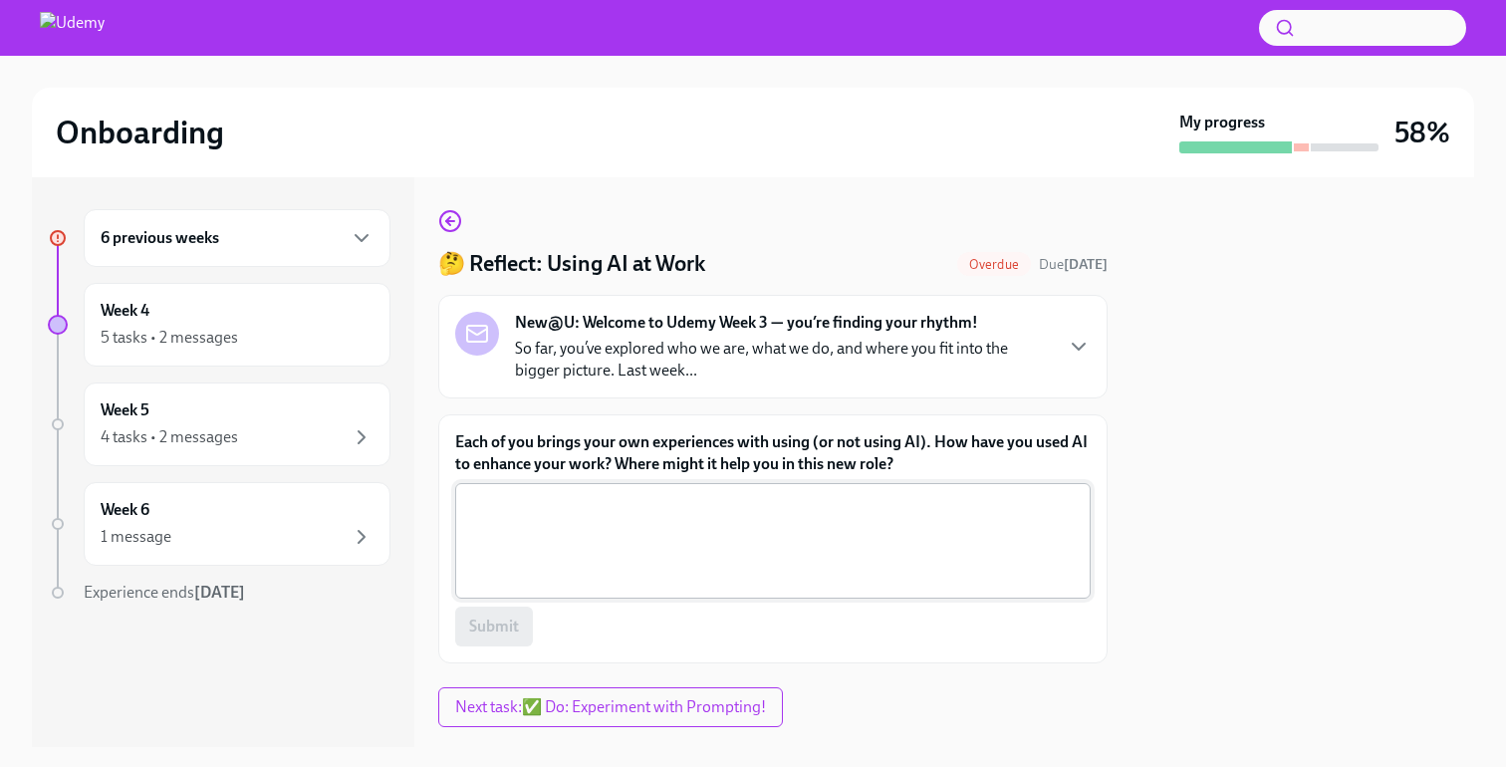
click at [753, 503] on textarea "Each of you brings your own experiences with using (or not using AI). How have …" at bounding box center [773, 541] width 612 height 96
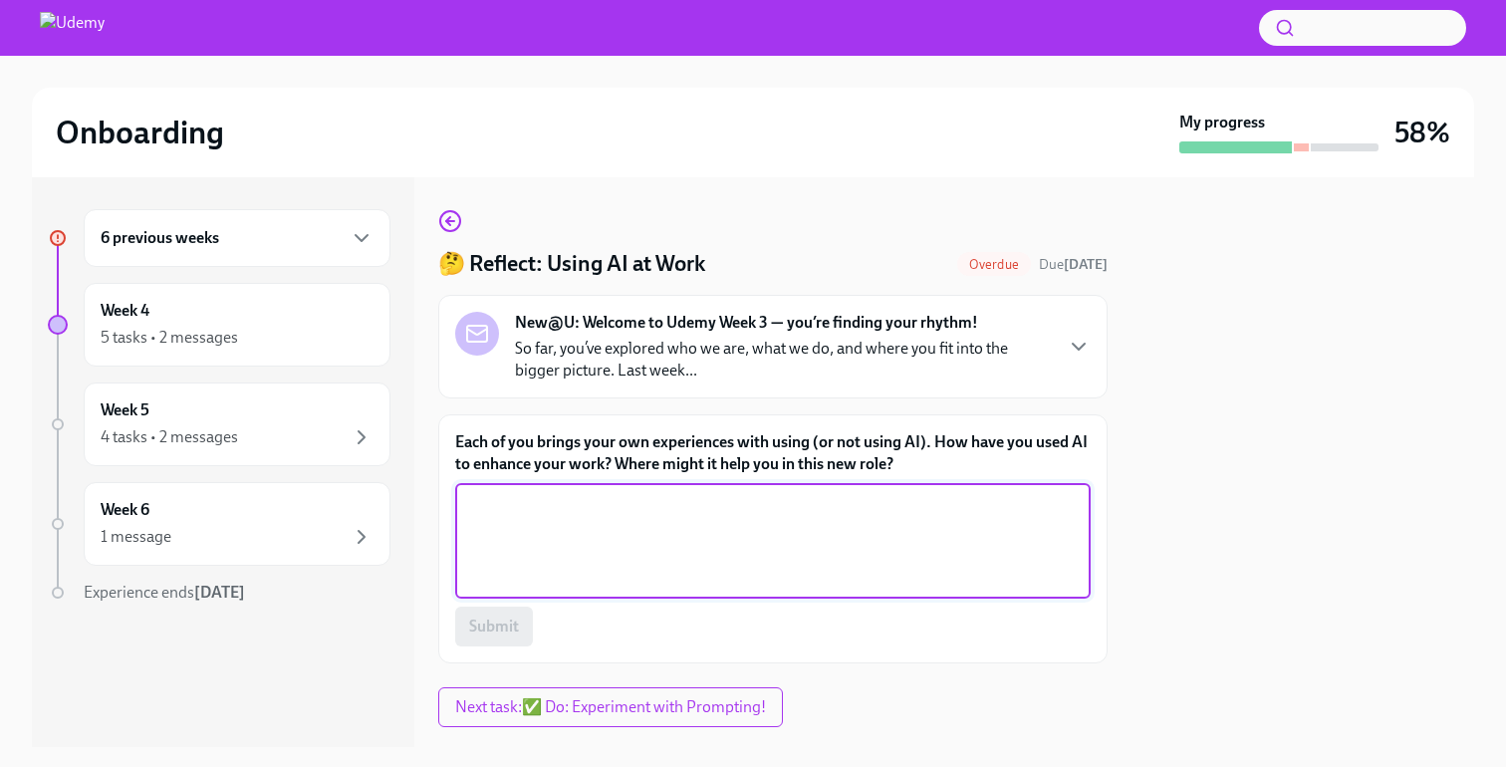
paste textarea "I’ve used AI to sharpen discovery prep, draft outreach that actually sounds hum…"
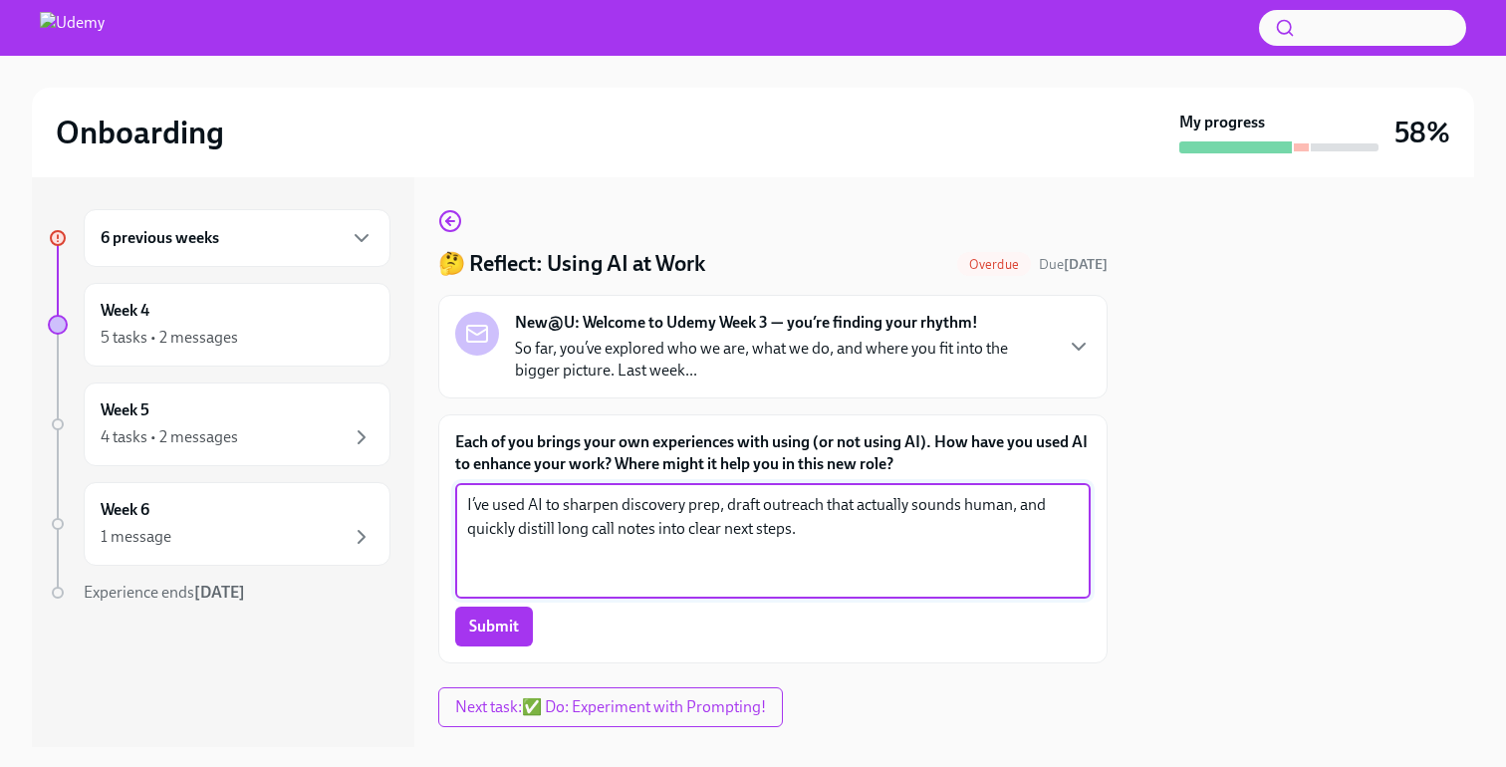
paste textarea "It can help me scale faster—spotting insights in accounts, personalizing outrea…"
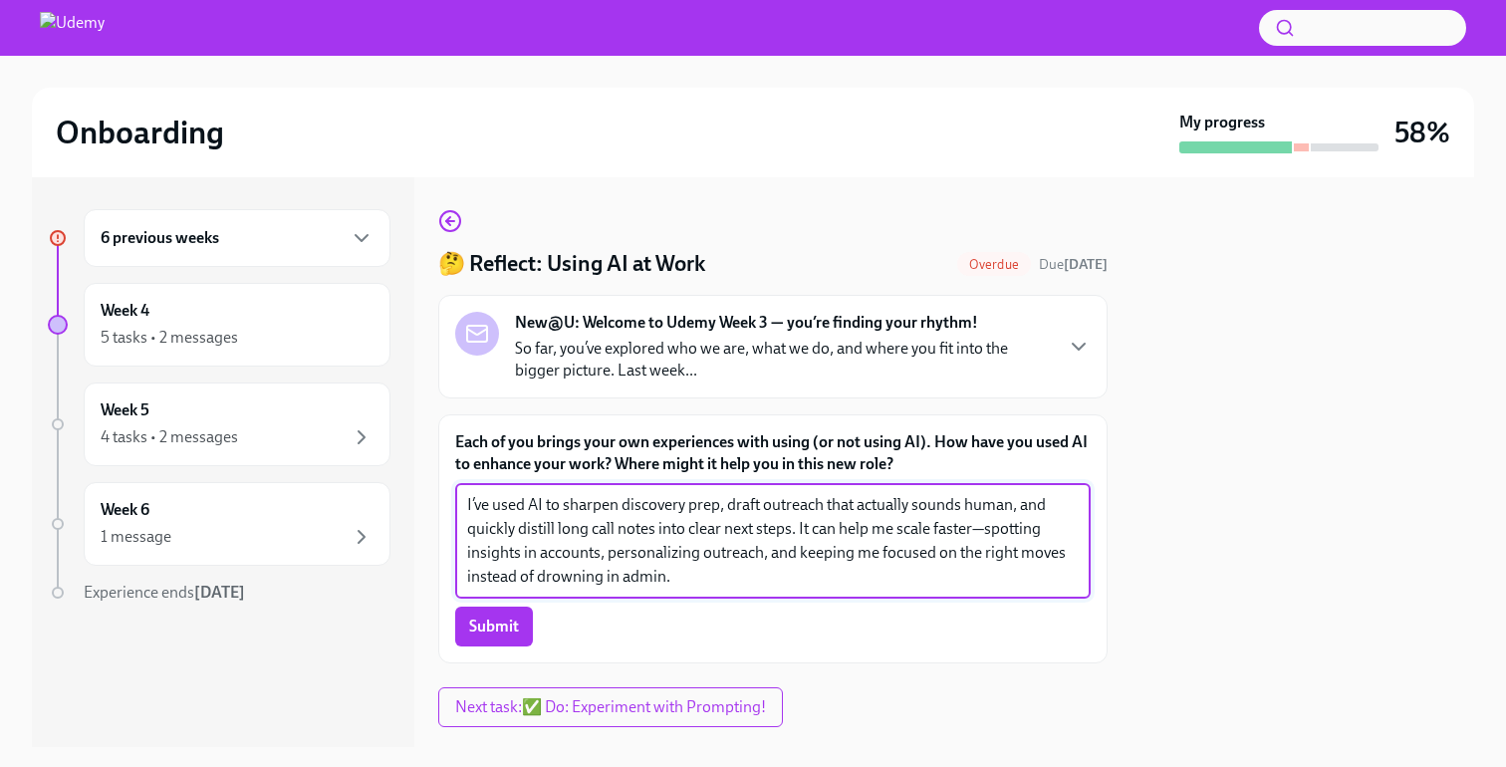
drag, startPoint x: 1010, startPoint y: 507, endPoint x: 830, endPoint y: 509, distance: 180.3
click at [830, 509] on textarea "I’ve used AI to sharpen discovery prep, draft outreach that actually sounds hum…" at bounding box center [773, 541] width 612 height 96
click at [1068, 561] on textarea "I’ve used AI to sharpen discovery prep, draft outreach, and quickly distill lon…" at bounding box center [773, 541] width 612 height 96
click at [758, 529] on textarea "I’ve used AI to sharpen discovery prep, draft outreach, and quickly distill lon…" at bounding box center [773, 541] width 612 height 96
click at [763, 532] on textarea "I’ve used AI to sharpen discovery prep, draft outreach, and quickly distill lon…" at bounding box center [773, 541] width 612 height 96
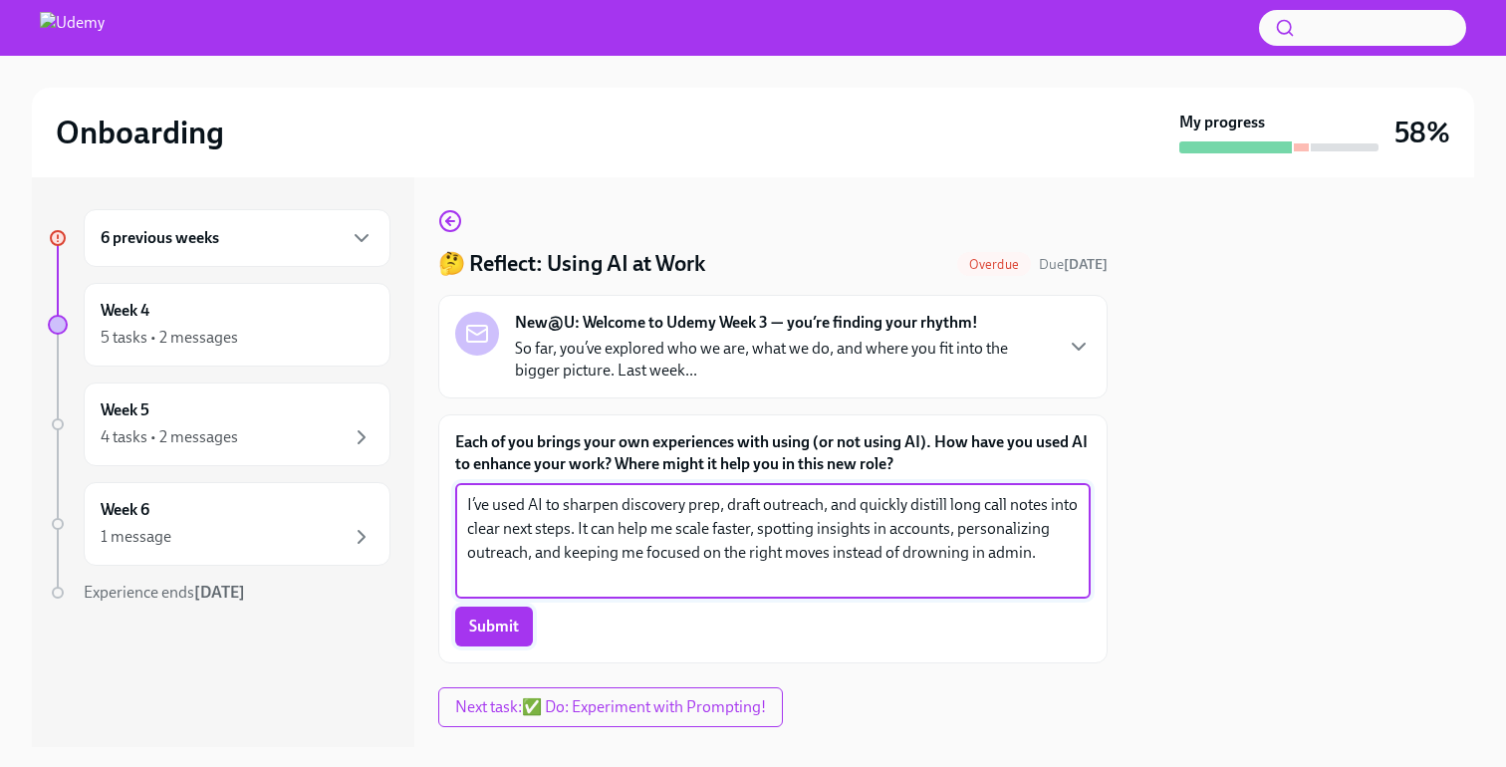
type textarea "I’ve used AI to sharpen discovery prep, draft outreach, and quickly distill lon…"
click at [480, 632] on span "Submit" at bounding box center [494, 627] width 50 height 20
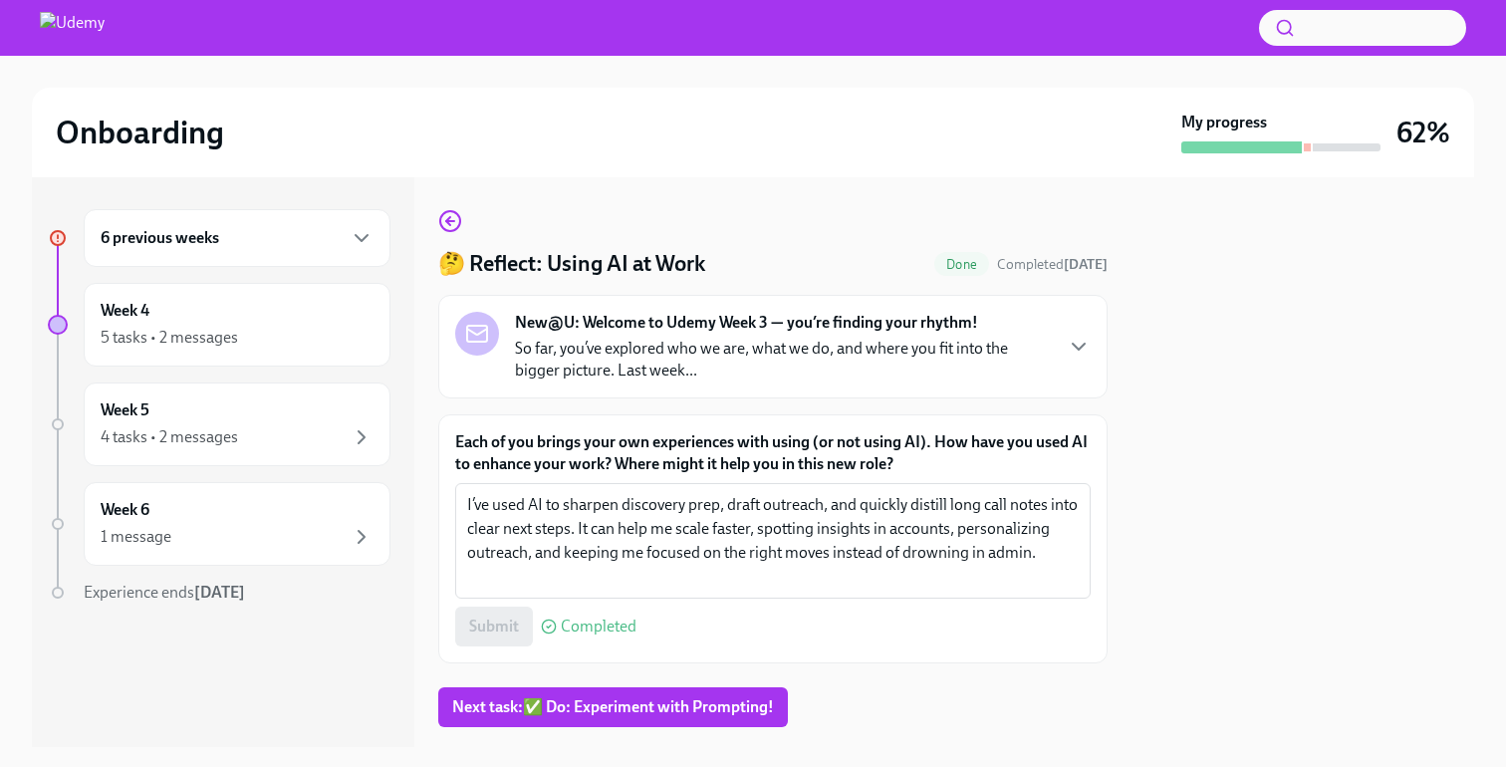
click at [164, 237] on h6 "6 previous weeks" at bounding box center [160, 238] width 119 height 22
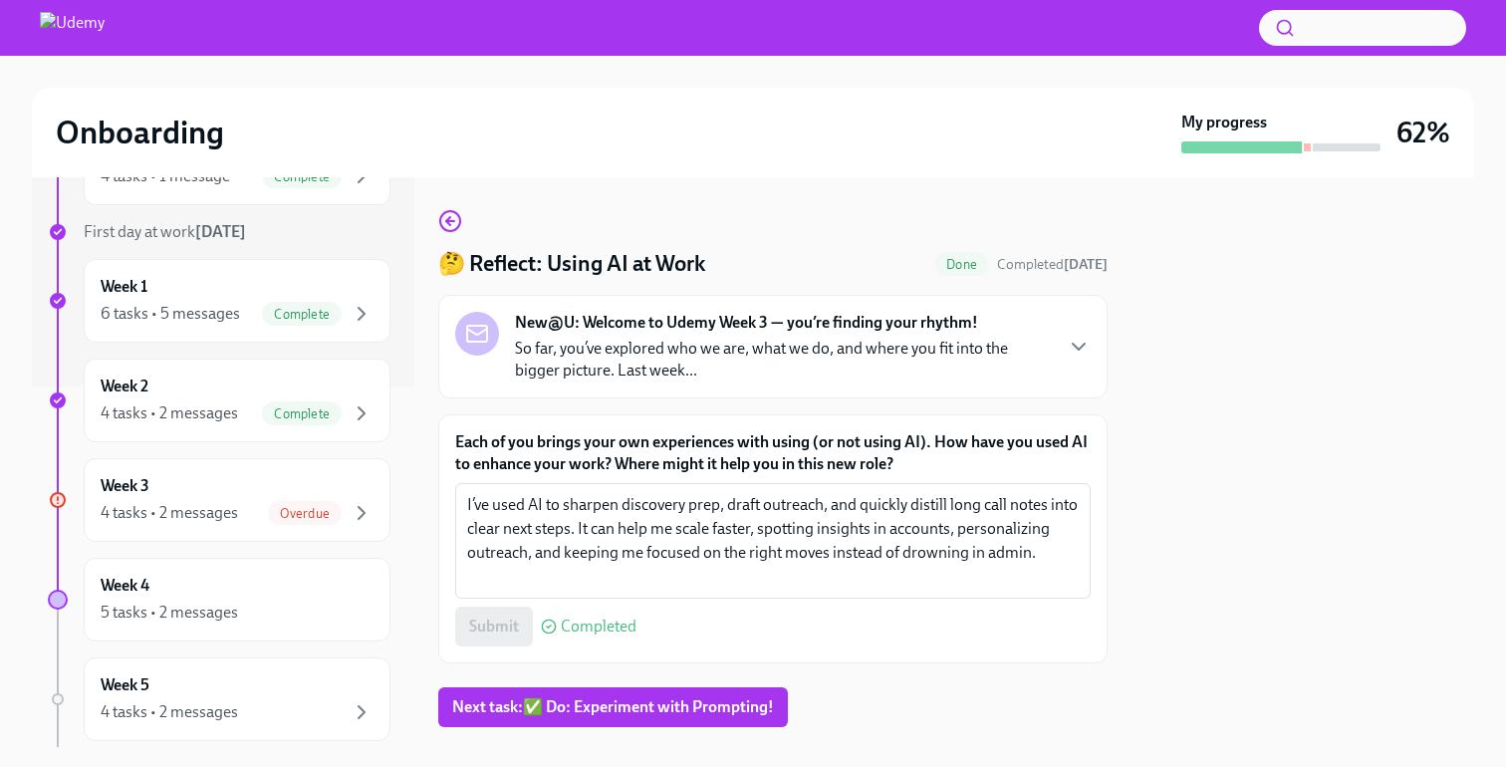
scroll to position [565, 0]
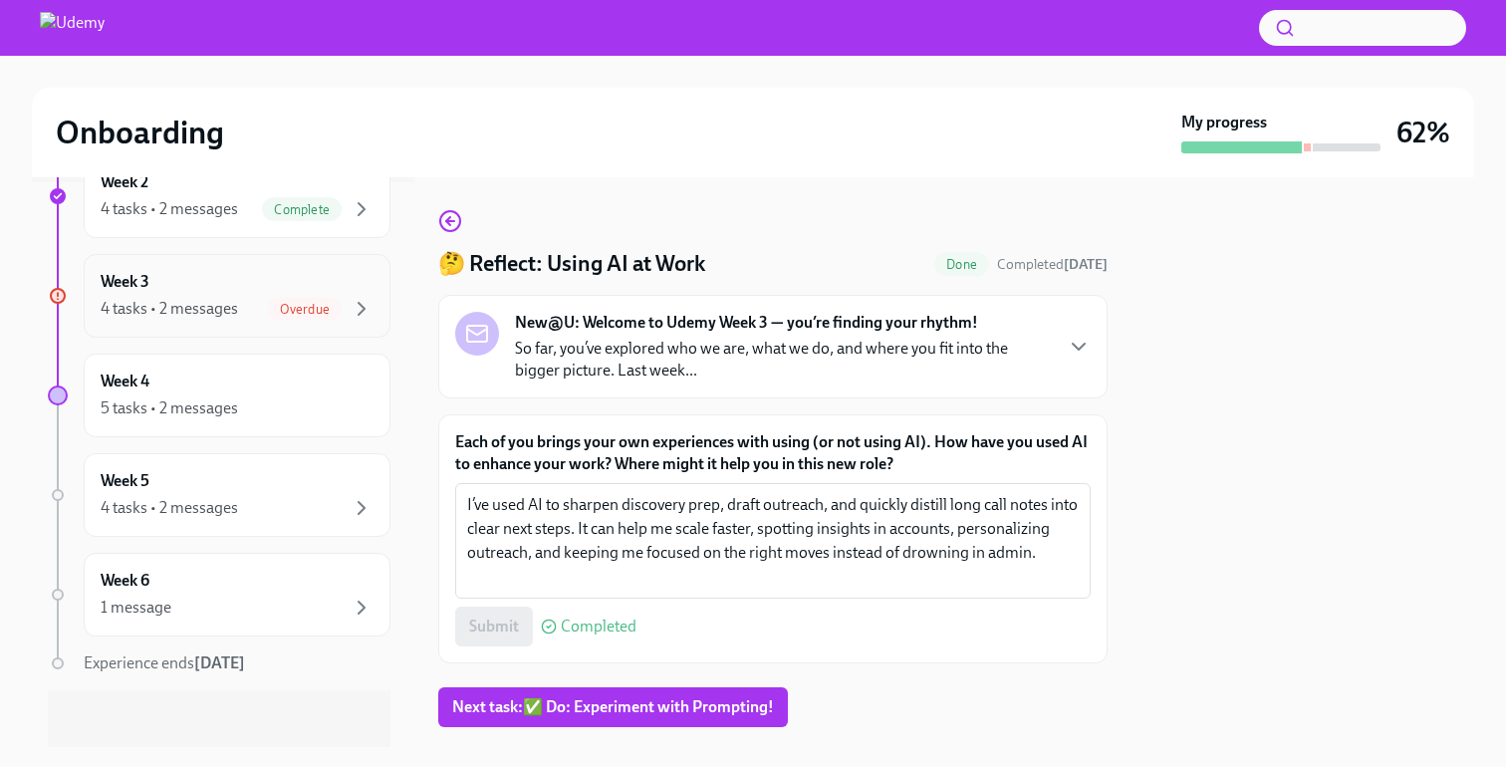
click at [226, 279] on div "Week 3 4 tasks • 2 messages Overdue" at bounding box center [237, 296] width 273 height 50
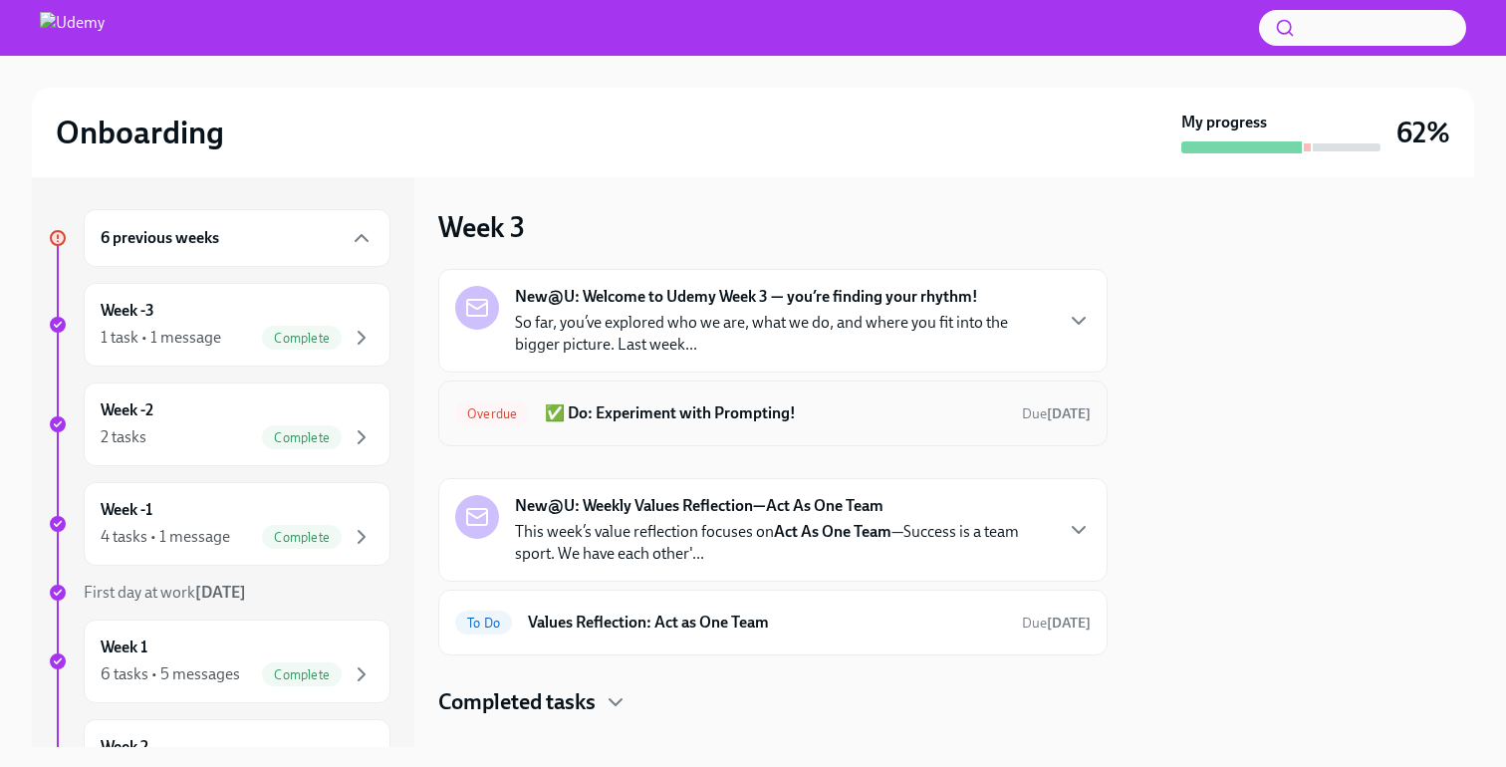
scroll to position [12, 0]
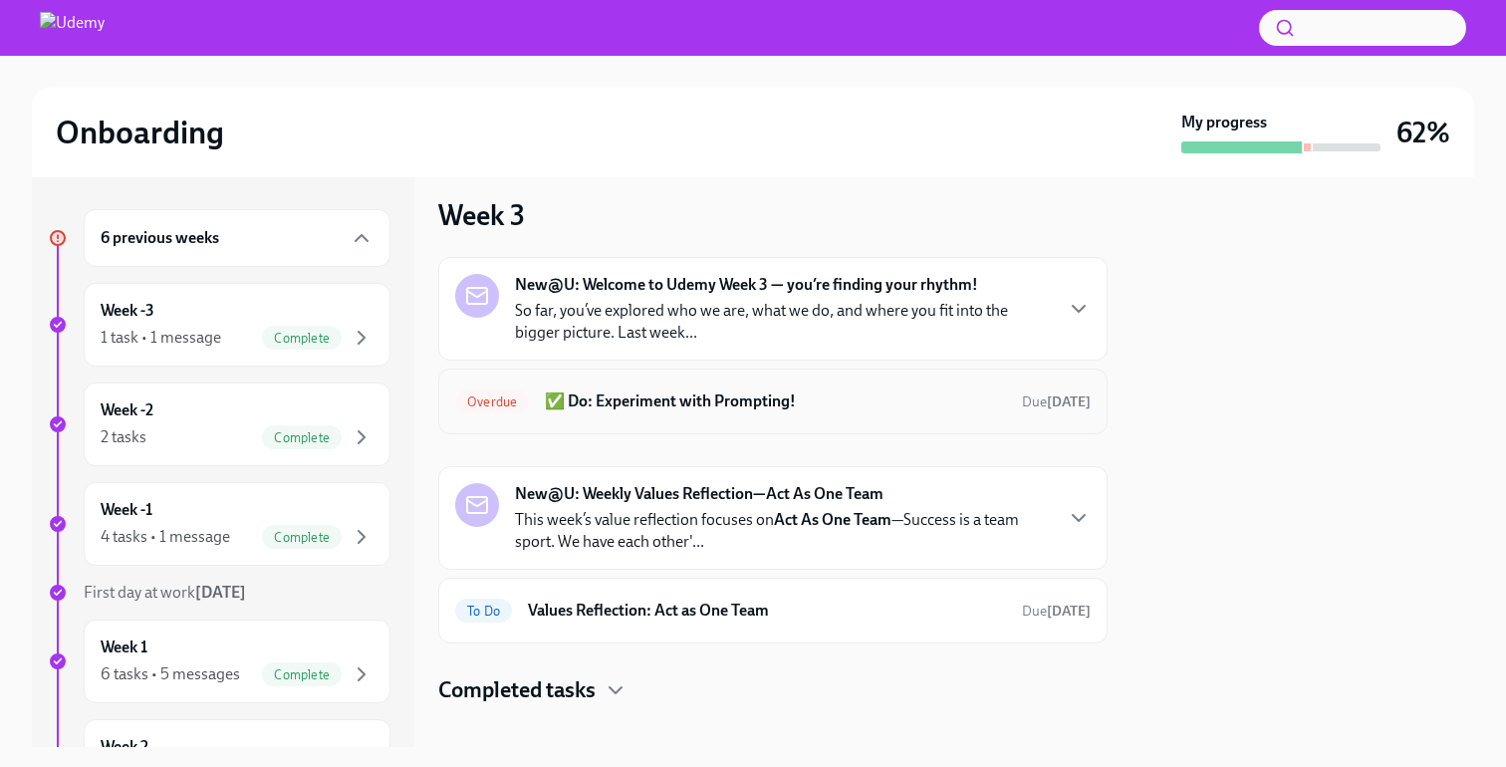
click at [631, 395] on h6 "✅ Do: Experiment with Prompting!" at bounding box center [775, 402] width 461 height 22
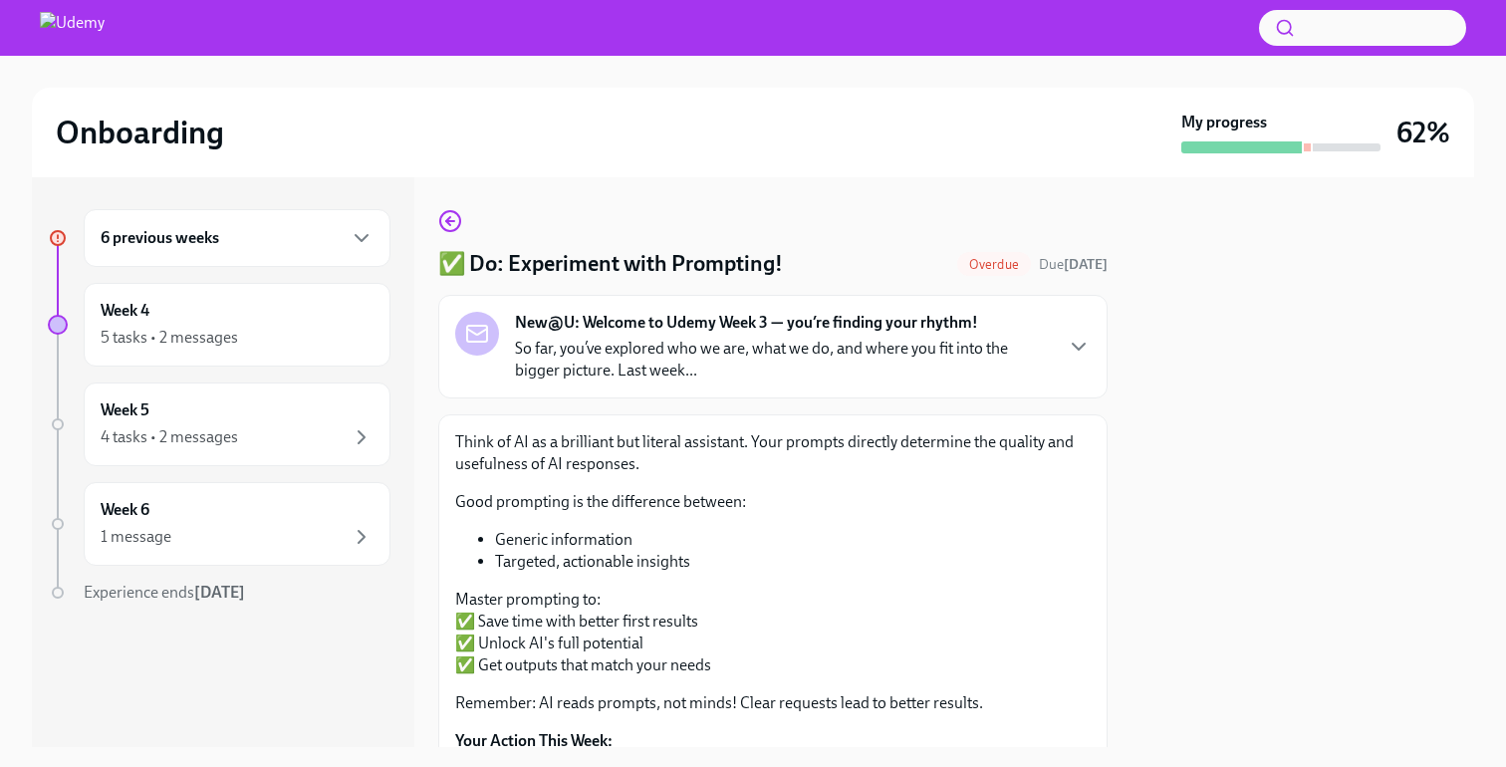
scroll to position [269, 0]
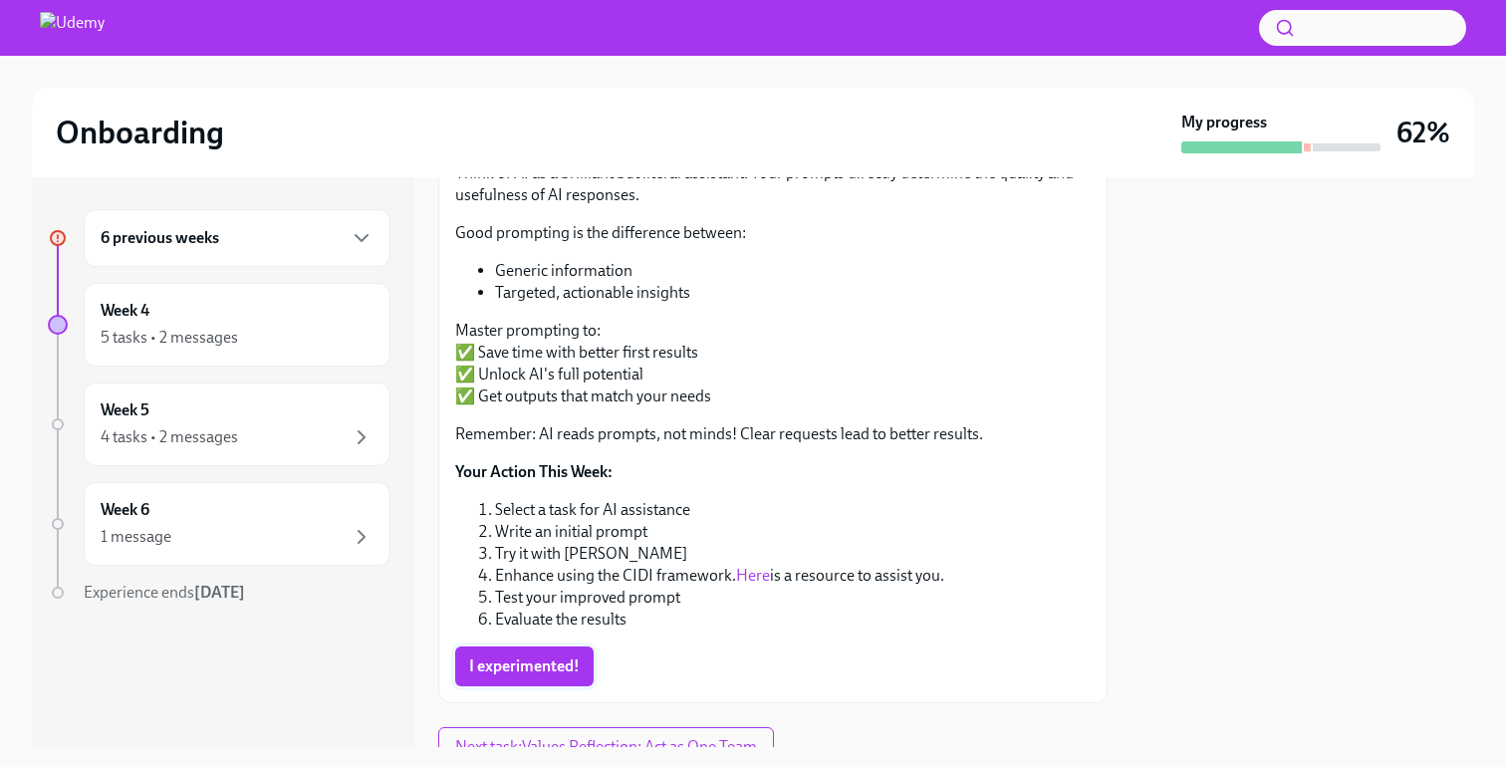
click at [510, 671] on span "I experimented!" at bounding box center [524, 667] width 111 height 20
